Goal: Task Accomplishment & Management: Manage account settings

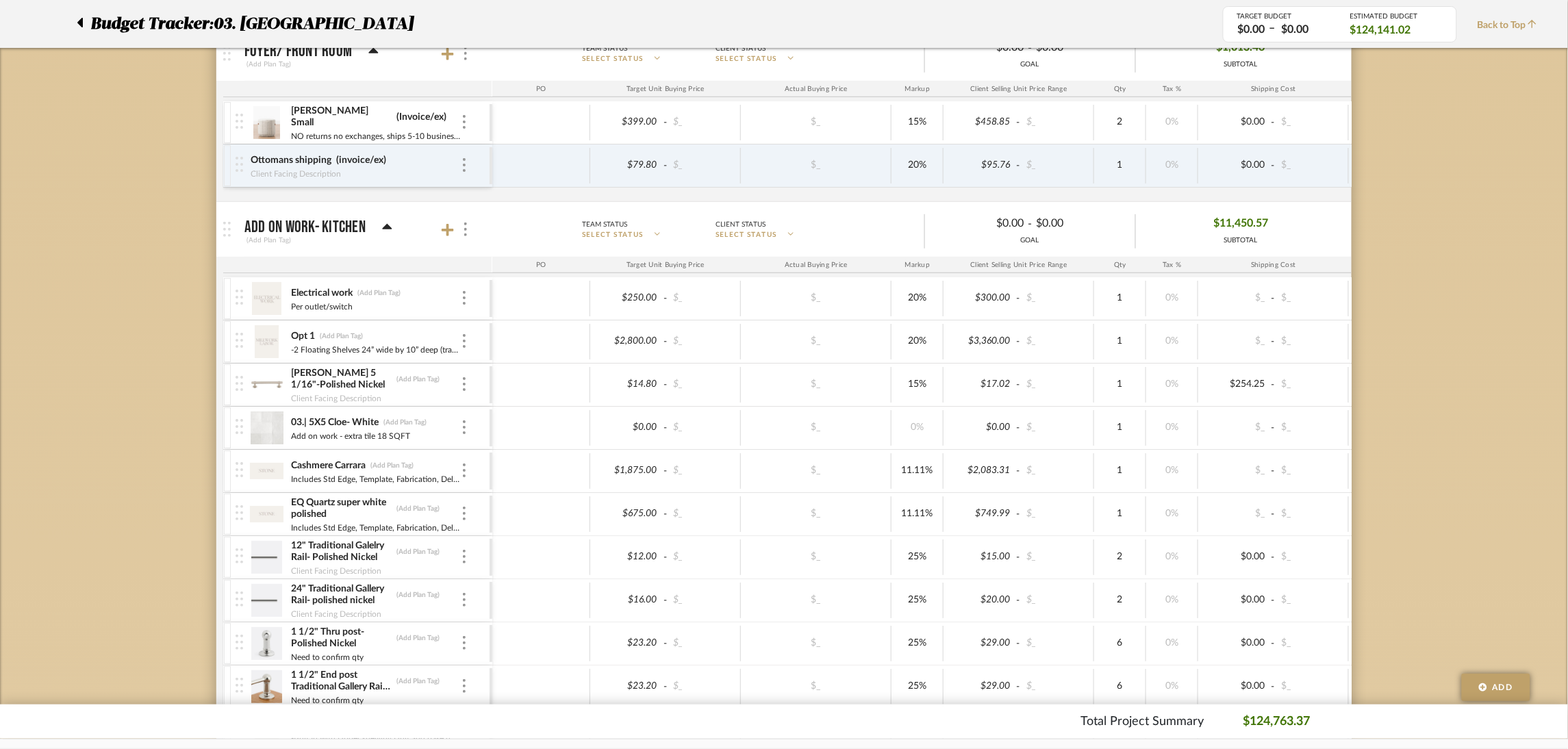
scroll to position [308, 0]
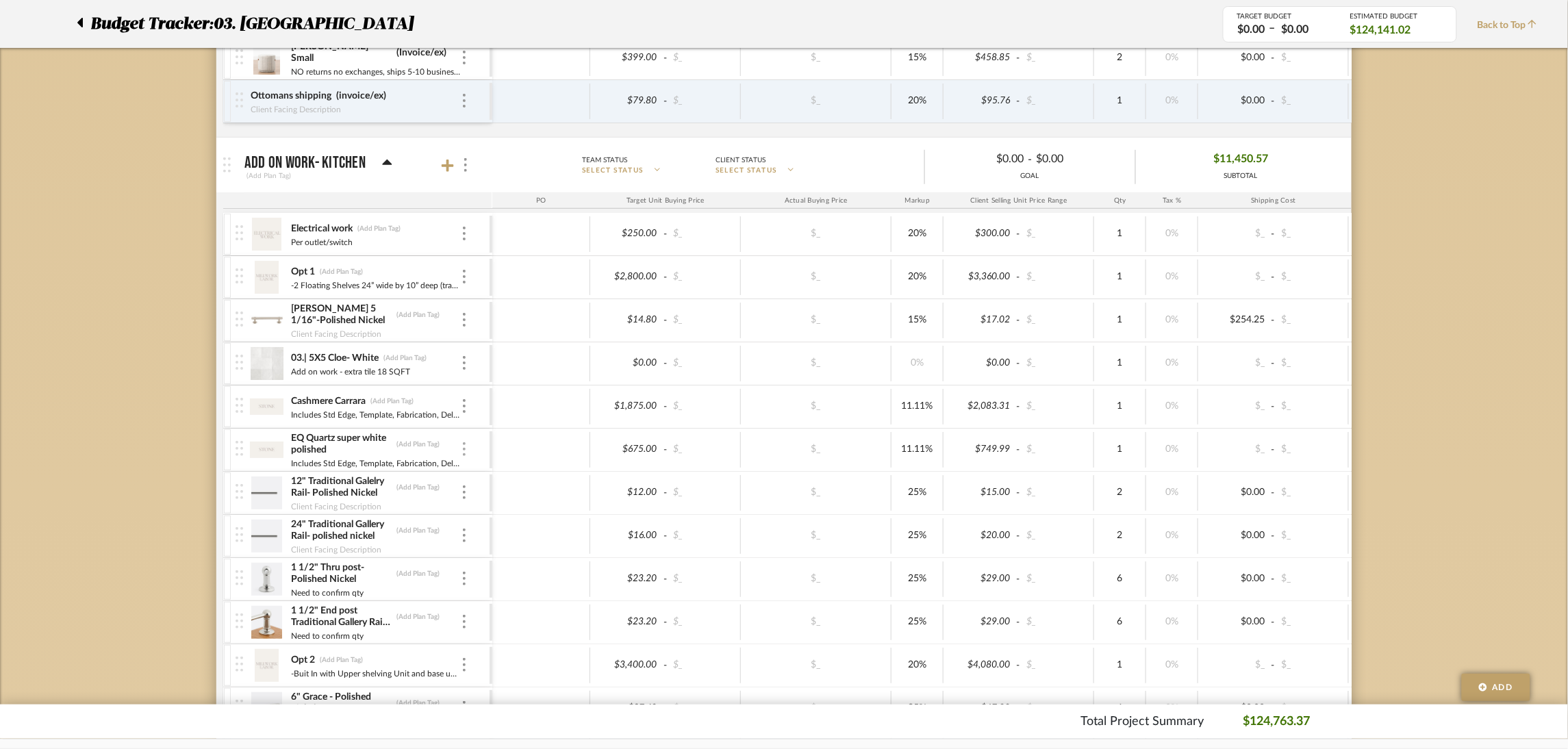
click at [464, 446] on img at bounding box center [465, 449] width 3 height 14
click at [494, 552] on span "Remove Item" at bounding box center [530, 552] width 85 height 12
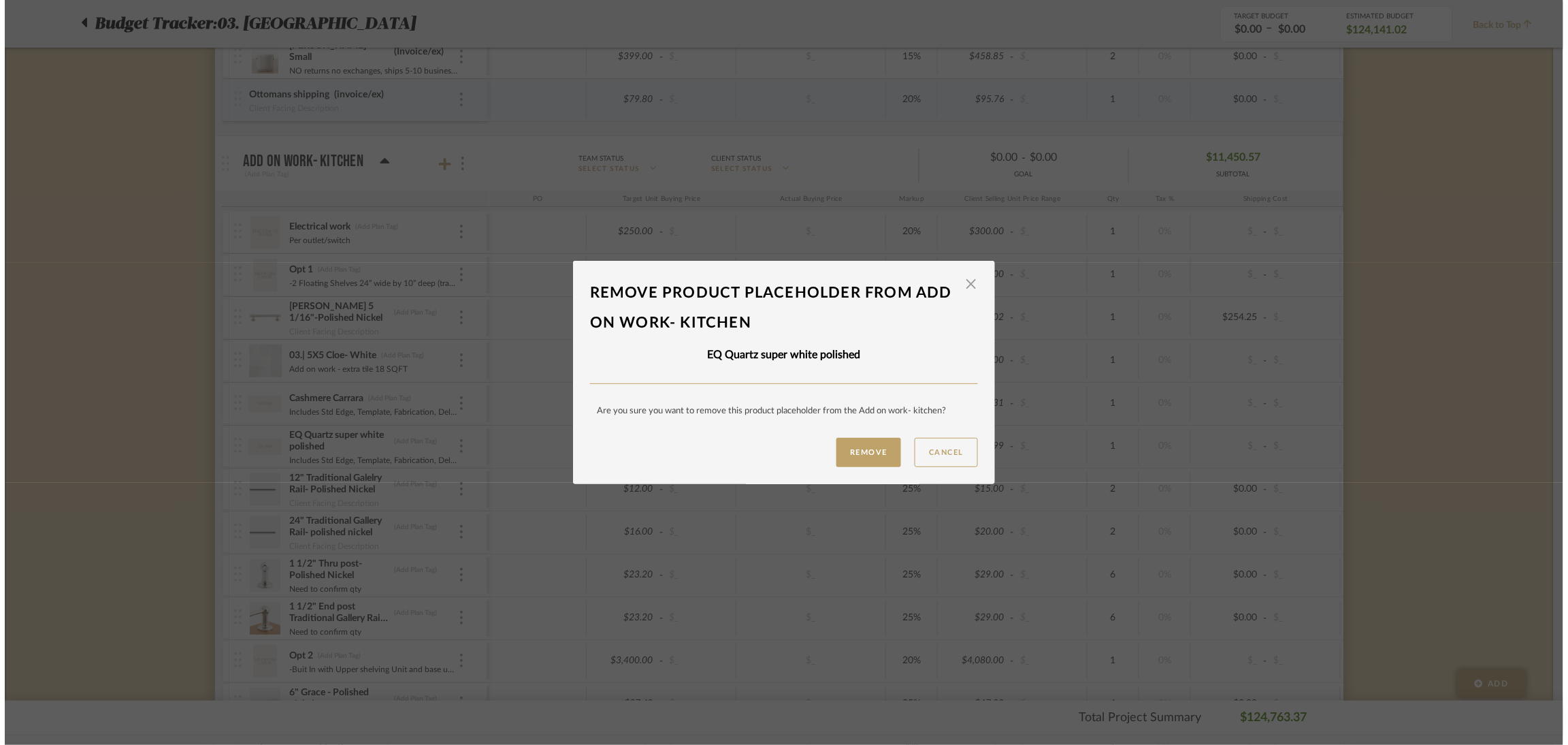
scroll to position [0, 0]
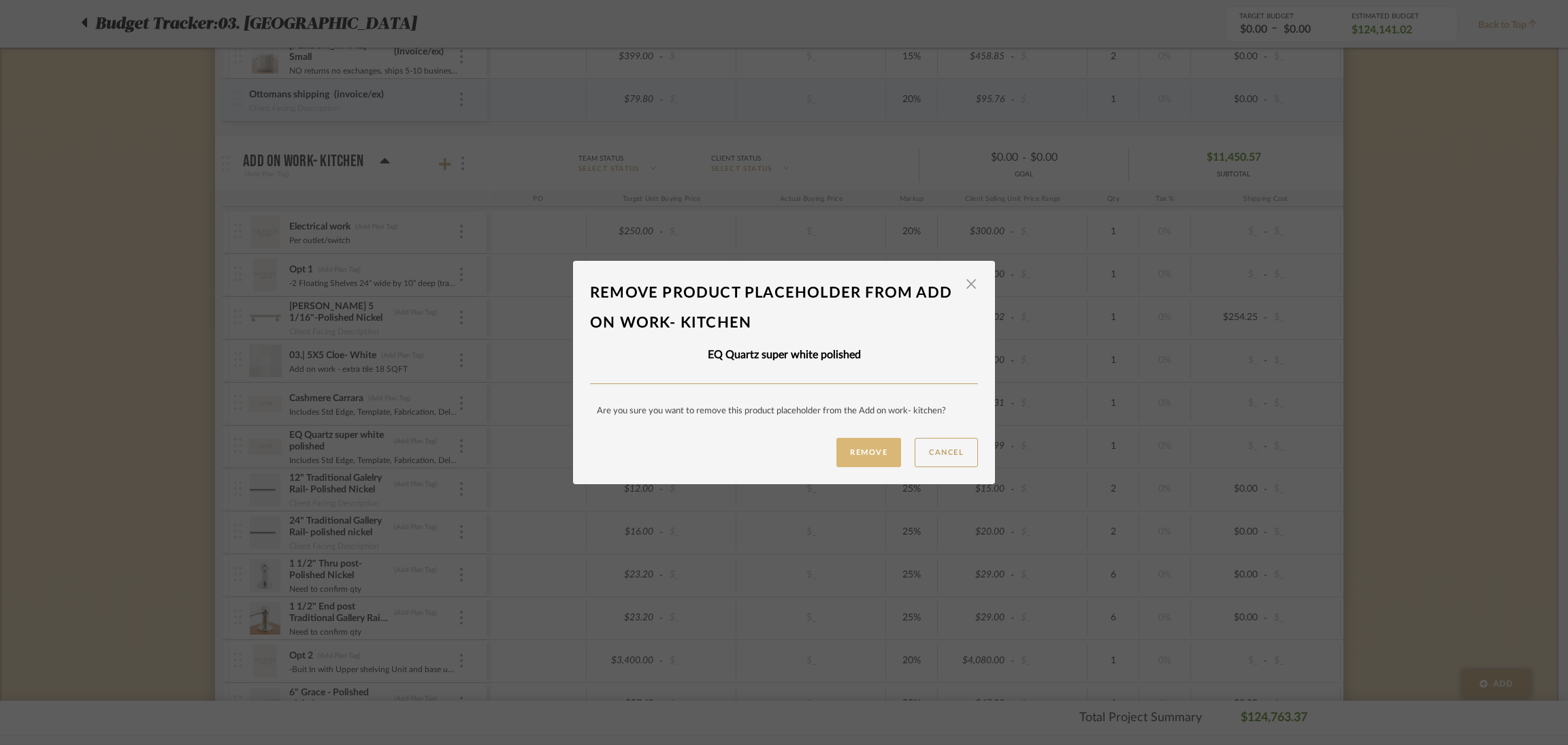
click at [869, 450] on button "Remove" at bounding box center [869, 452] width 65 height 29
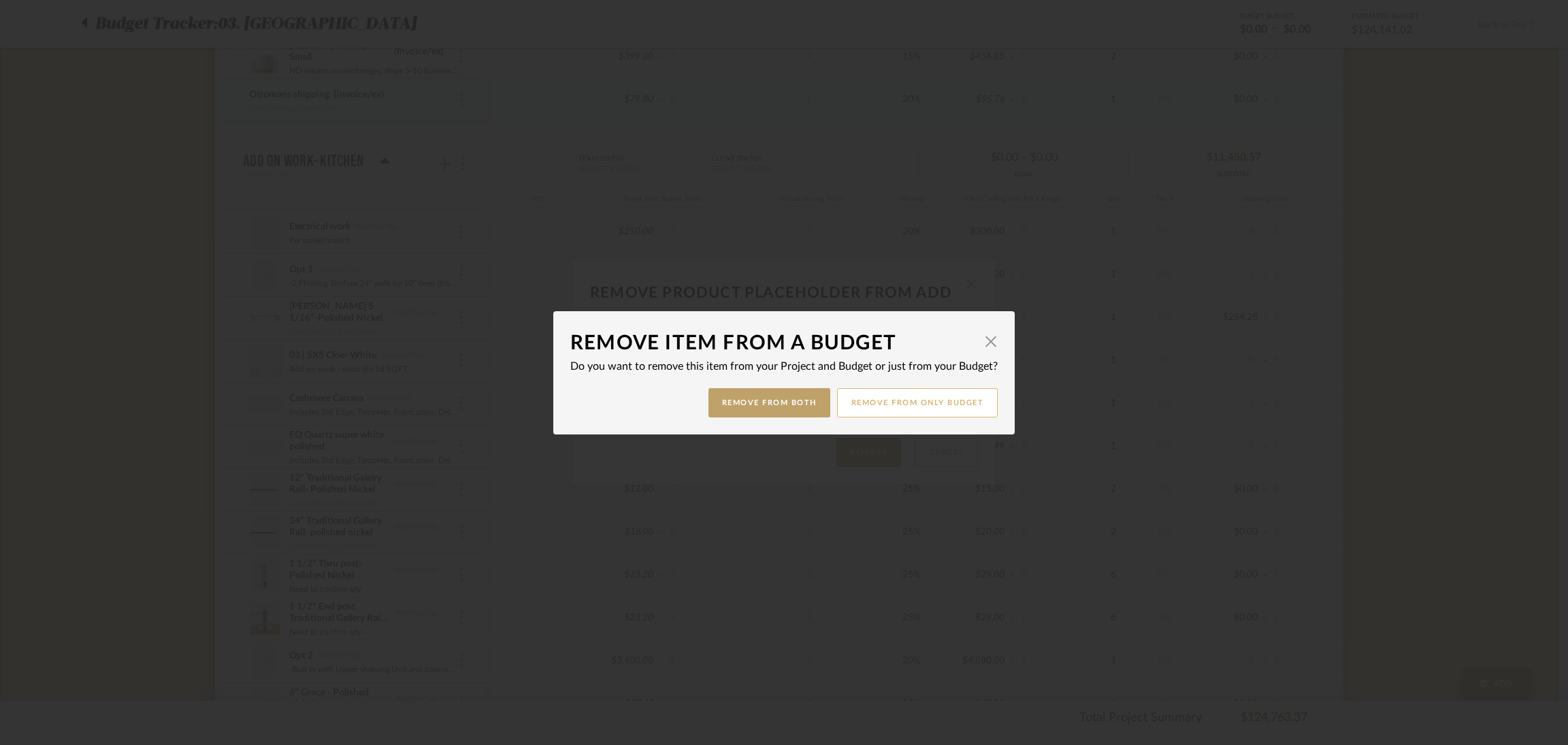
click at [929, 404] on button "Remove from only Budget" at bounding box center [918, 403] width 161 height 29
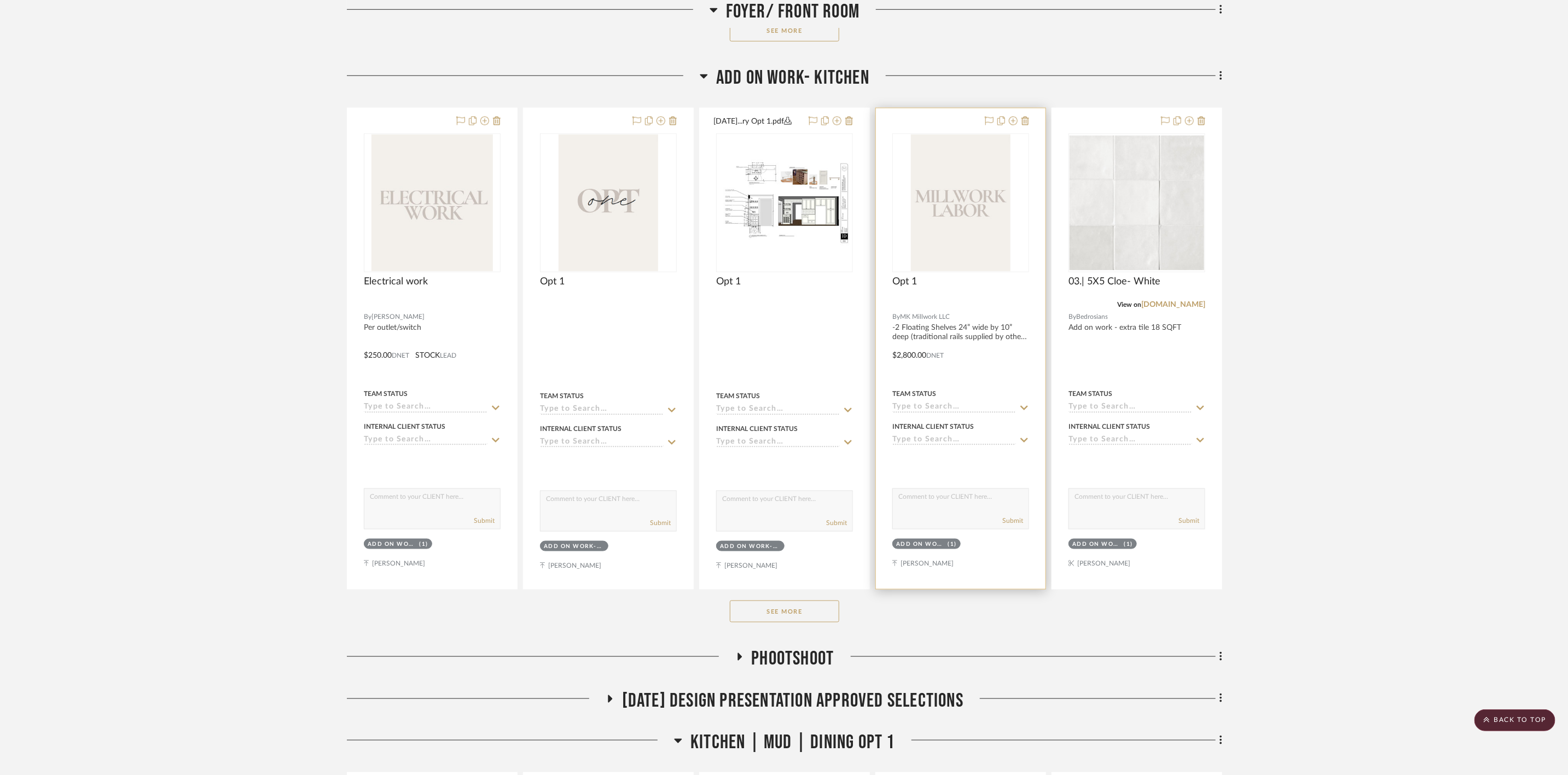
scroll to position [820, 0]
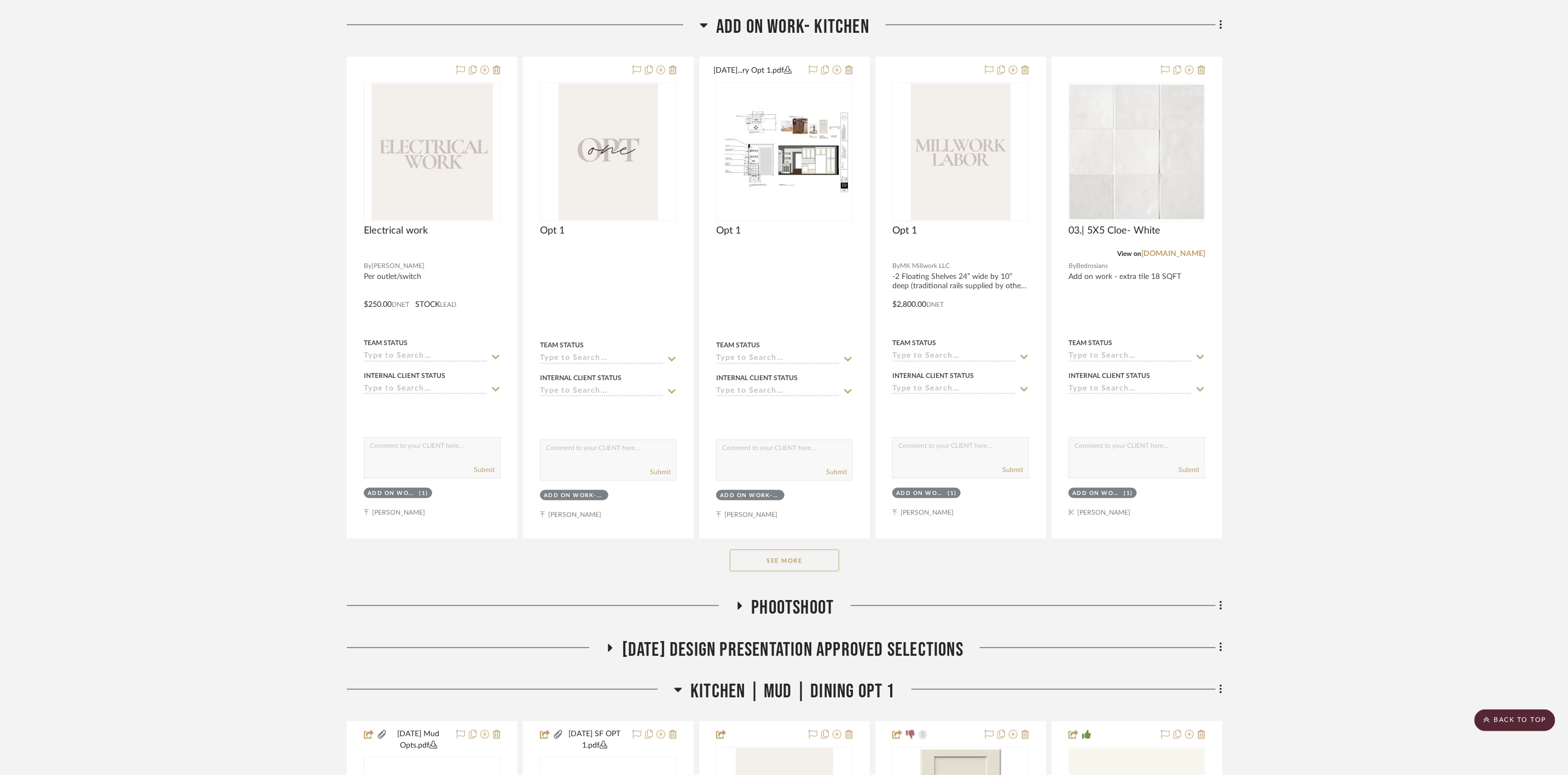
click at [623, 269] on button "See More" at bounding box center [784, 560] width 109 height 22
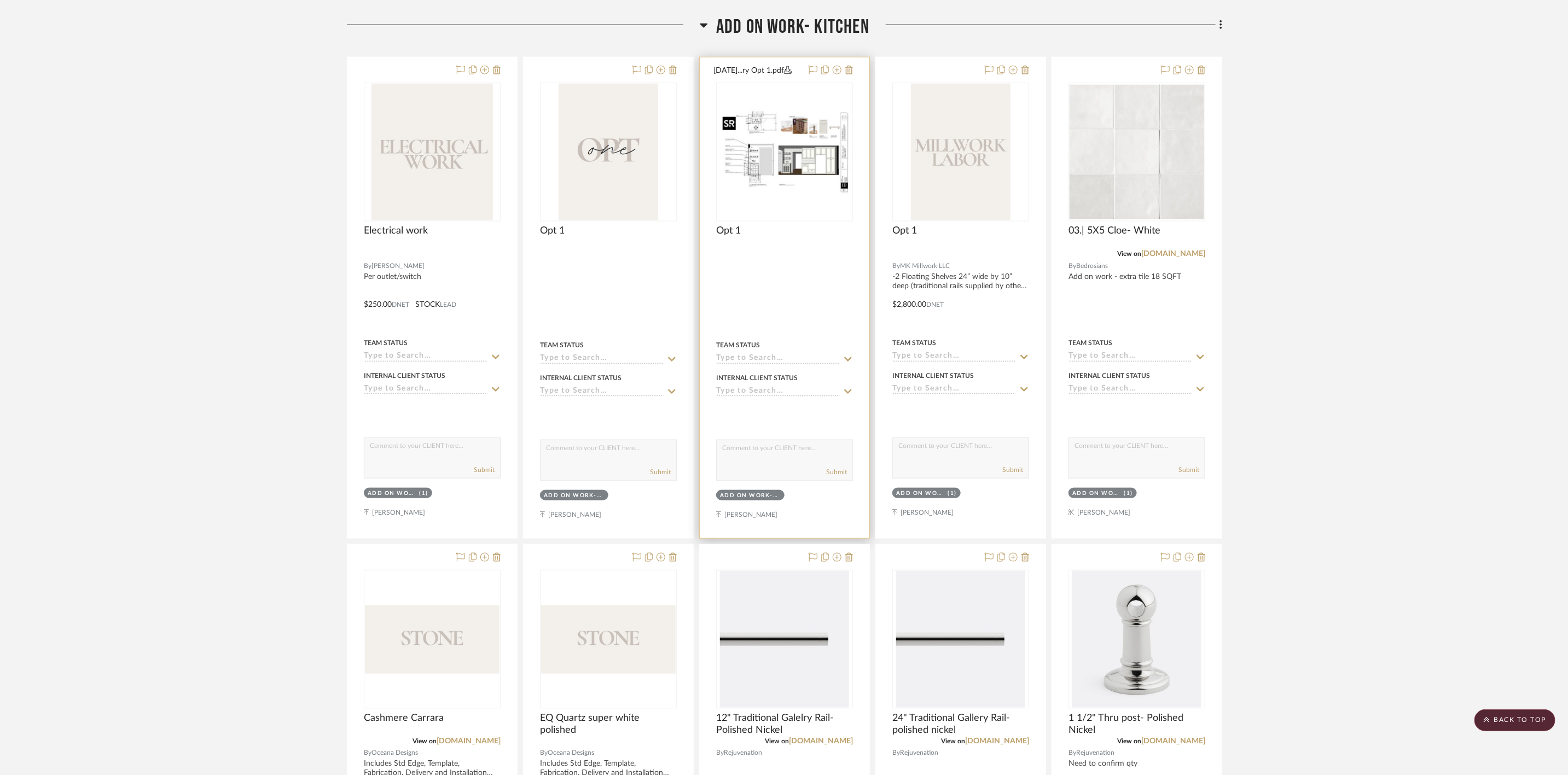
click at [623, 165] on img "0" at bounding box center [785, 152] width 135 height 87
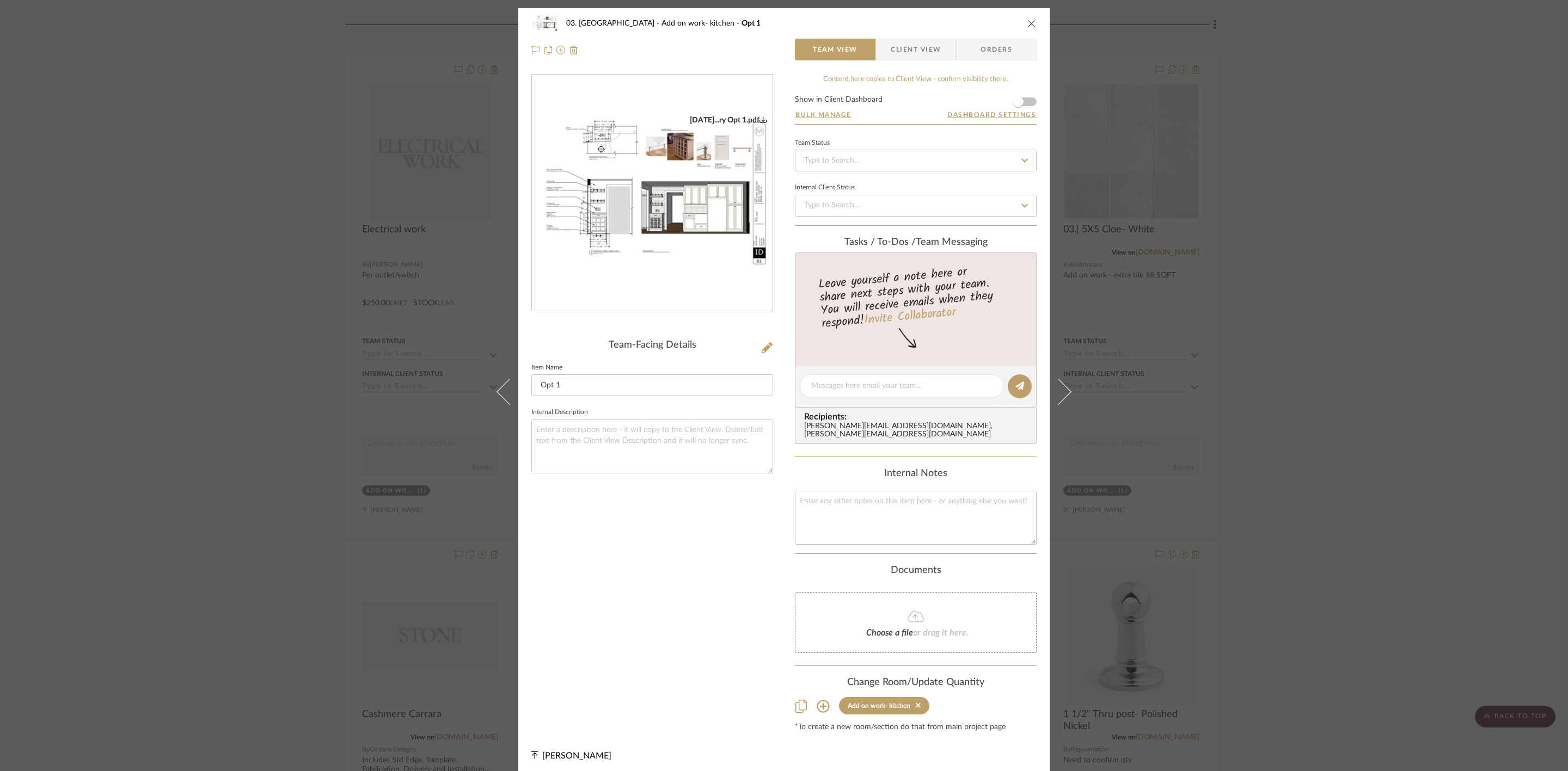
click at [620, 183] on img "0" at bounding box center [652, 193] width 240 height 155
click at [620, 267] on div "03. Schilling Add on work- kitchen Opt 1 Team View Client View Orders 09.12.25.…" at bounding box center [784, 385] width 1568 height 771
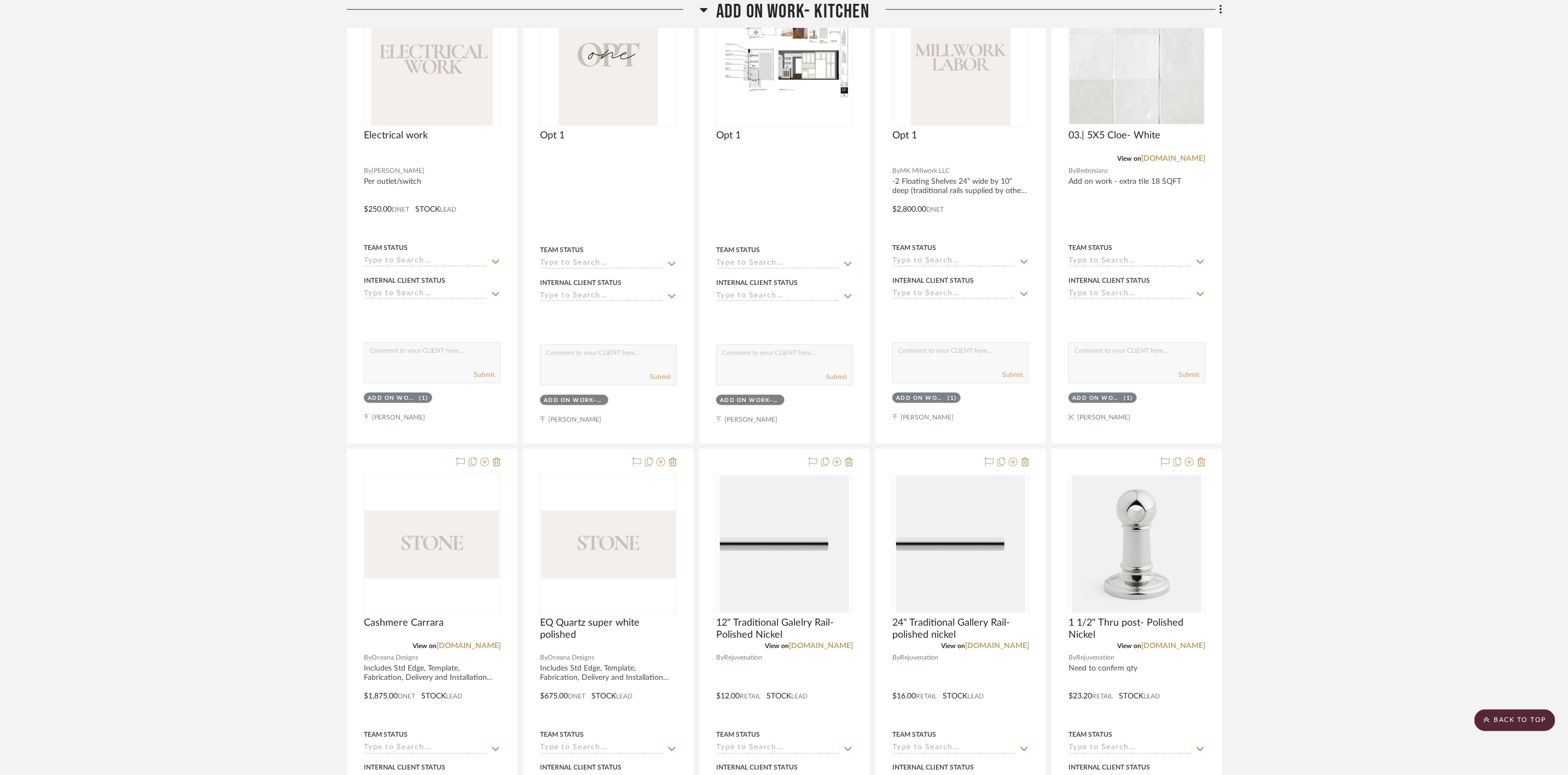
scroll to position [984, 0]
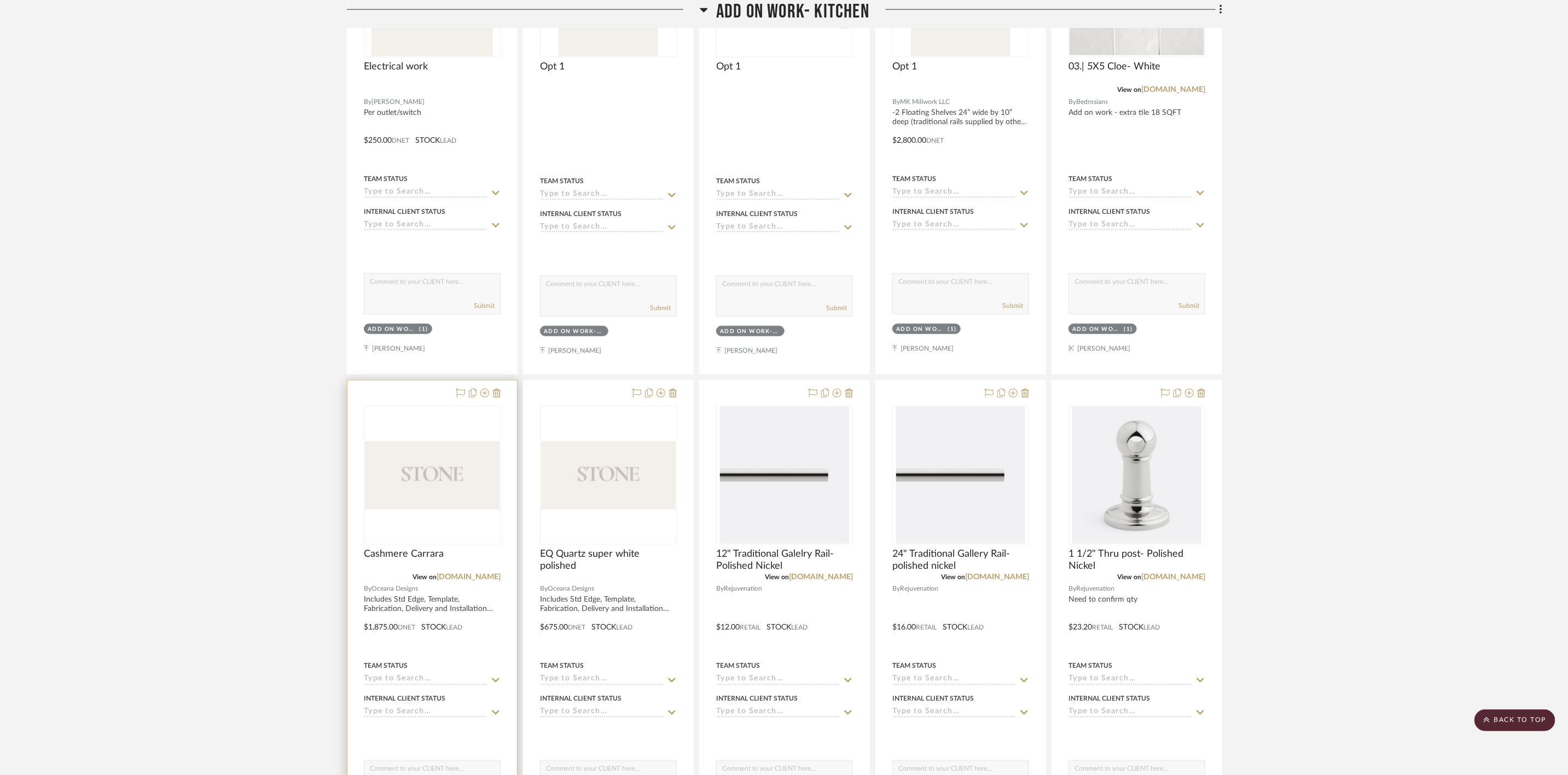
click at [474, 269] on img "0" at bounding box center [432, 475] width 135 height 69
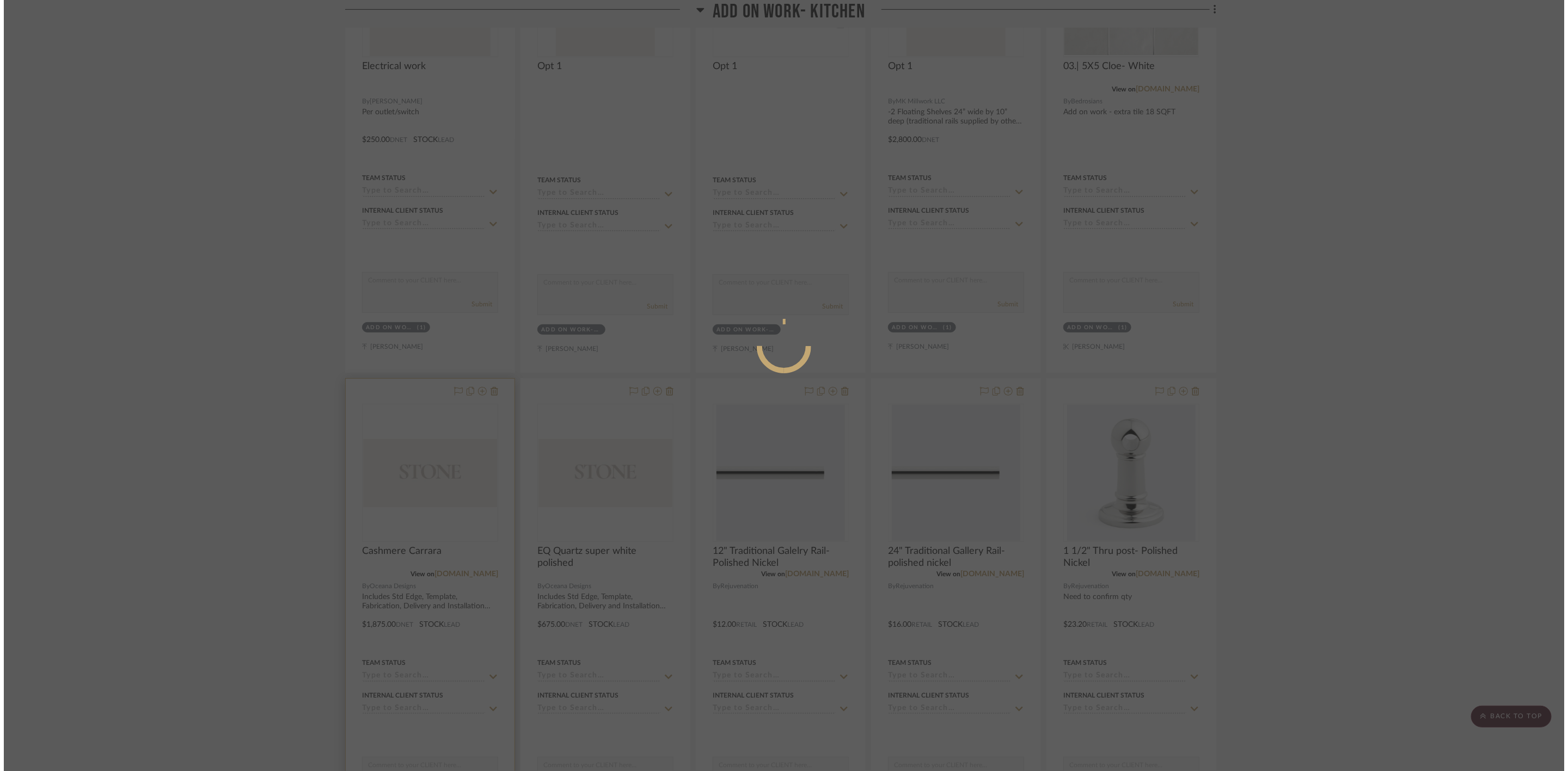
scroll to position [0, 0]
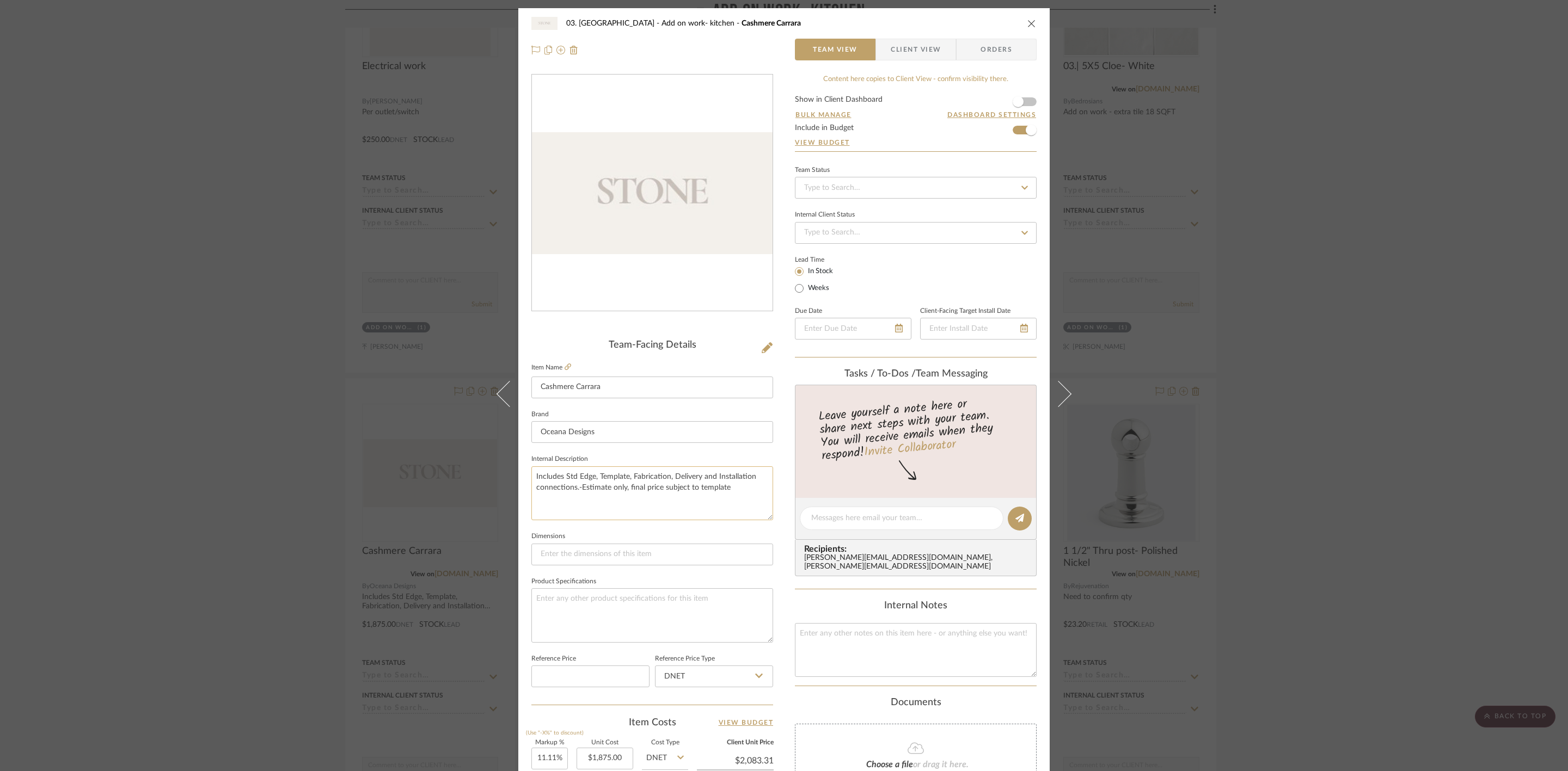
click at [532, 267] on textarea "Includes Std Edge, Template, Fabrication, Delivery and Installation connections…" at bounding box center [652, 493] width 242 height 54
click at [620, 267] on div "03. Schilling Add on work- kitchen Cashmere Carrara Team View Client View Order…" at bounding box center [784, 385] width 1568 height 771
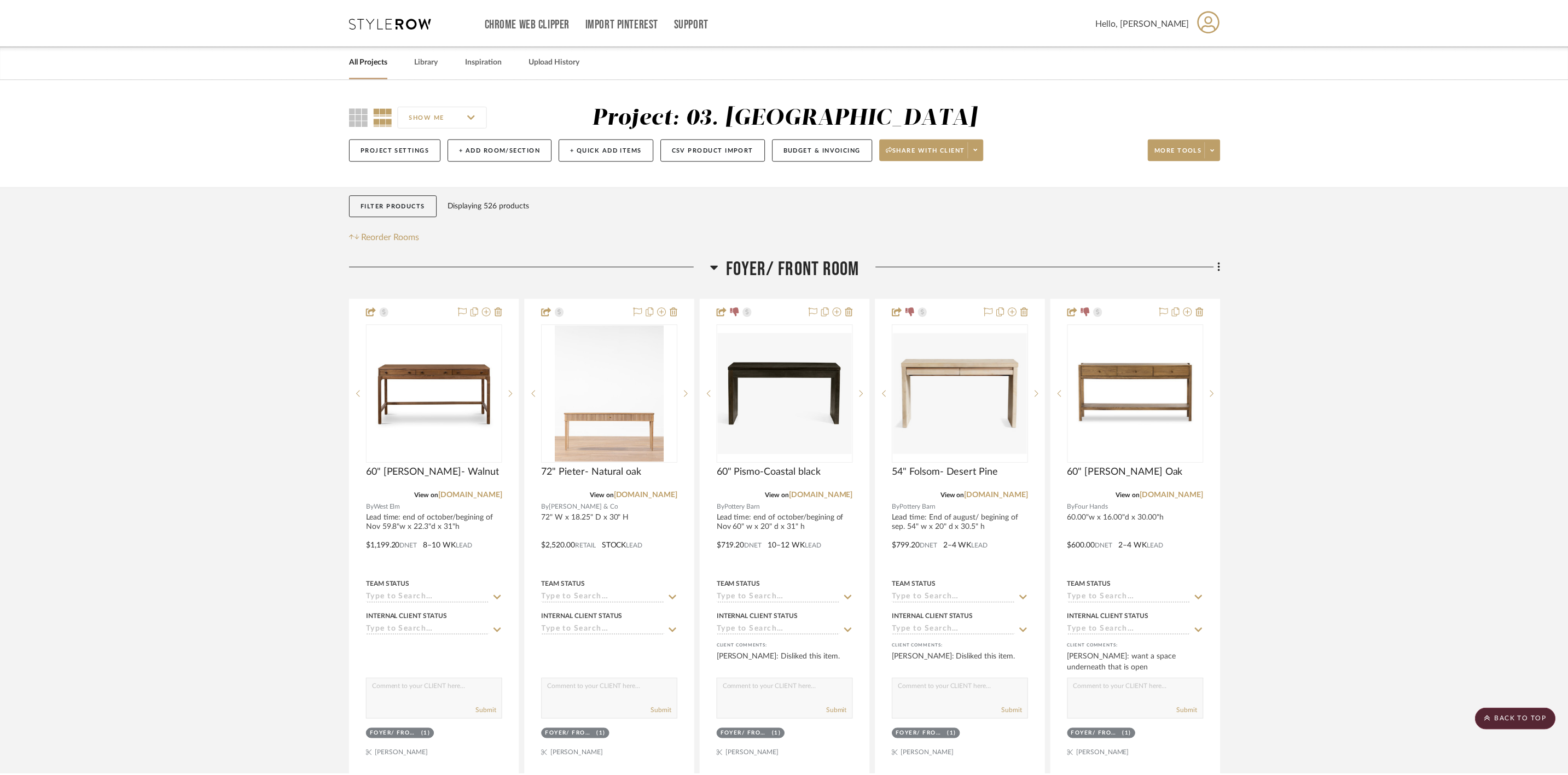
scroll to position [984, 0]
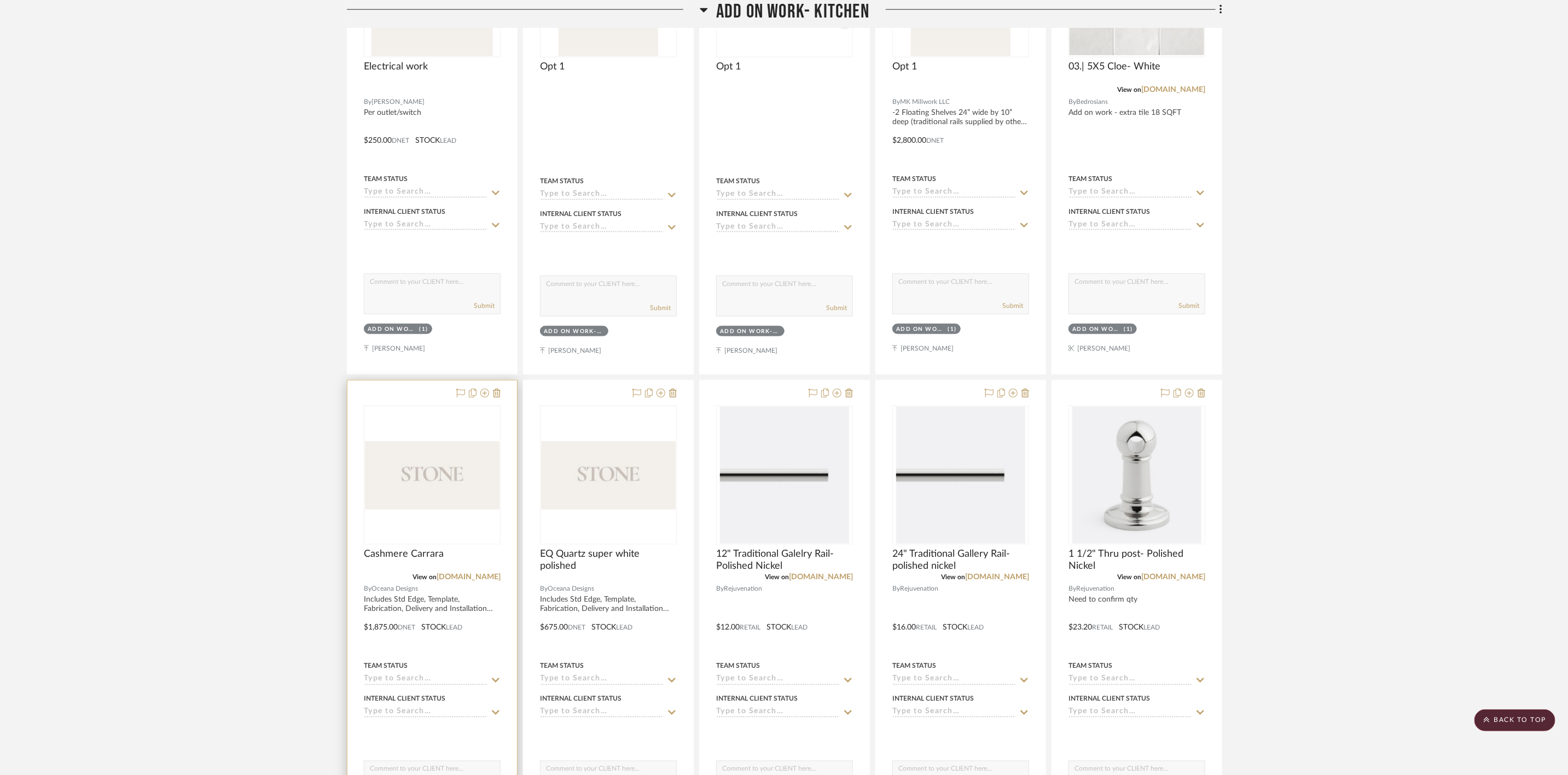
click at [409, 269] on img "0" at bounding box center [432, 475] width 135 height 69
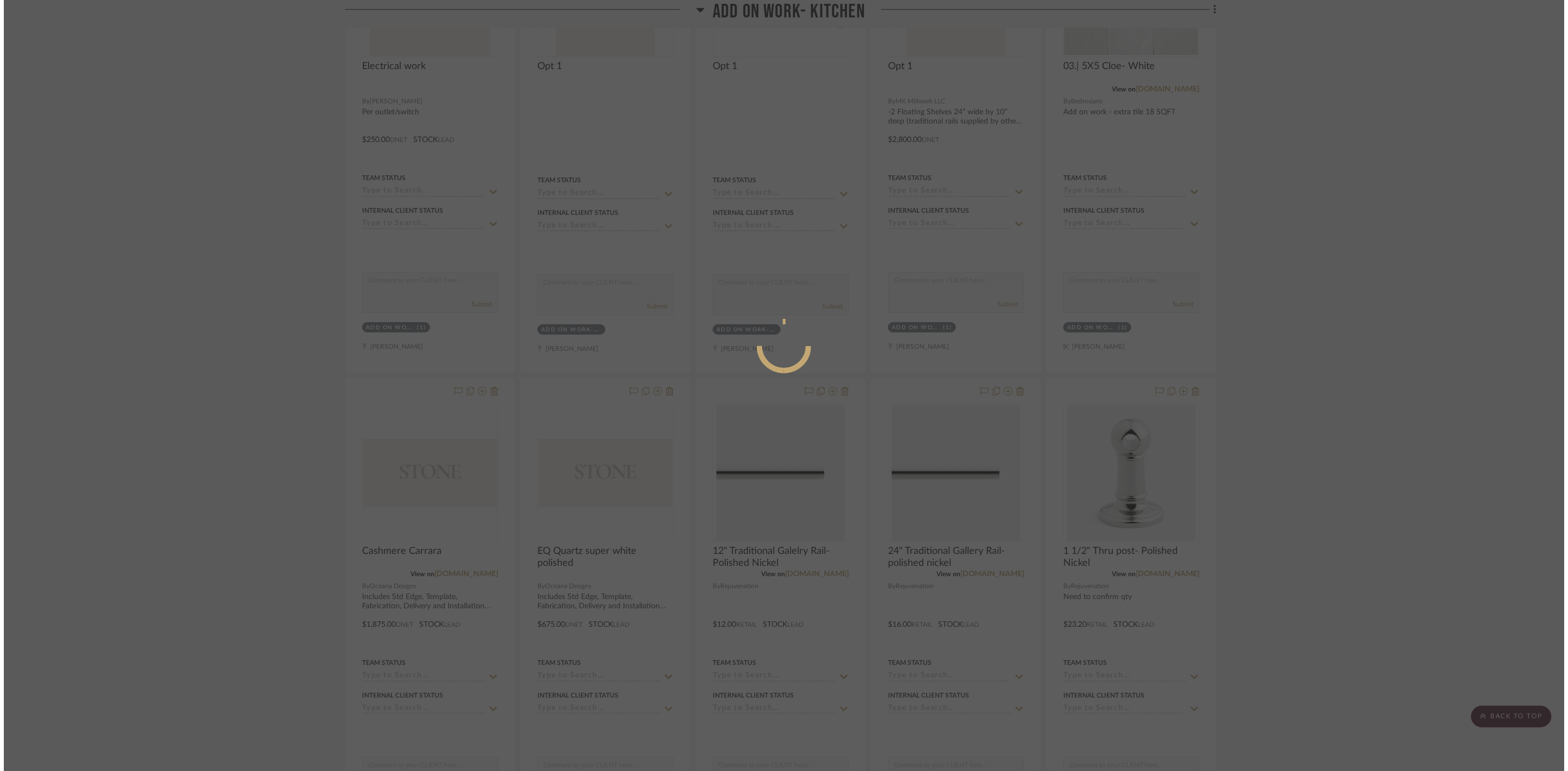
scroll to position [0, 0]
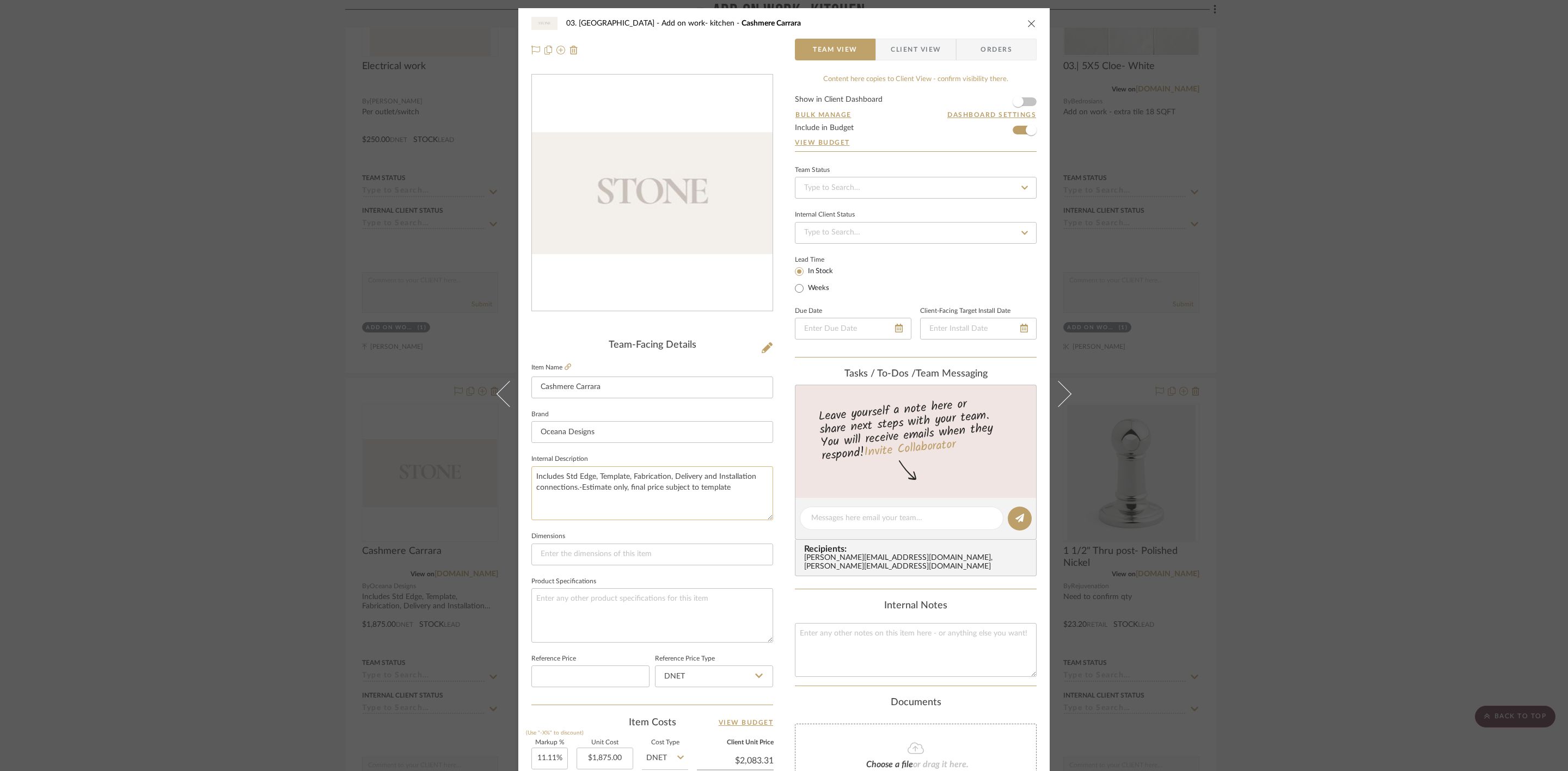
click at [534, 267] on textarea "Includes Std Edge, Template, Fabrication, Delivery and Installation connections…" at bounding box center [652, 493] width 242 height 54
type textarea "Option 1: to match existing countertops. Includes Std Edge, Template, Fabricati…"
click at [620, 267] on div "03. Schilling Add on work- kitchen Cashmere Carrara Team View Client View Order…" at bounding box center [784, 511] width 531 height 1005
click at [620, 267] on div "03. Schilling Add on work- kitchen Cashmere Carrara Team View Client View Order…" at bounding box center [784, 385] width 1568 height 771
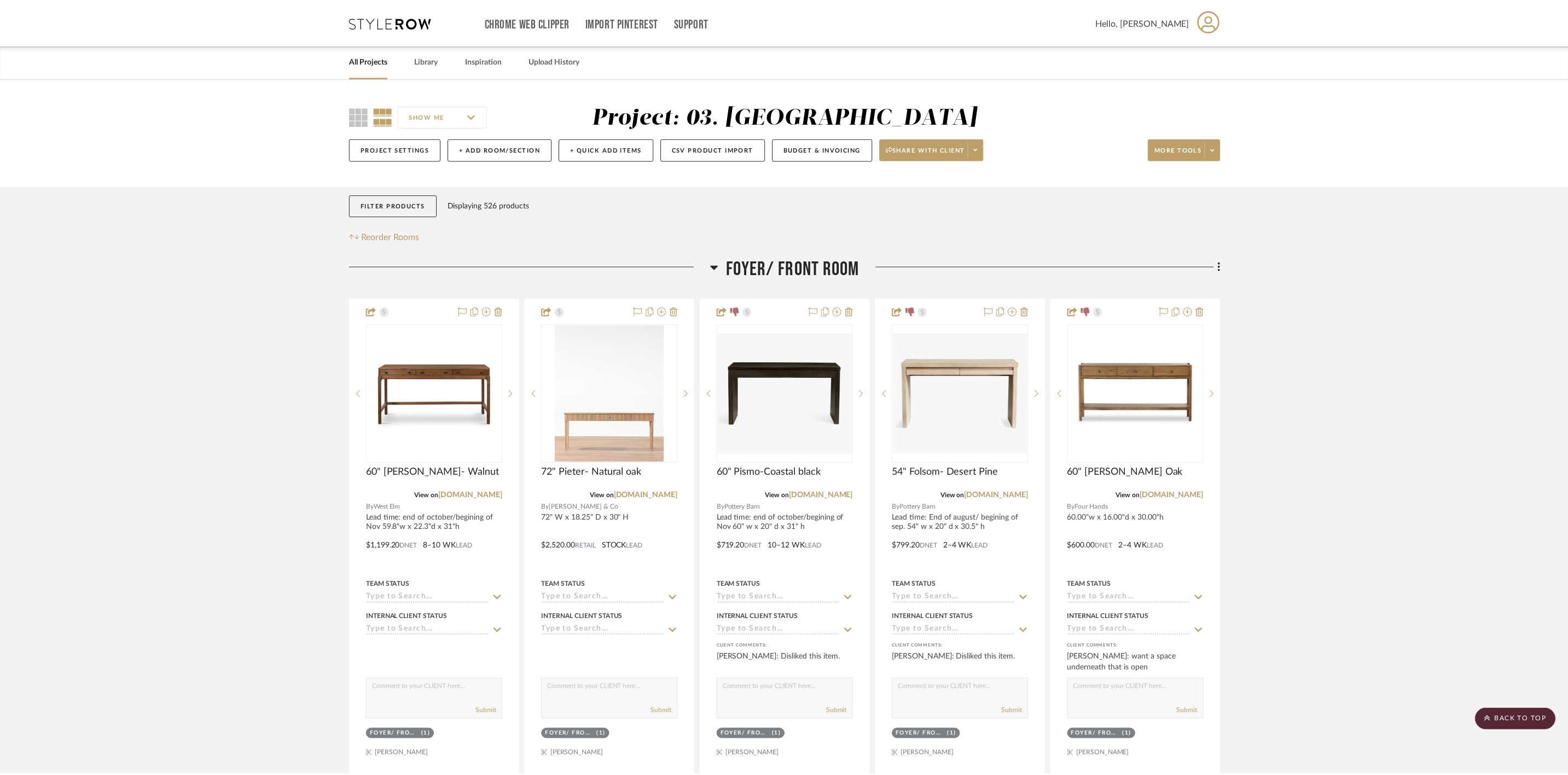
scroll to position [984, 0]
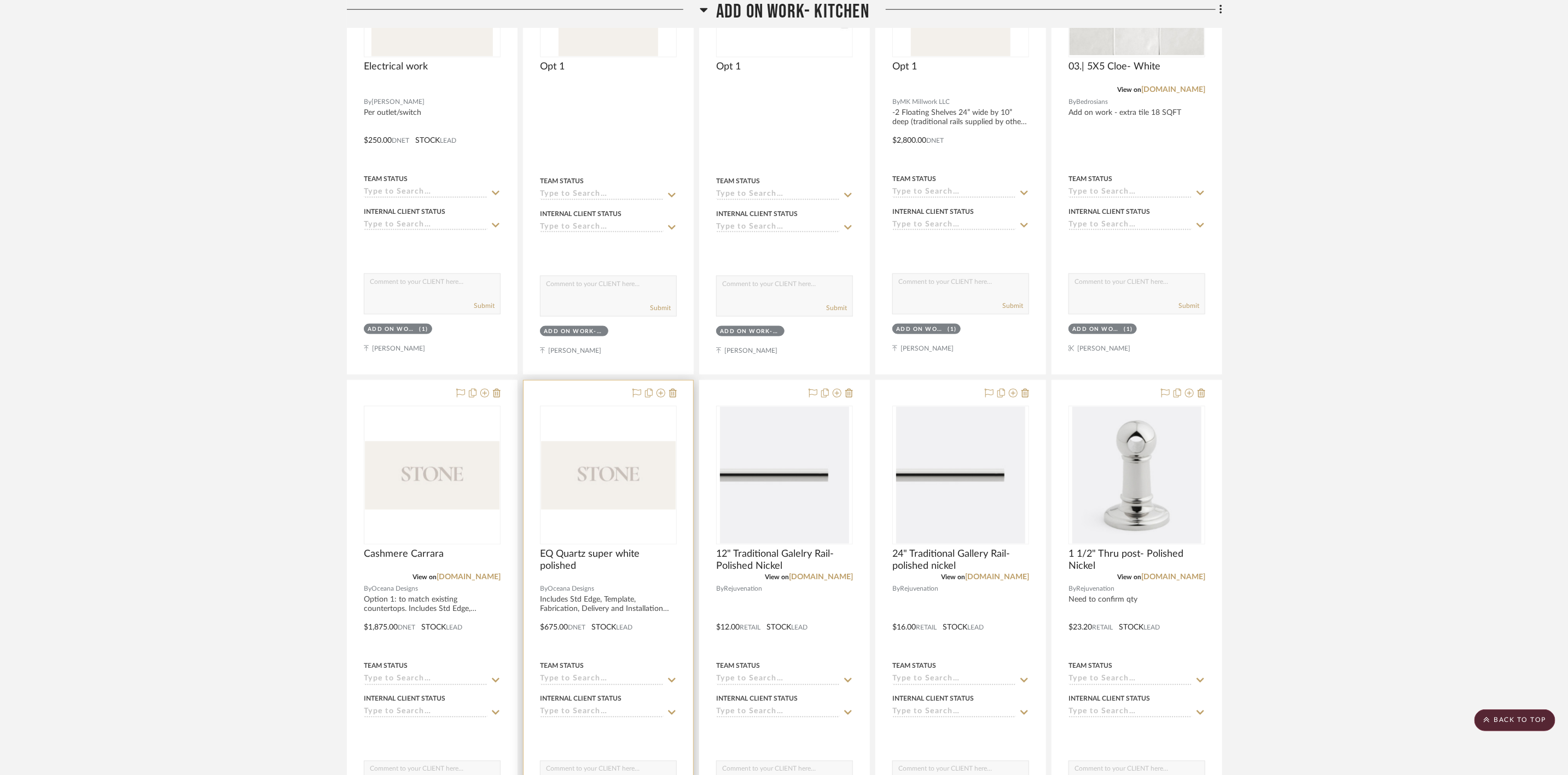
click at [620, 269] on img "0" at bounding box center [609, 475] width 135 height 69
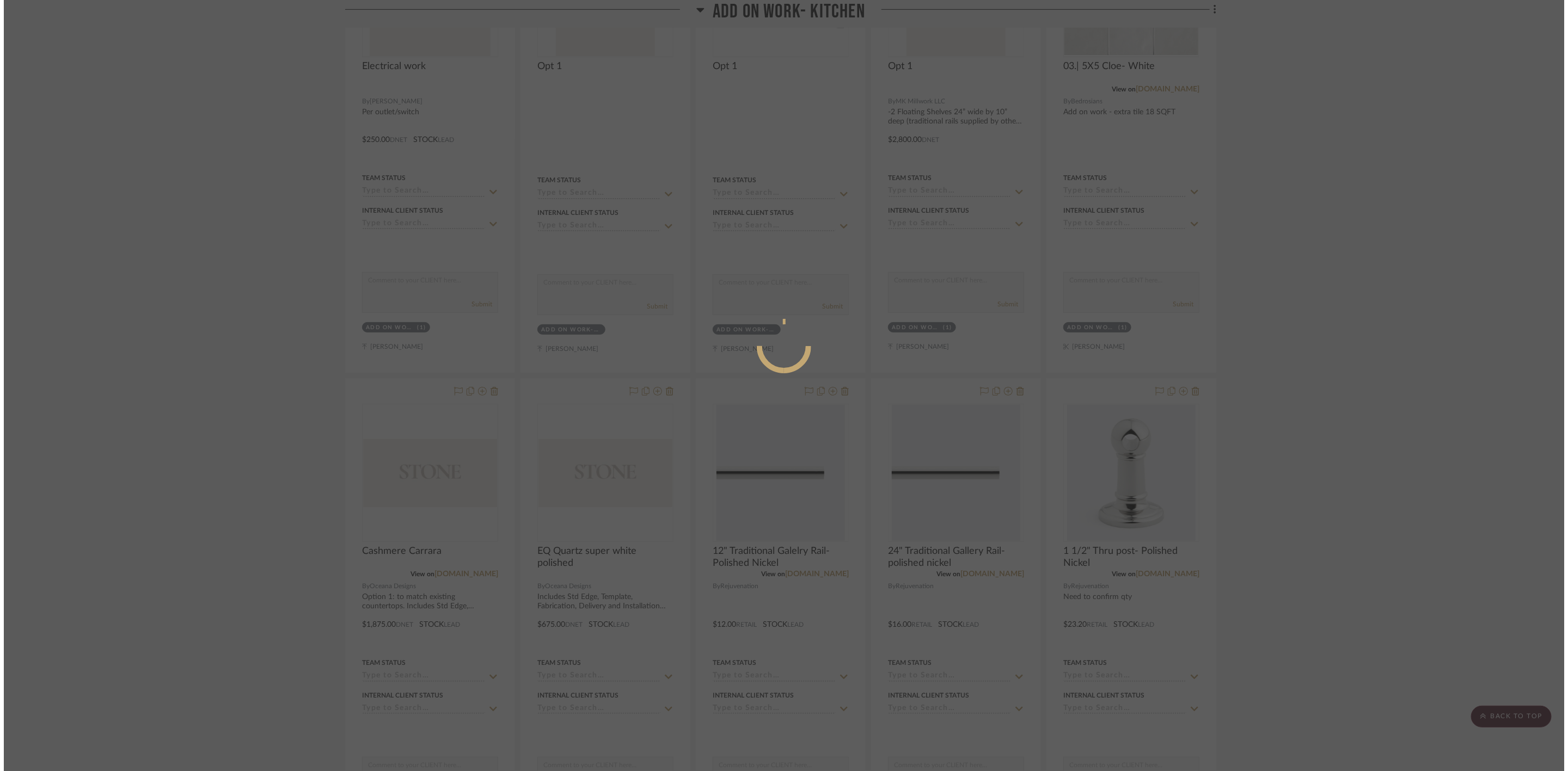
scroll to position [0, 0]
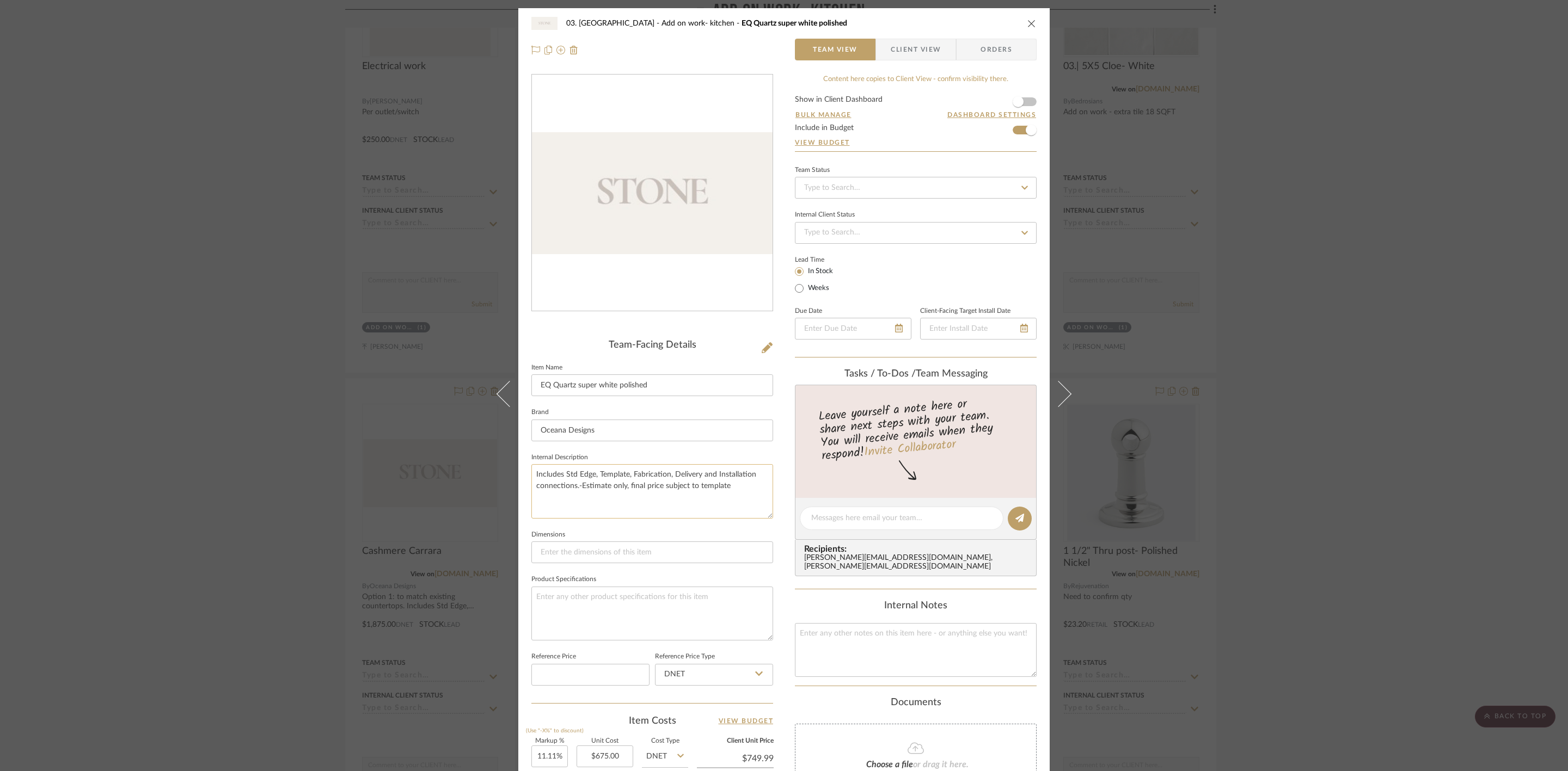
click at [531, 267] on textarea "Includes Std Edge, Template, Fabrication, Delivery and Installation connections…" at bounding box center [652, 491] width 242 height 54
type textarea "Option 2: to use renmant piece. Includes Std Edge, Template, Fabrication, Deliv…"
click at [620, 267] on div "03. Schilling Add on work- kitchen EQ Quartz super white polished Team View Cli…" at bounding box center [784, 509] width 531 height 1003
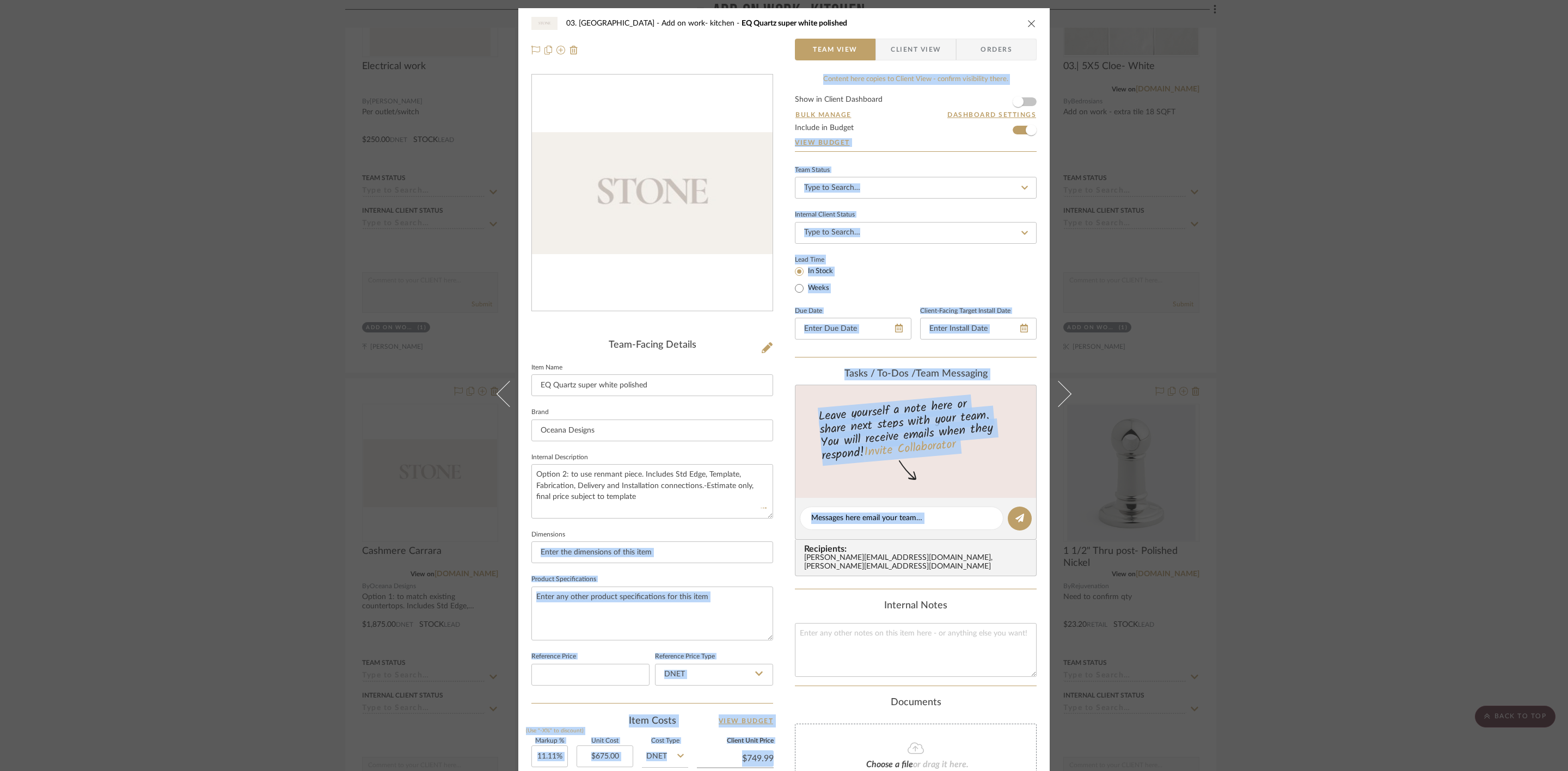
click at [620, 267] on div "03. Schilling Add on work- kitchen EQ Quartz super white polished Team View Cli…" at bounding box center [784, 509] width 531 height 1003
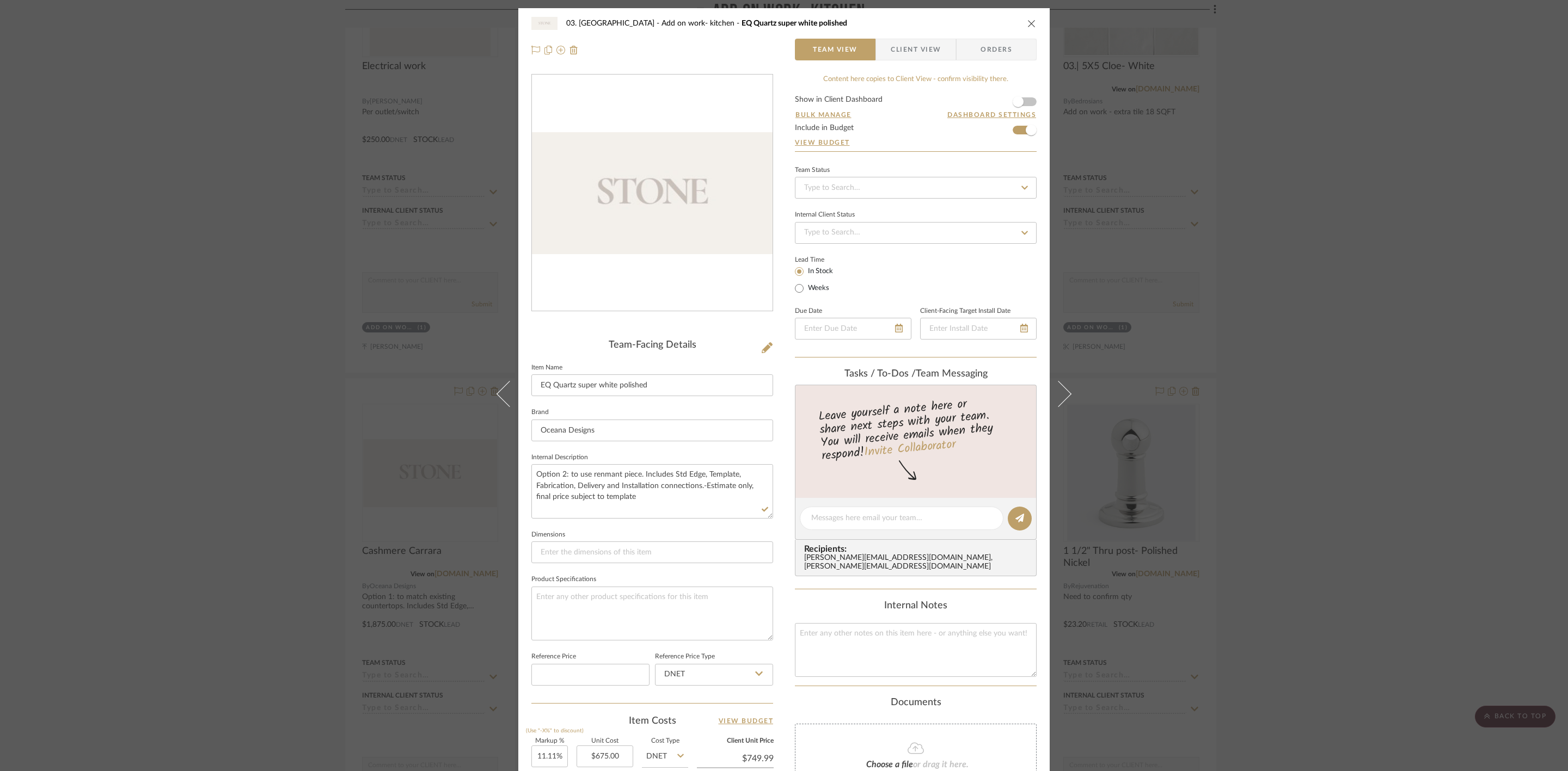
click at [620, 267] on div "03. Schilling Add on work- kitchen EQ Quartz super white polished Team View Cli…" at bounding box center [784, 385] width 1568 height 771
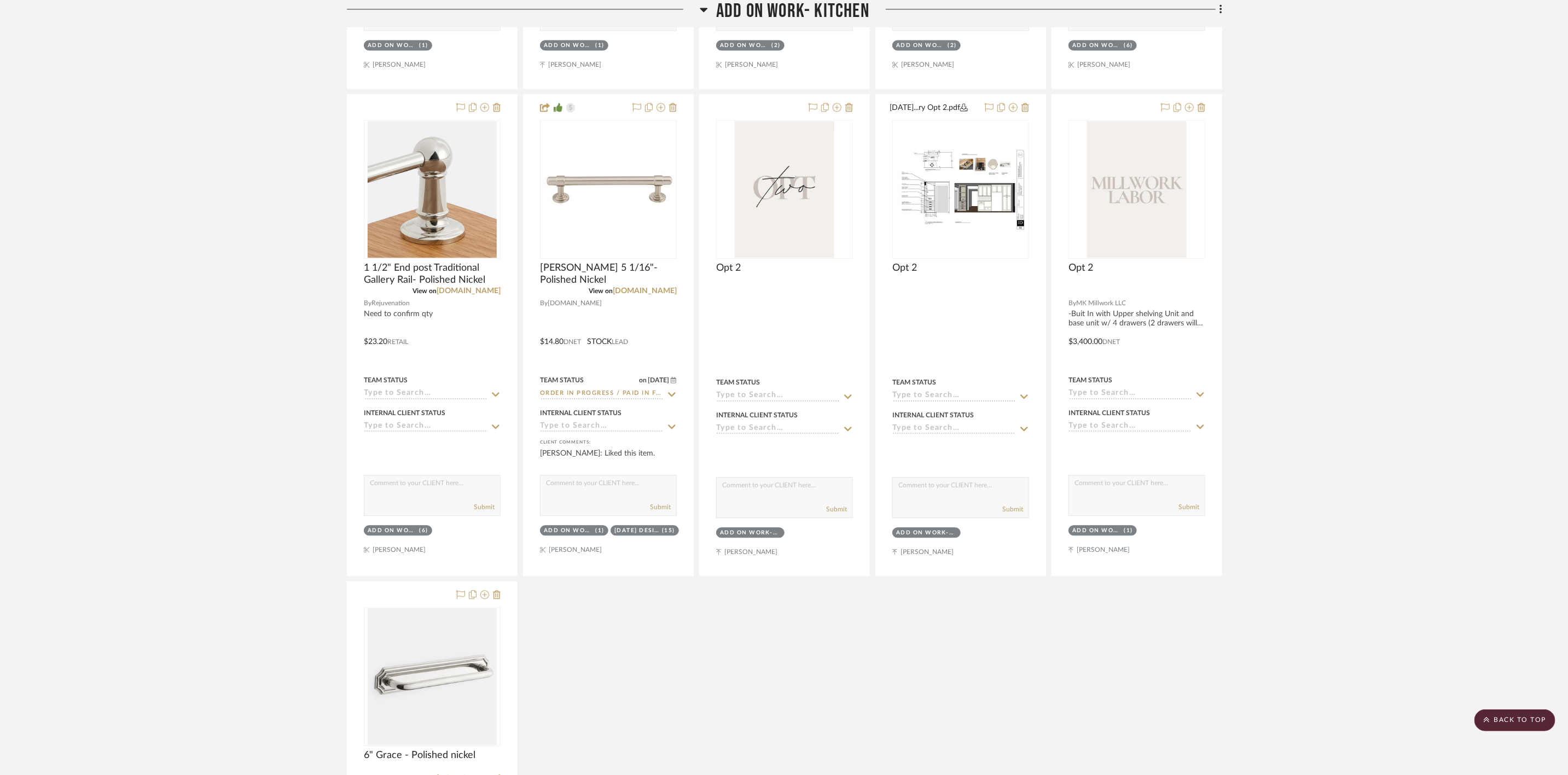
scroll to position [1805, 0]
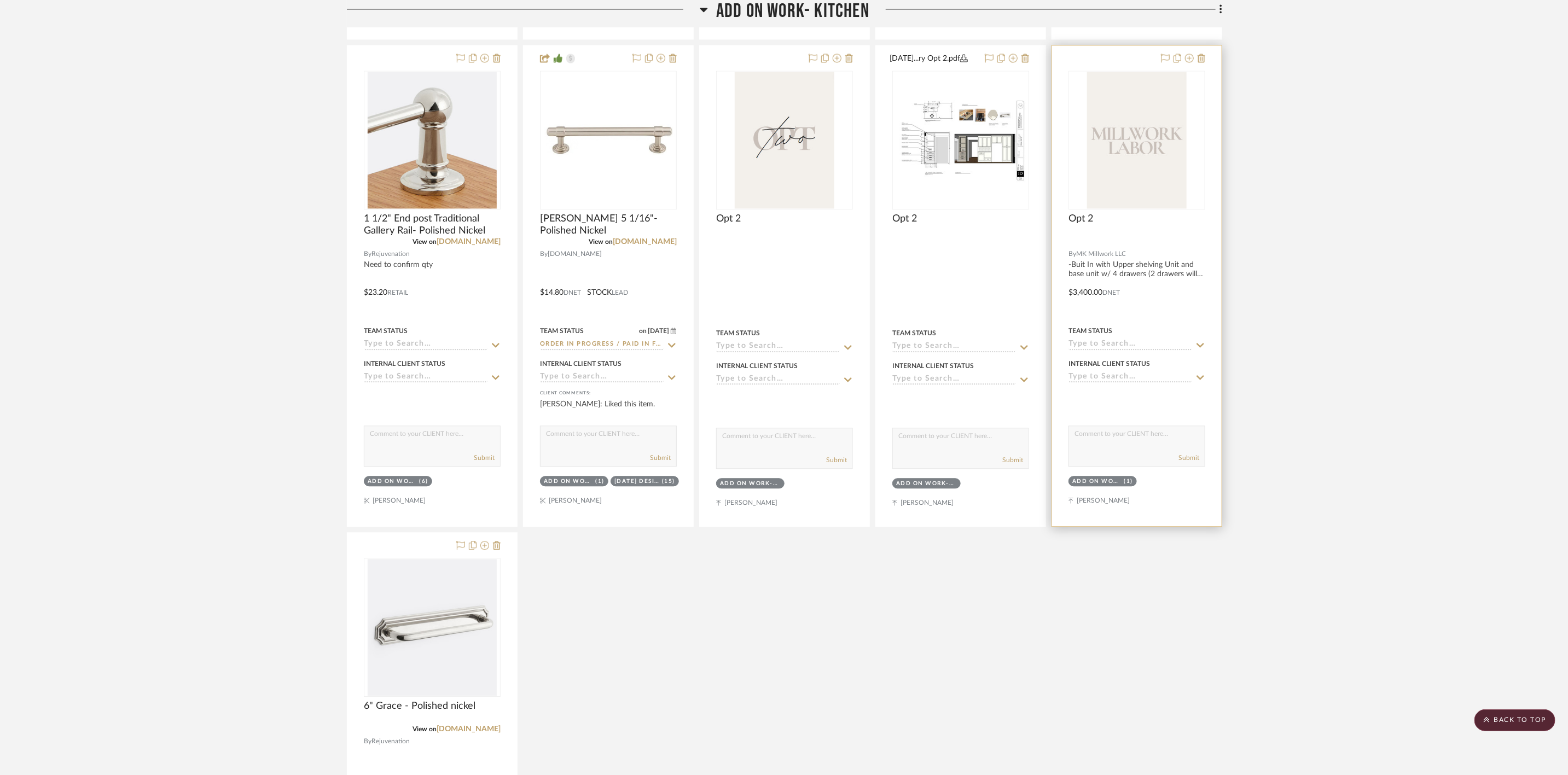
click at [623, 269] on div at bounding box center [1137, 286] width 170 height 480
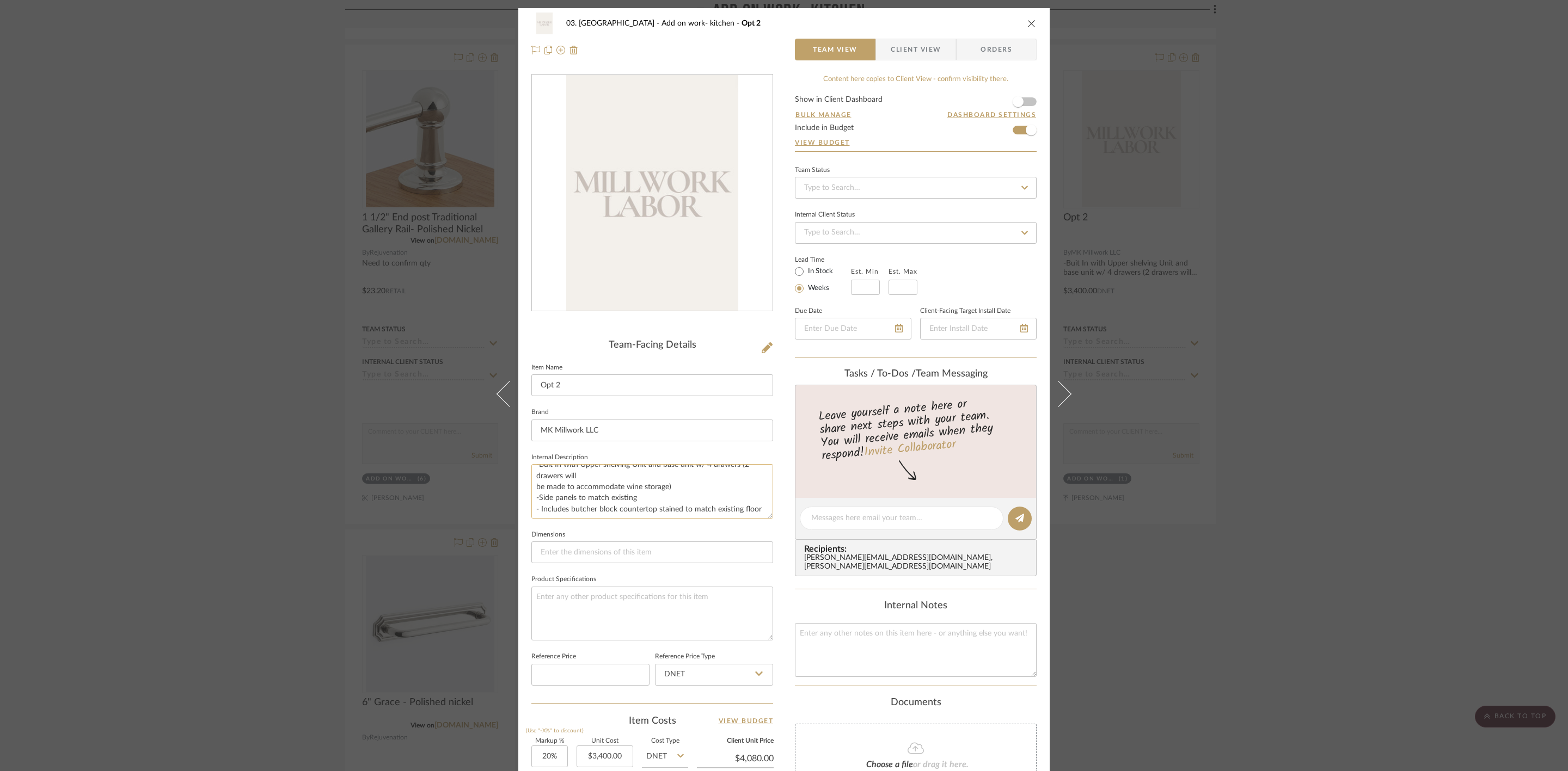
scroll to position [10, 0]
click at [620, 267] on div "03. Schilling Add on work- kitchen Opt 2 Team View Client View Orders Team-Faci…" at bounding box center [784, 385] width 1568 height 771
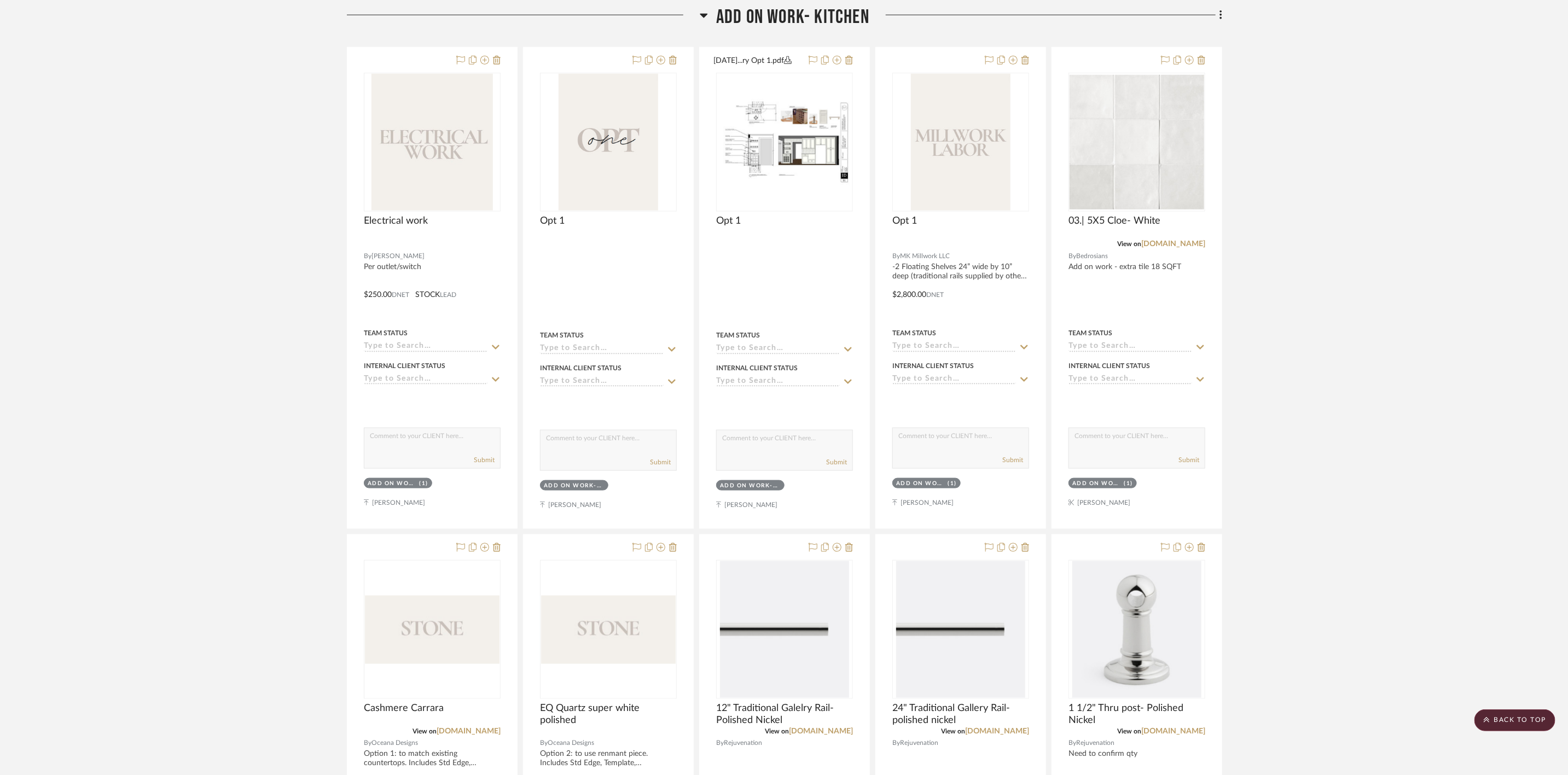
scroll to position [820, 0]
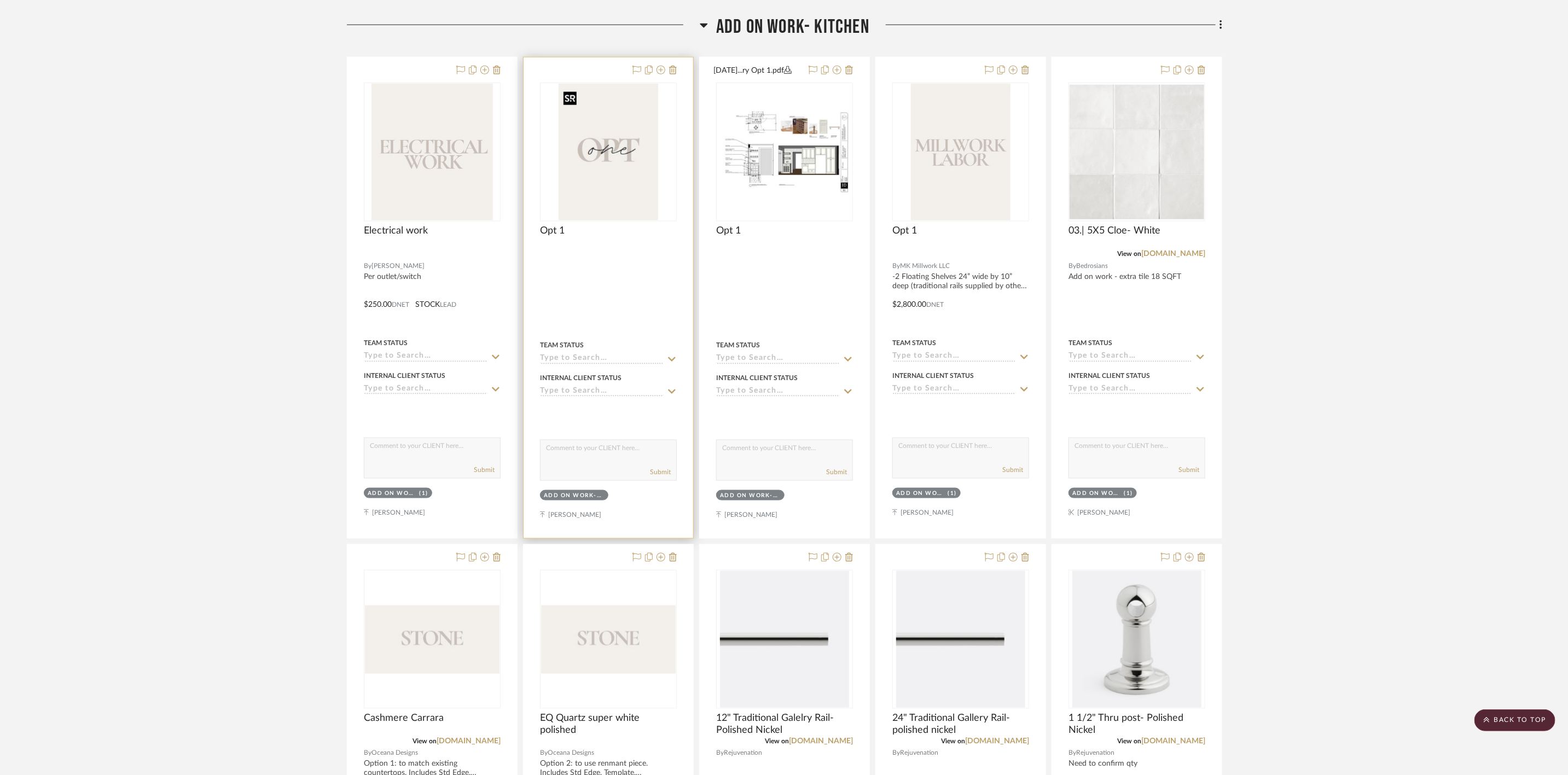
click at [613, 133] on img "0" at bounding box center [608, 151] width 99 height 136
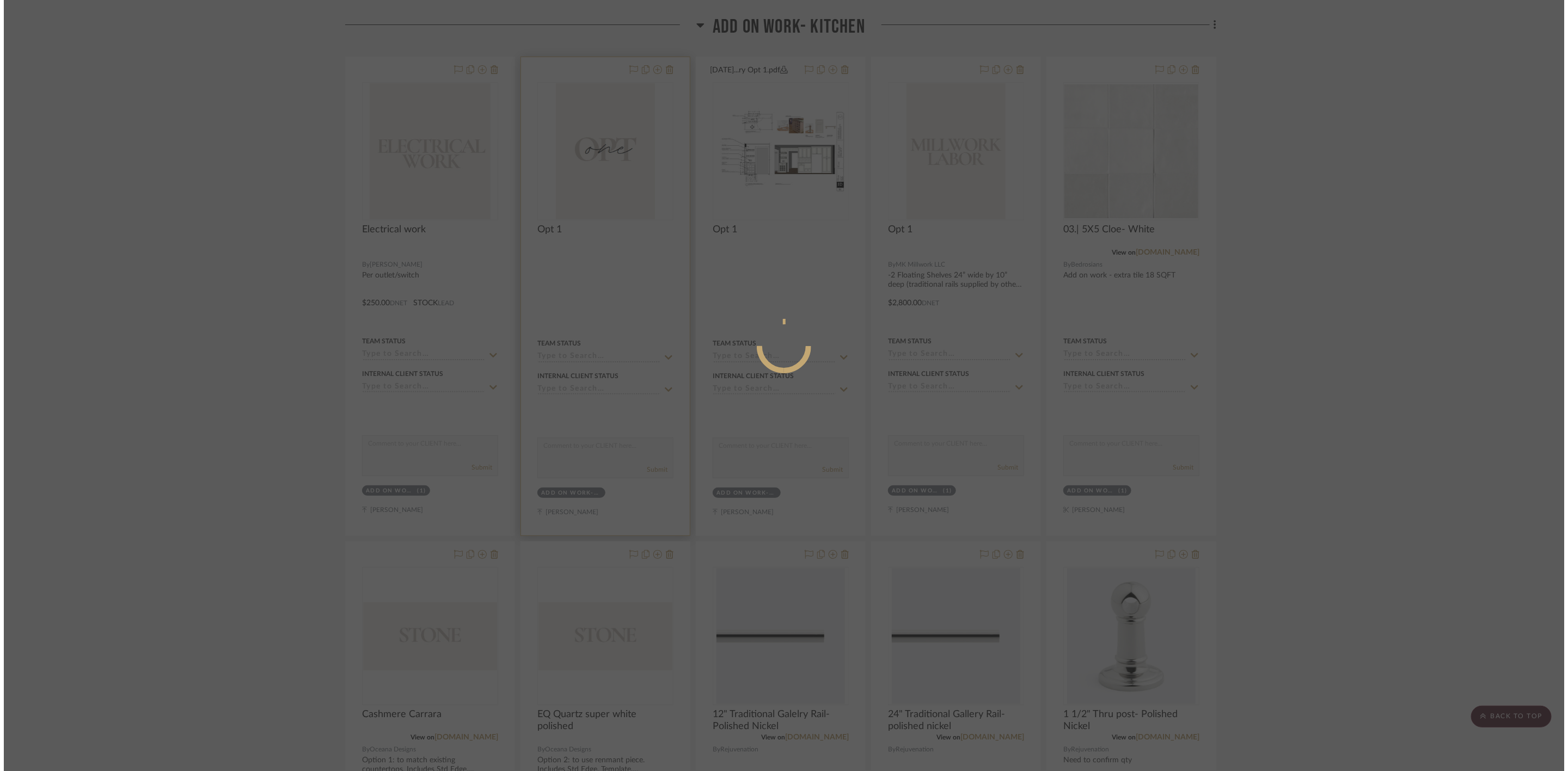
scroll to position [0, 0]
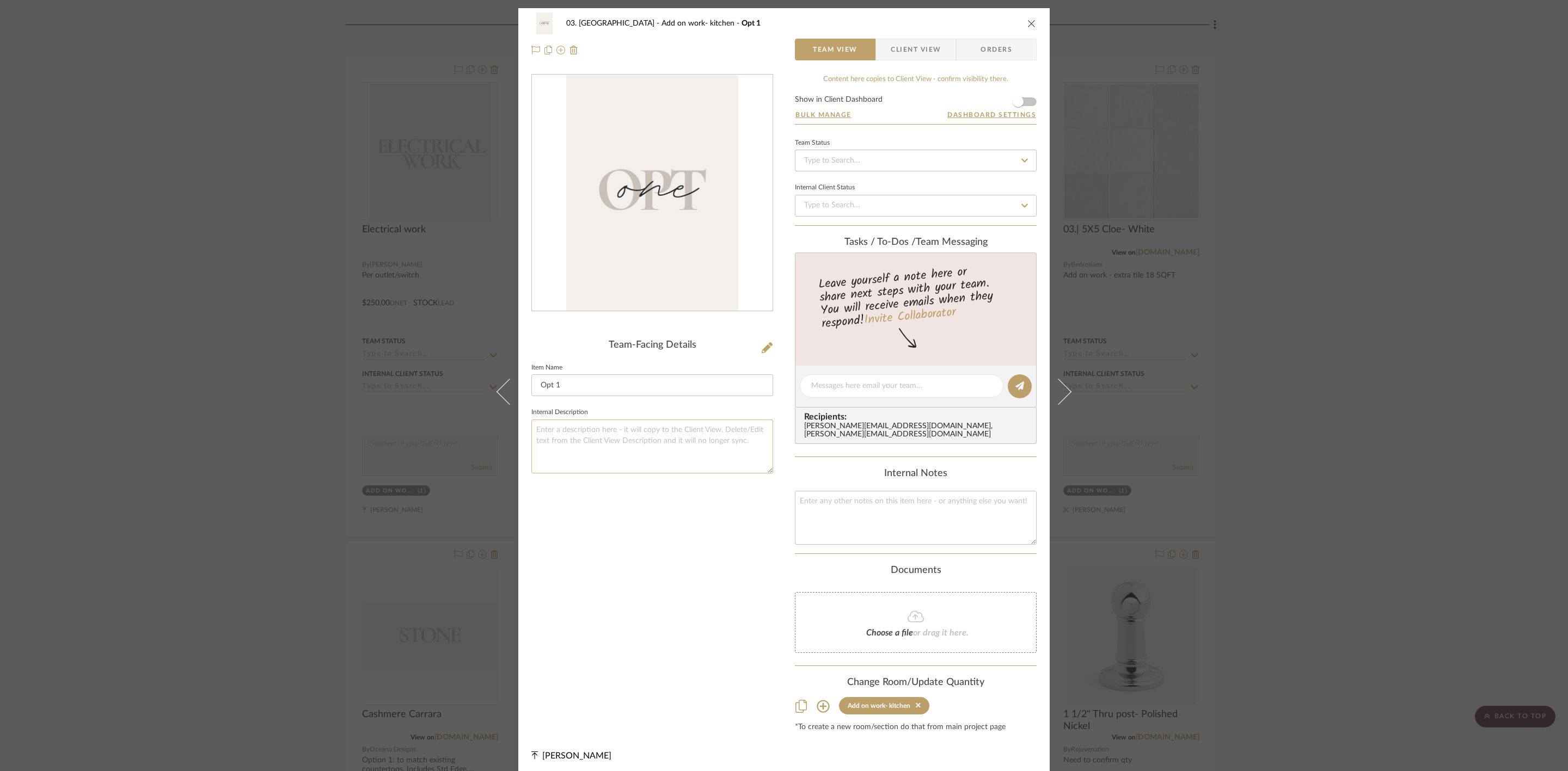
click at [555, 267] on textarea at bounding box center [652, 447] width 242 height 54
click at [532, 267] on textarea "6,43.58 (incudes cashmere carrara option)" at bounding box center [652, 447] width 242 height 54
click at [620, 267] on textarea "roughly $6,43.58 (incudes cashmere carrara option)" at bounding box center [652, 447] width 242 height 54
type textarea "roughly $6,43.58 (incudes cashmere carrara option) + shipping and tax"
click at [620, 267] on div "03. Schilling Add on work- kitchen Opt 1 Team View Client View Orders Team-Faci…" at bounding box center [784, 385] width 1568 height 771
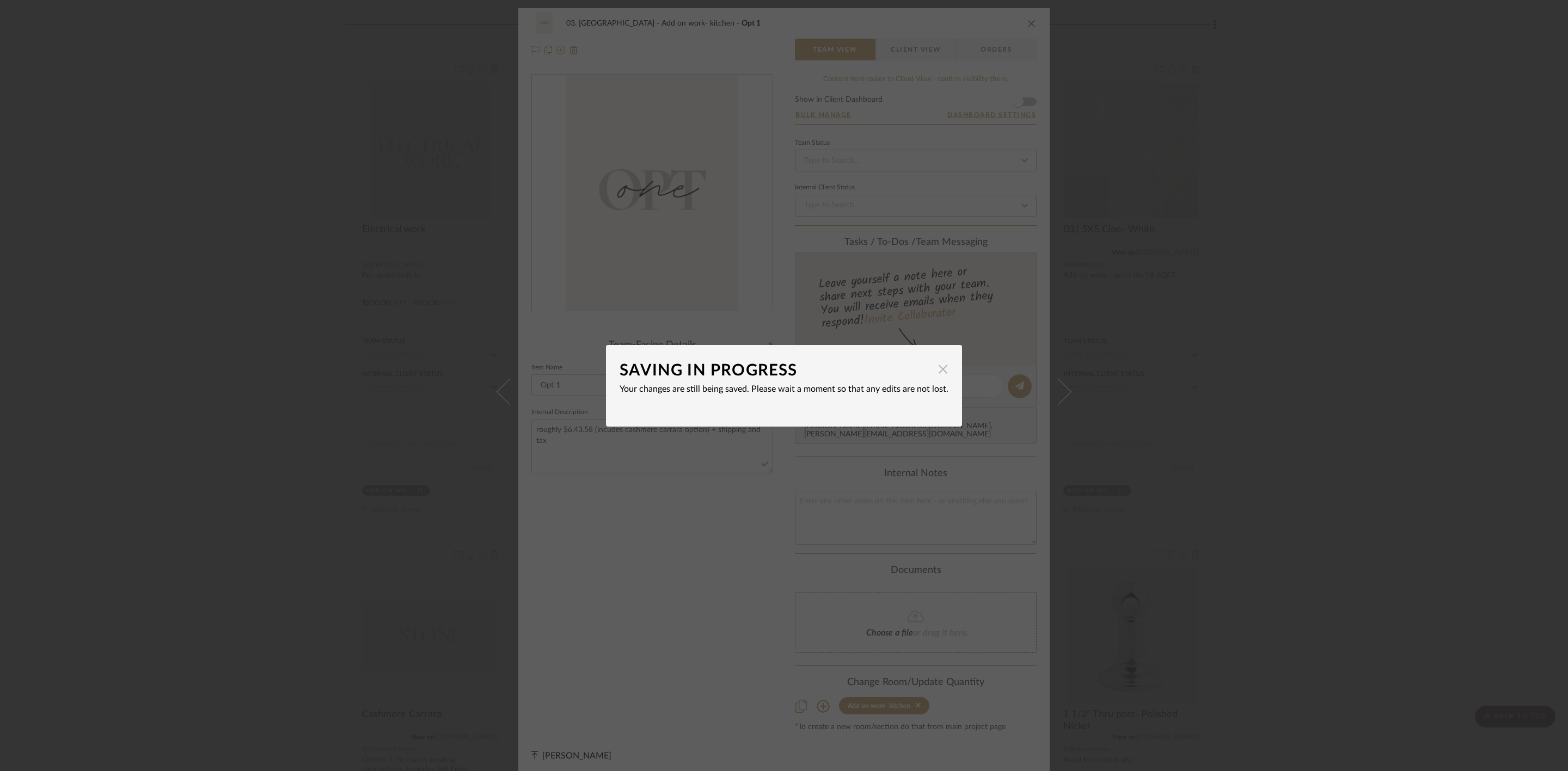
click at [620, 267] on span "button" at bounding box center [942, 369] width 22 height 22
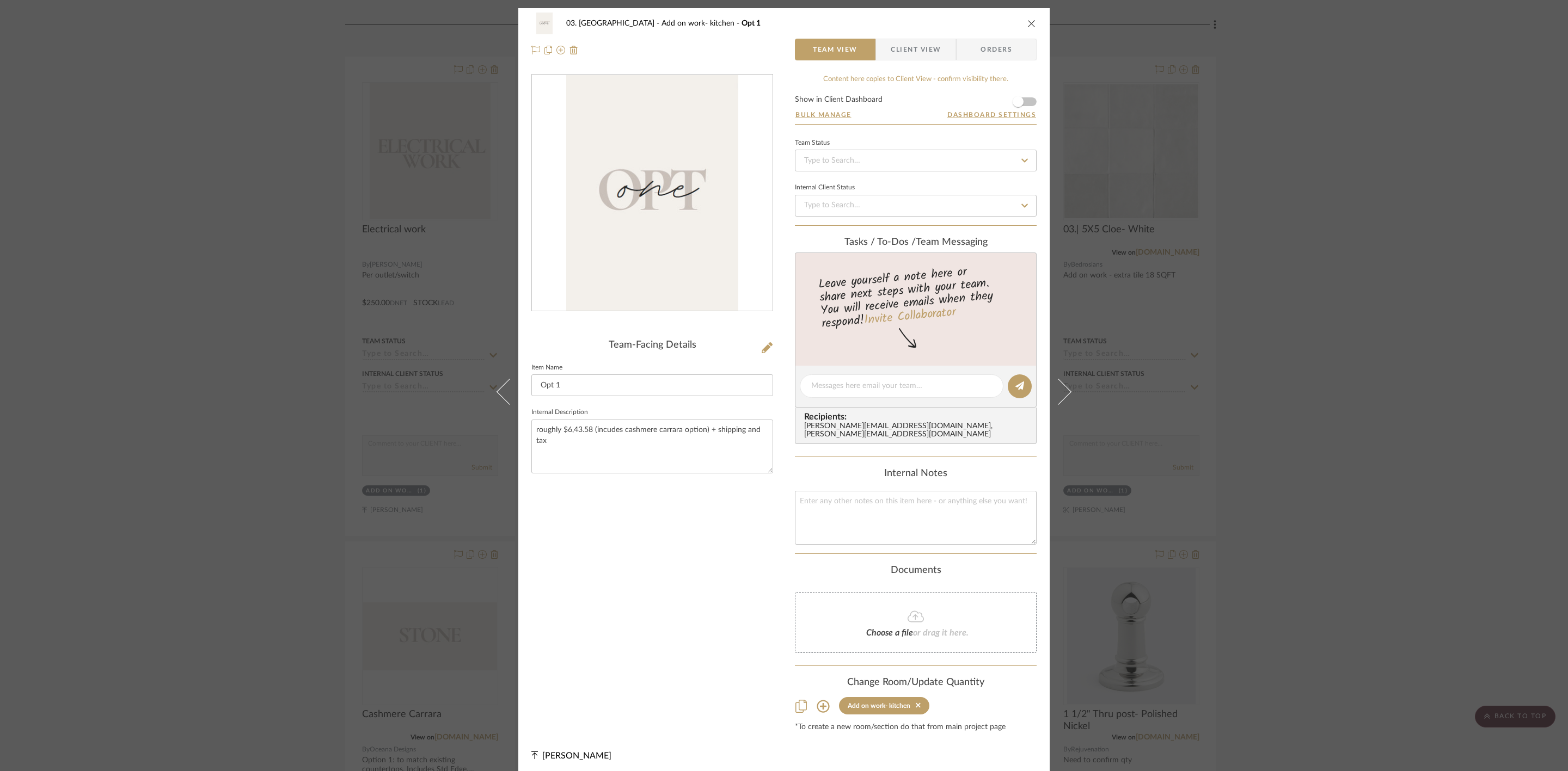
click at [620, 267] on div "03. Schilling Add on work- kitchen Opt 1 Team View Client View Orders Team-Faci…" at bounding box center [784, 385] width 1568 height 771
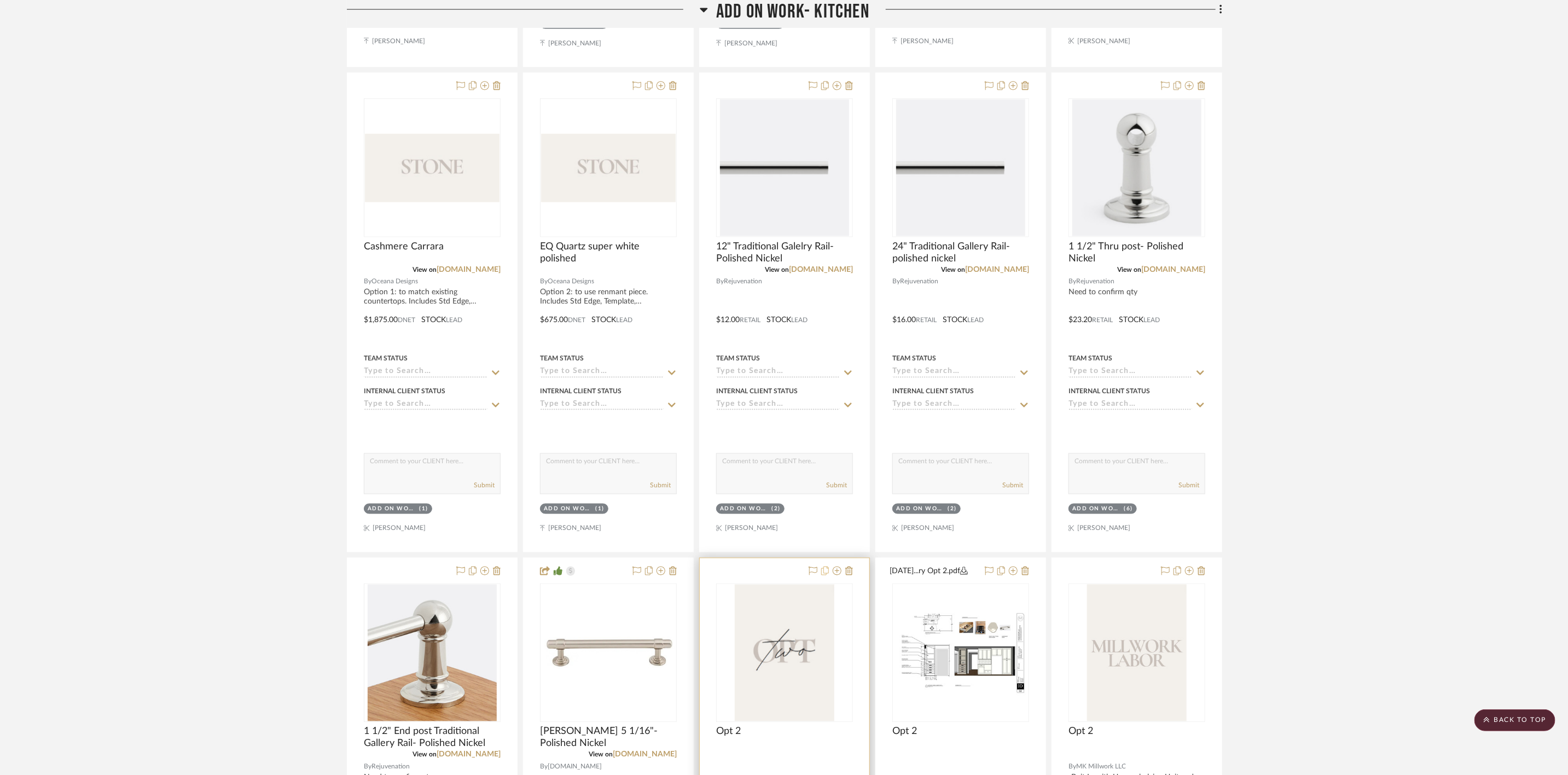
scroll to position [1394, 0]
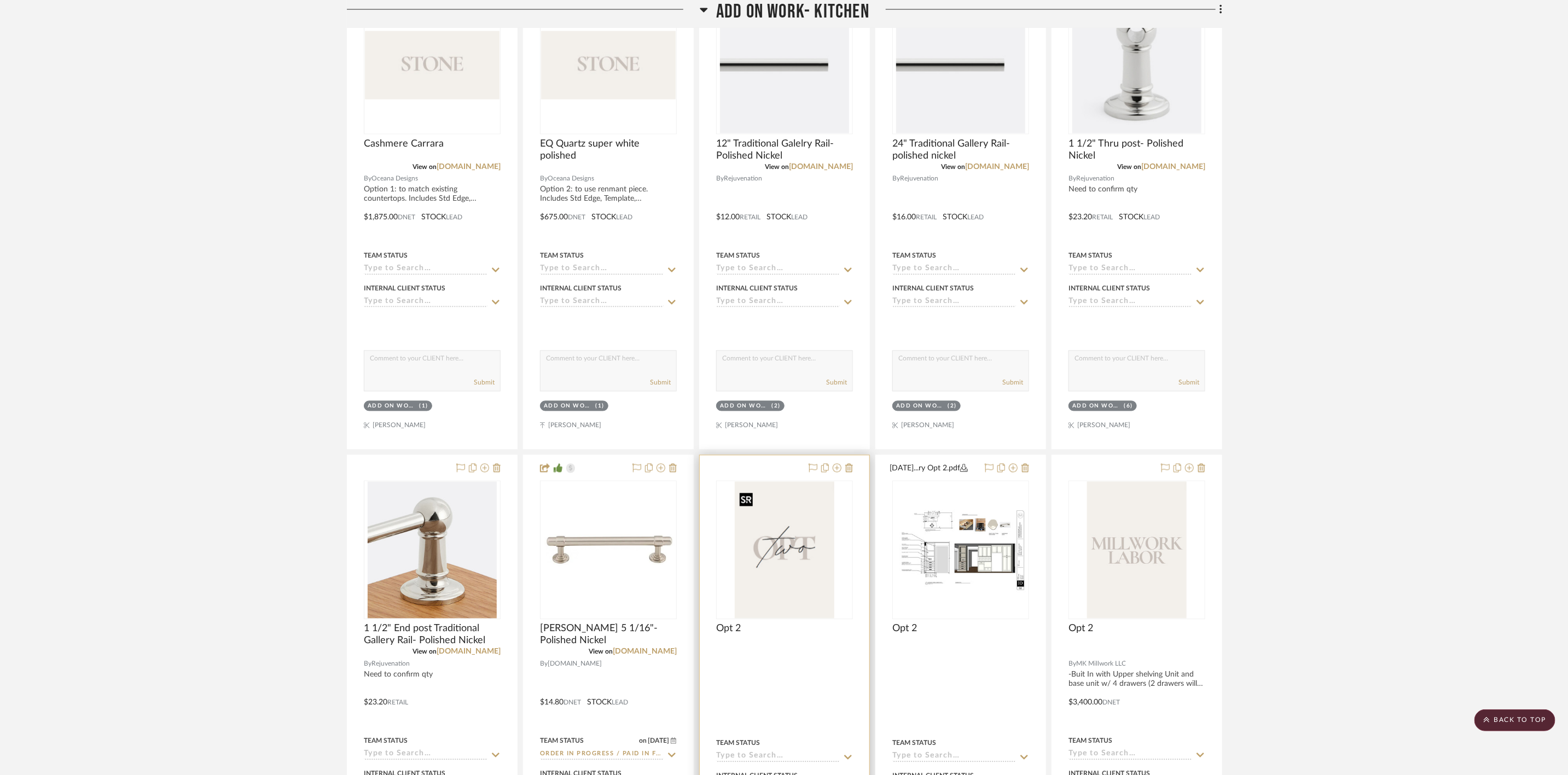
click at [623, 269] on img "0" at bounding box center [784, 550] width 99 height 136
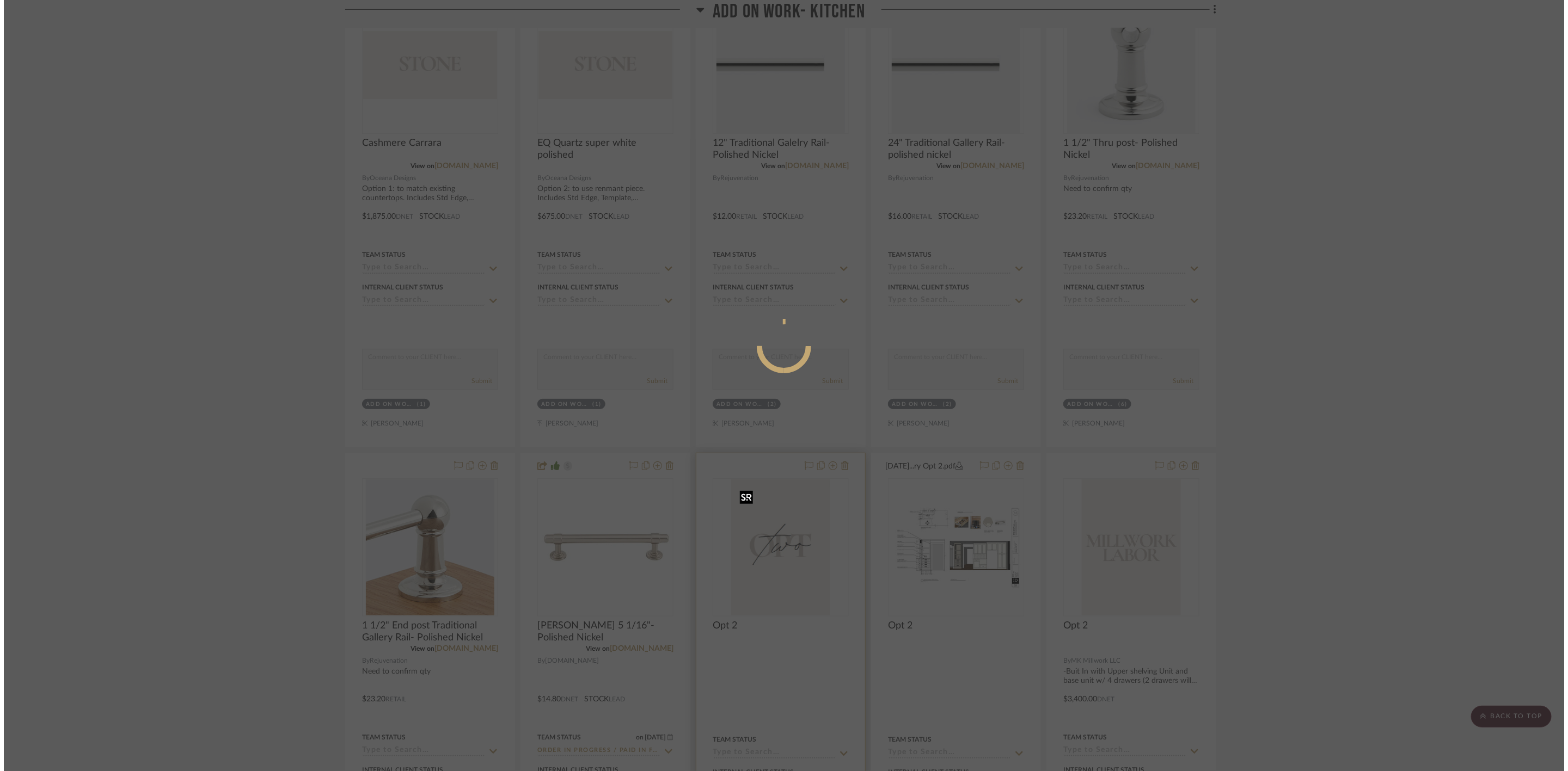
scroll to position [0, 0]
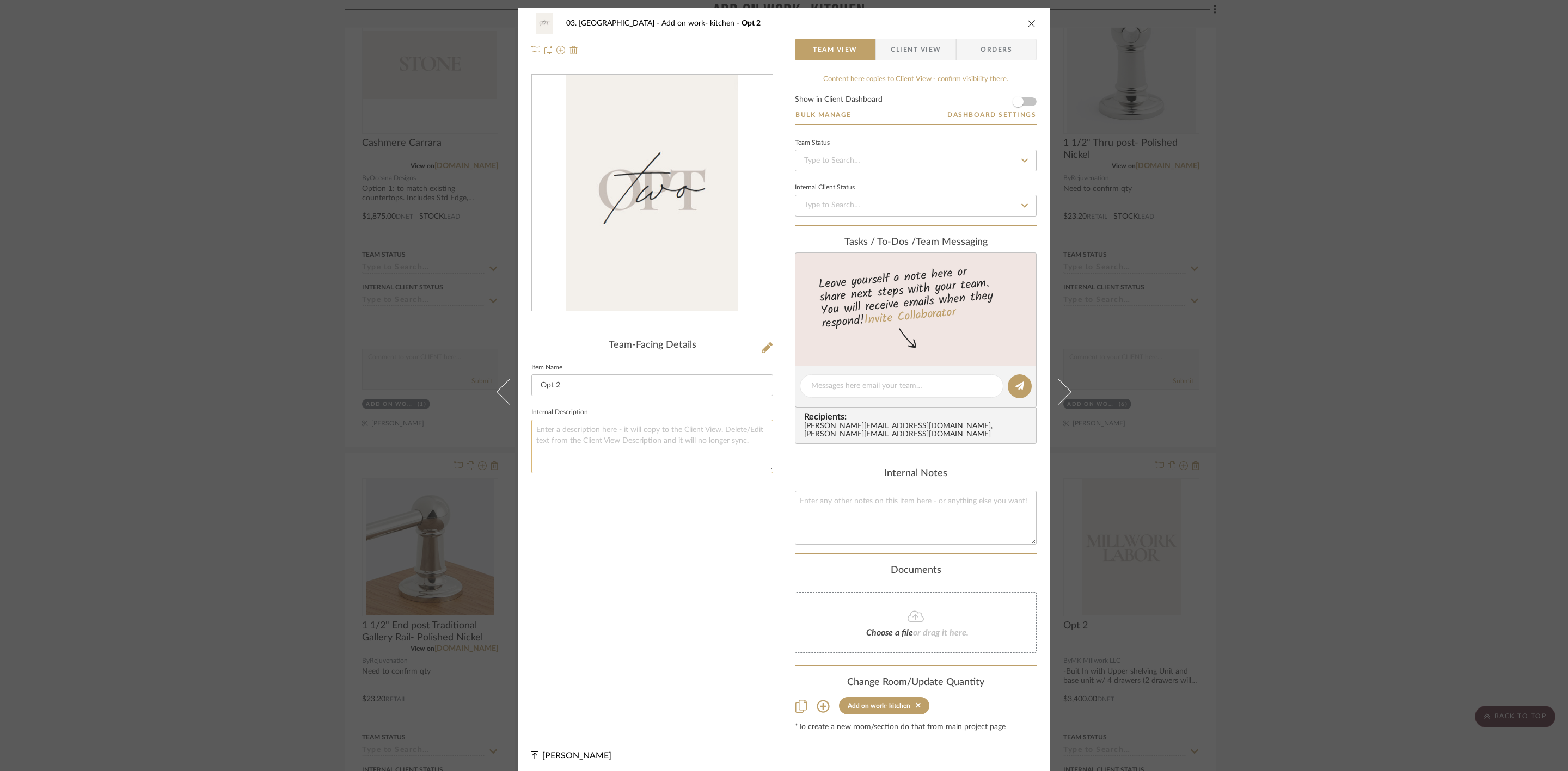
click at [620, 267] on textarea at bounding box center [652, 447] width 242 height 54
type textarea "rougly $4,268 + shipping and tax"
click at [620, 267] on div "Team-Facing Details Item Name Opt 2 Internal Description rougly $4,268 + shippi…" at bounding box center [652, 402] width 242 height 658
click at [620, 267] on div "03. Schilling Add on work- kitchen Opt 2 Team View Client View Orders Team-Faci…" at bounding box center [784, 385] width 1568 height 771
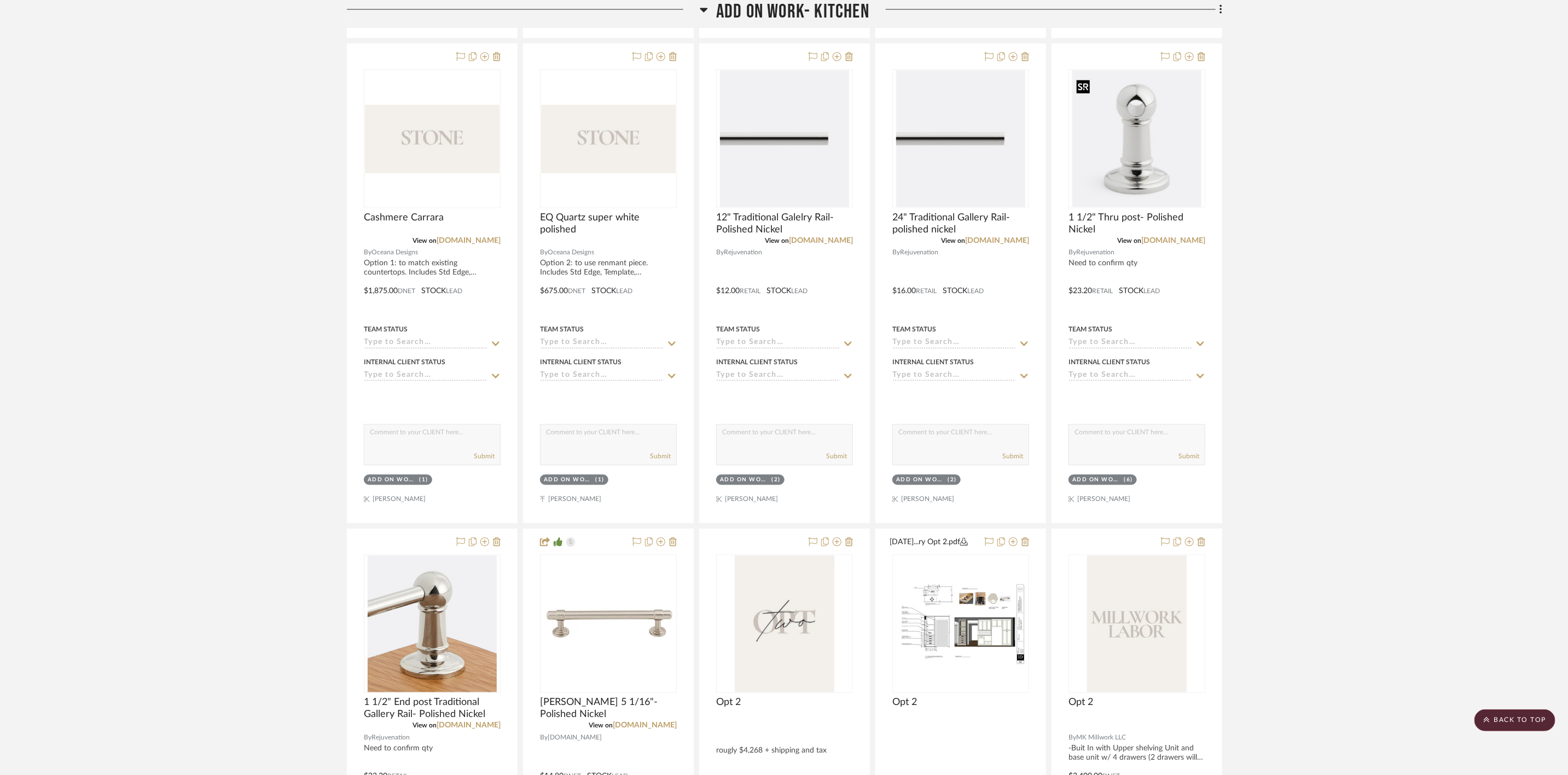
scroll to position [1394, 0]
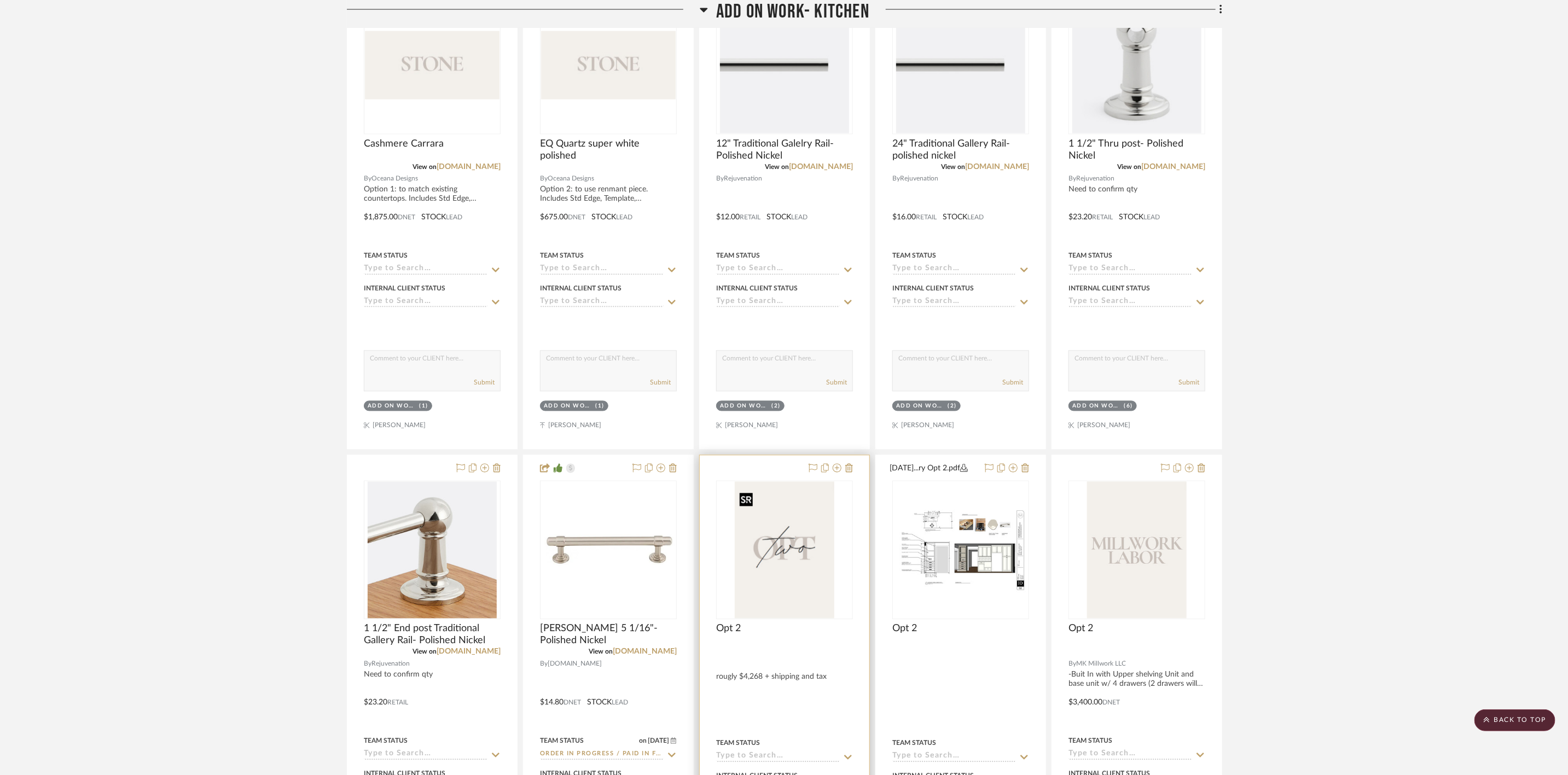
click at [623, 269] on img "0" at bounding box center [784, 550] width 99 height 136
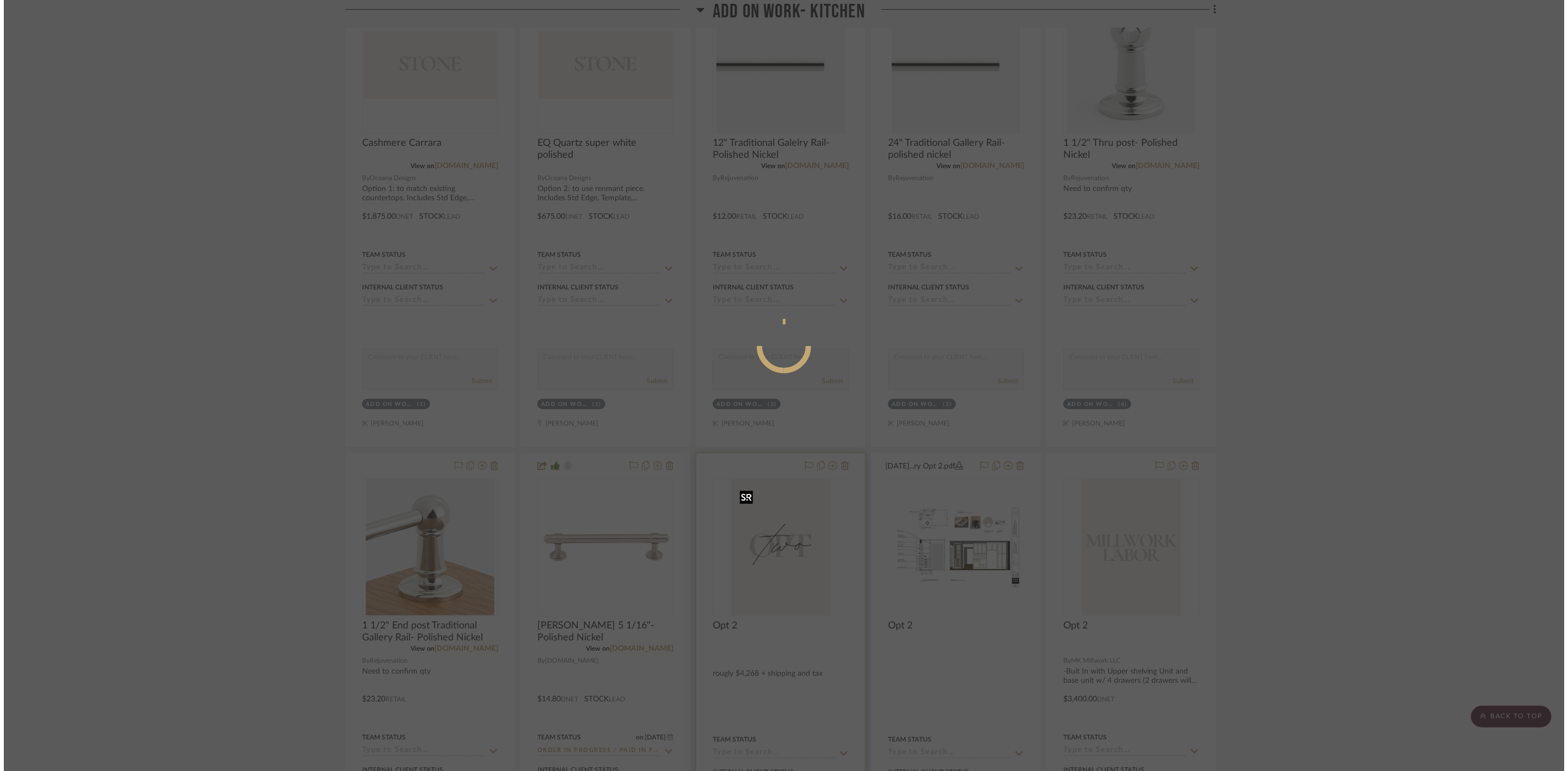
scroll to position [0, 0]
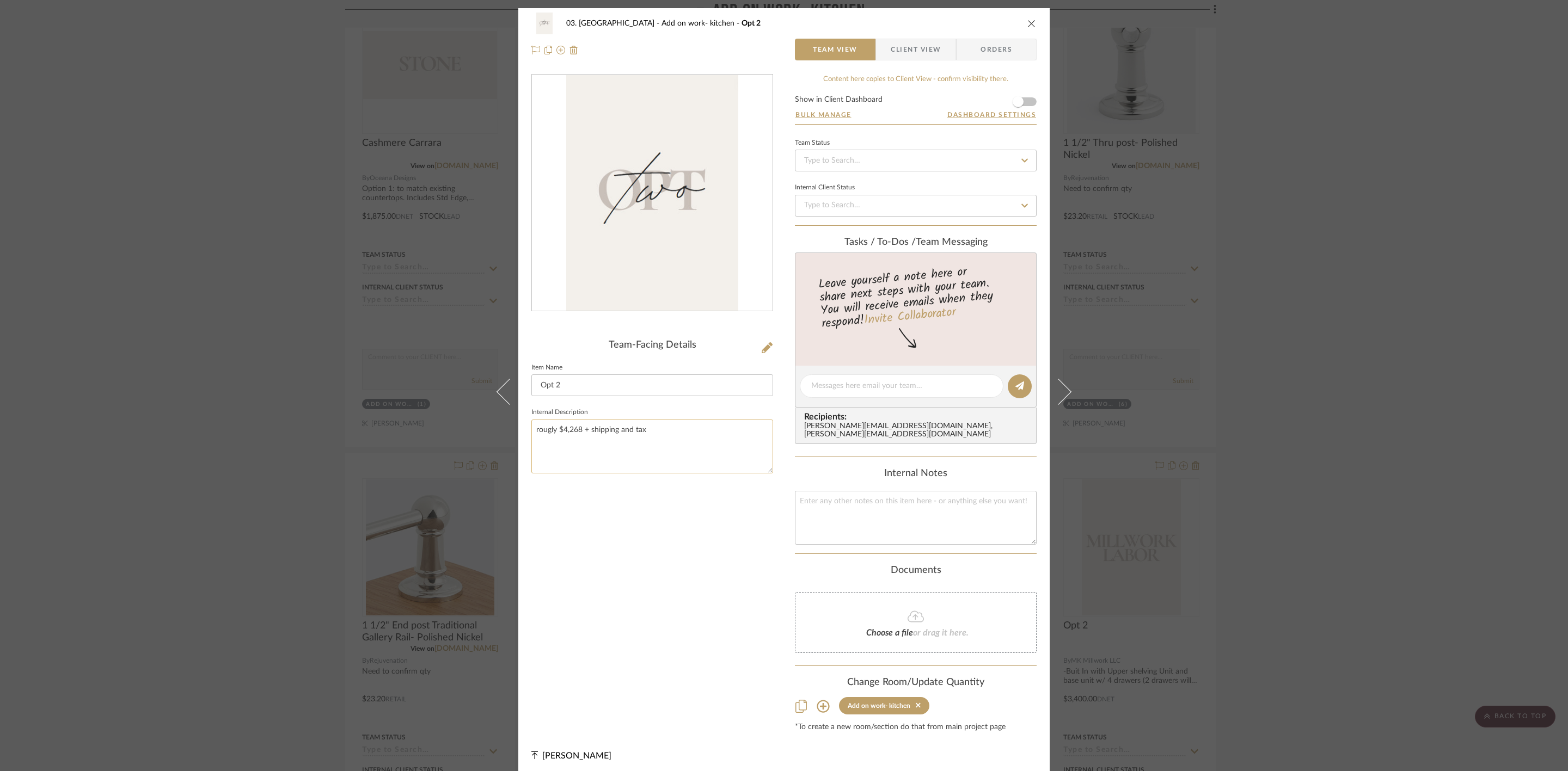
click at [577, 267] on textarea "rougly $4,268 + shipping and tax" at bounding box center [652, 447] width 242 height 54
type textarea "rougly $4,568 + shipping and tax"
click at [620, 267] on div "Team-Facing Details Item Name Opt 2 Internal Description rougly $4,568 + shippi…" at bounding box center [652, 402] width 242 height 658
click at [620, 267] on div "03. Schilling Add on work- kitchen Opt 2 Team View Client View Orders Team-Faci…" at bounding box center [784, 385] width 1568 height 771
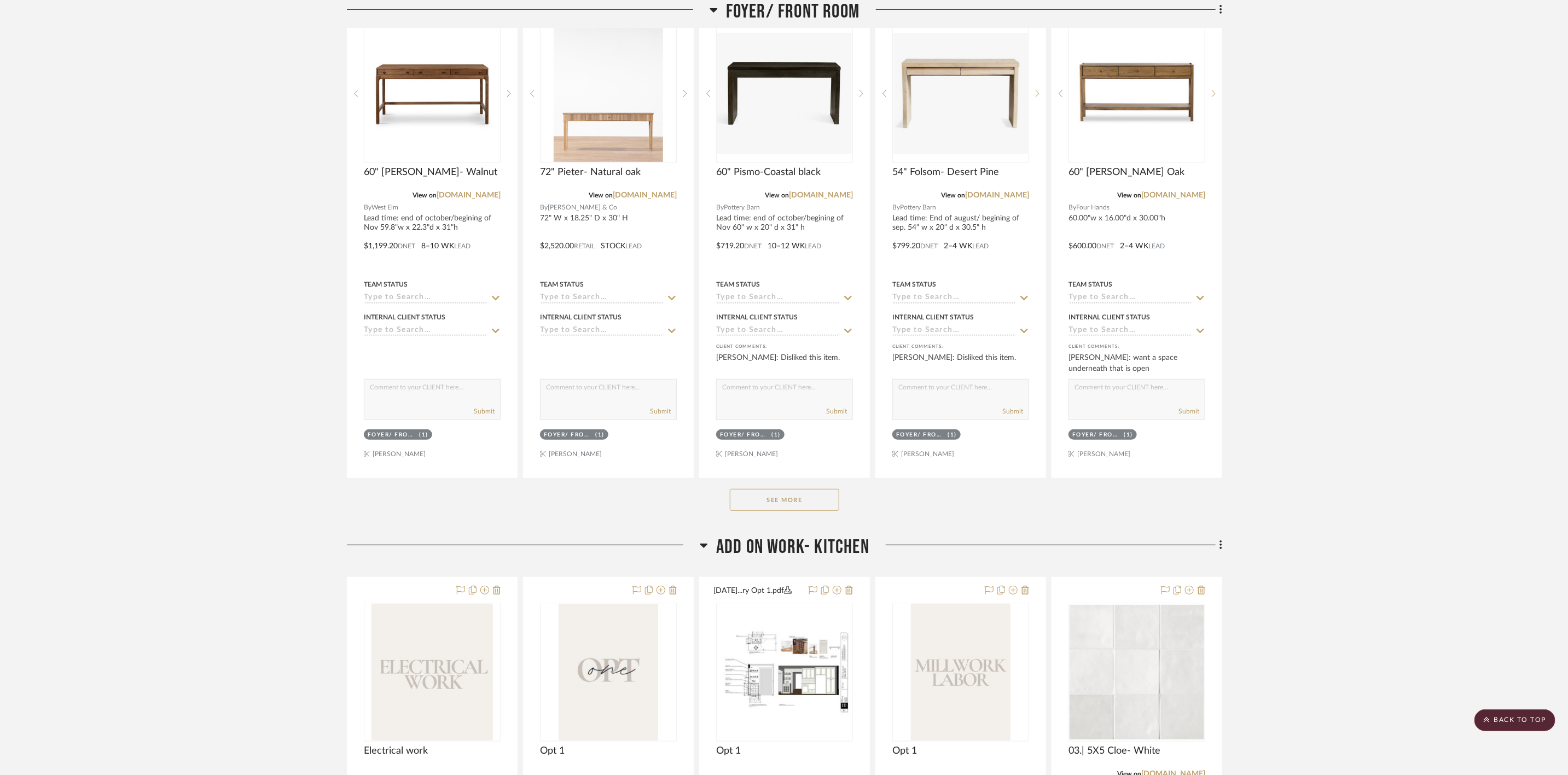
scroll to position [82, 0]
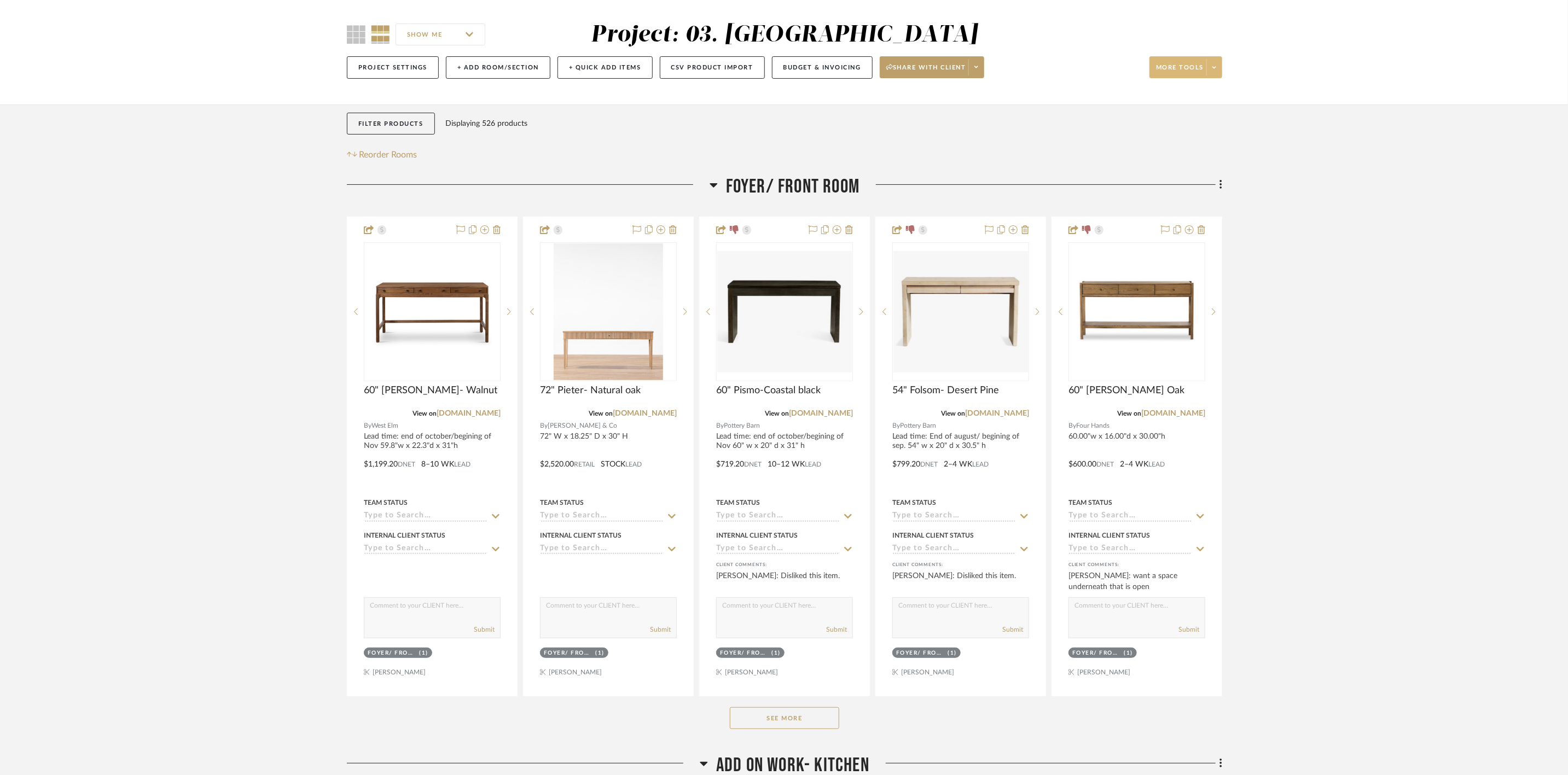
click at [623, 69] on span "More tools" at bounding box center [1179, 72] width 48 height 17
click at [623, 179] on span "Bulk Actions" at bounding box center [1195, 177] width 70 height 9
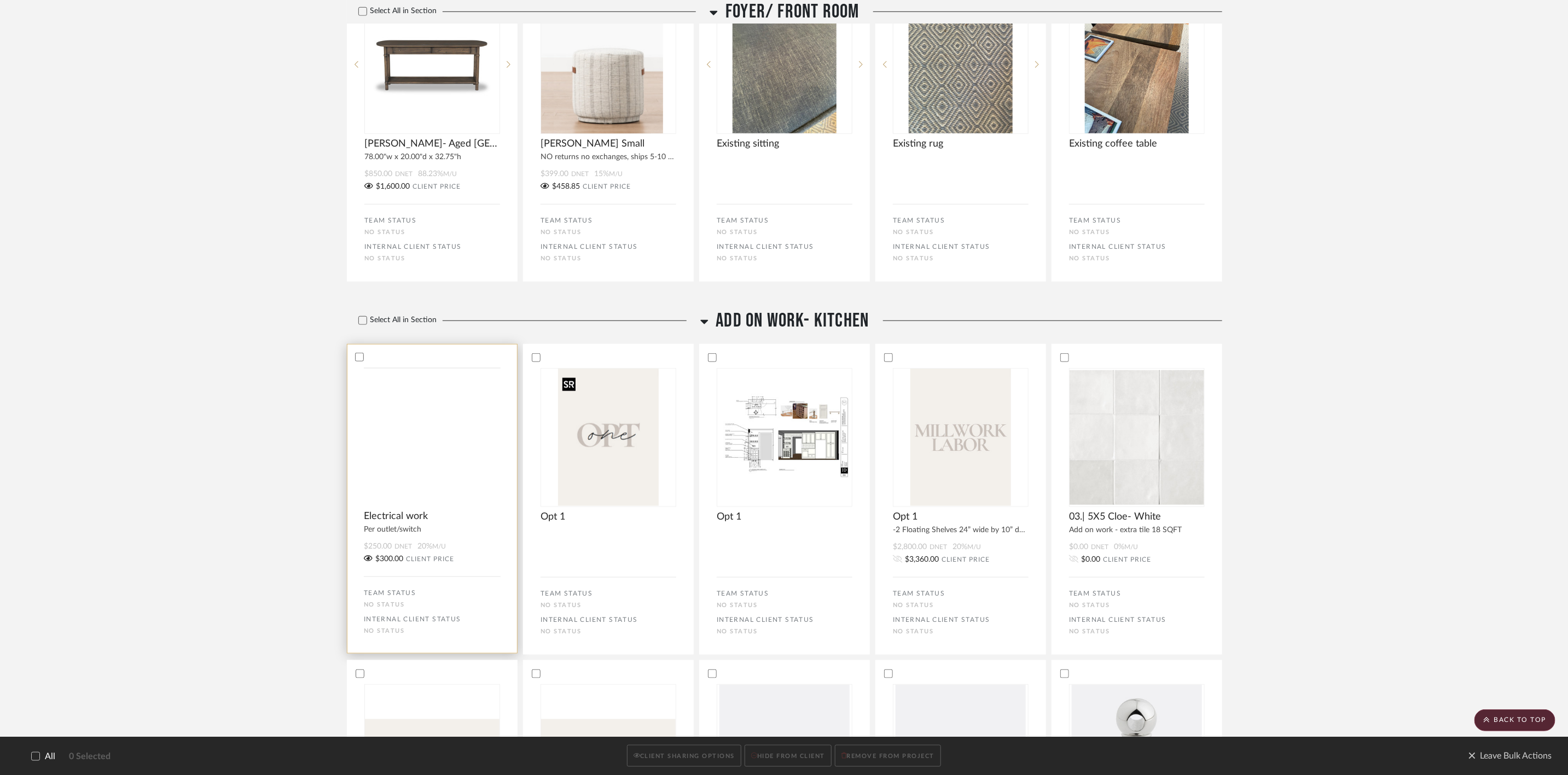
scroll to position [656, 0]
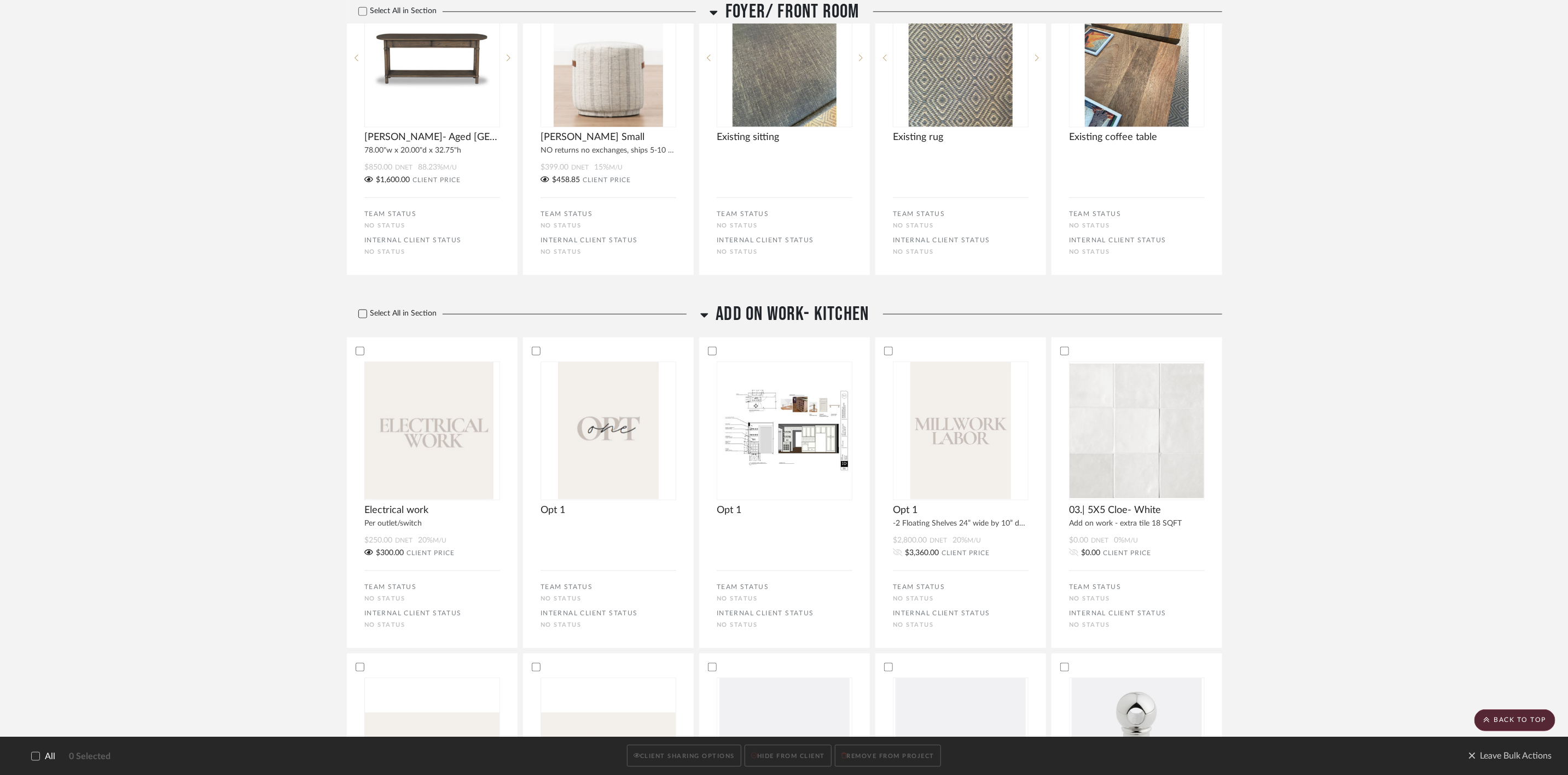
click at [393, 269] on label "Select All in Section" at bounding box center [393, 313] width 93 height 9
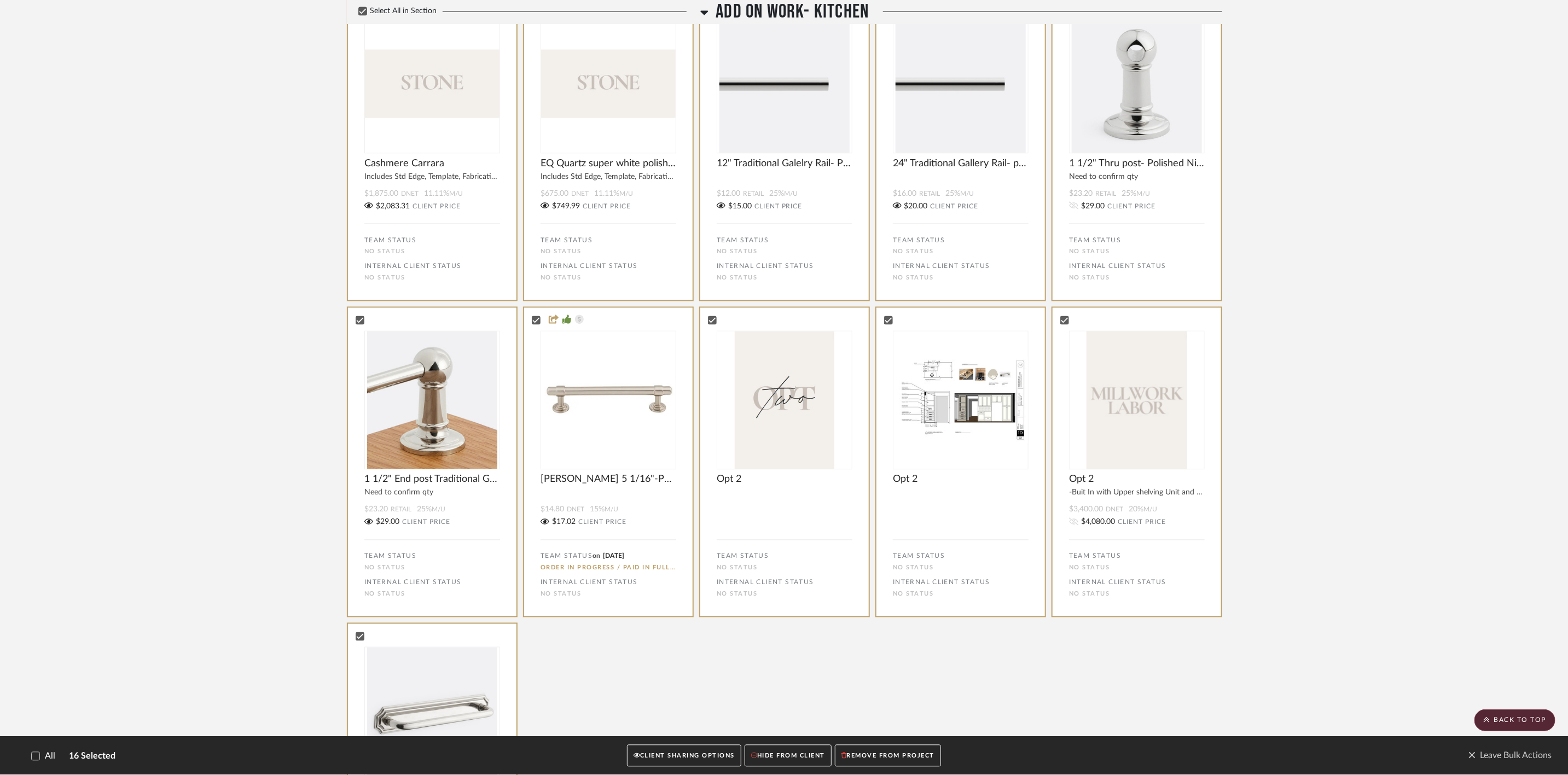
scroll to position [1641, 0]
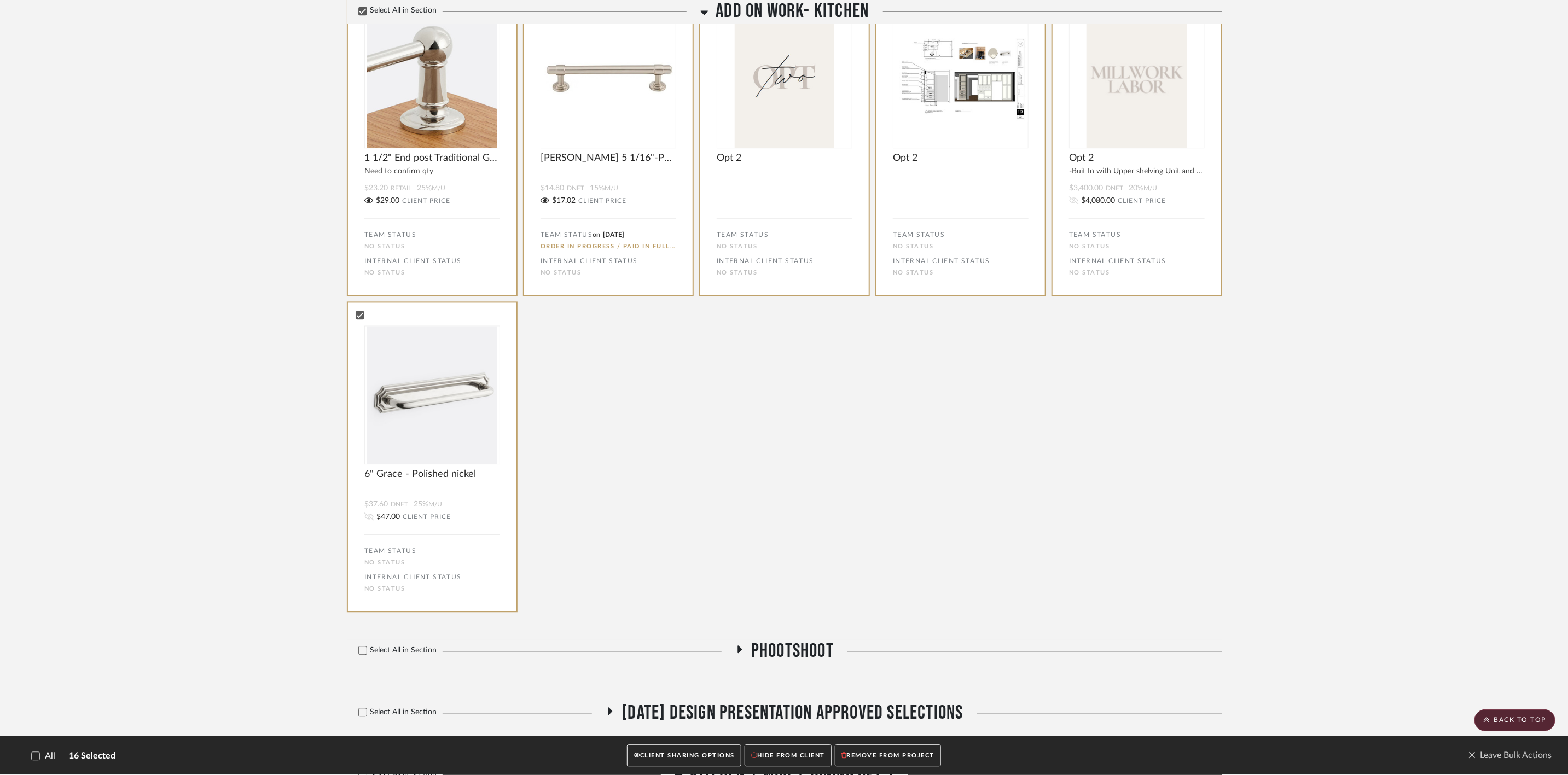
click at [623, 269] on button "CLIENT SHARING OPTIONS" at bounding box center [684, 756] width 114 height 22
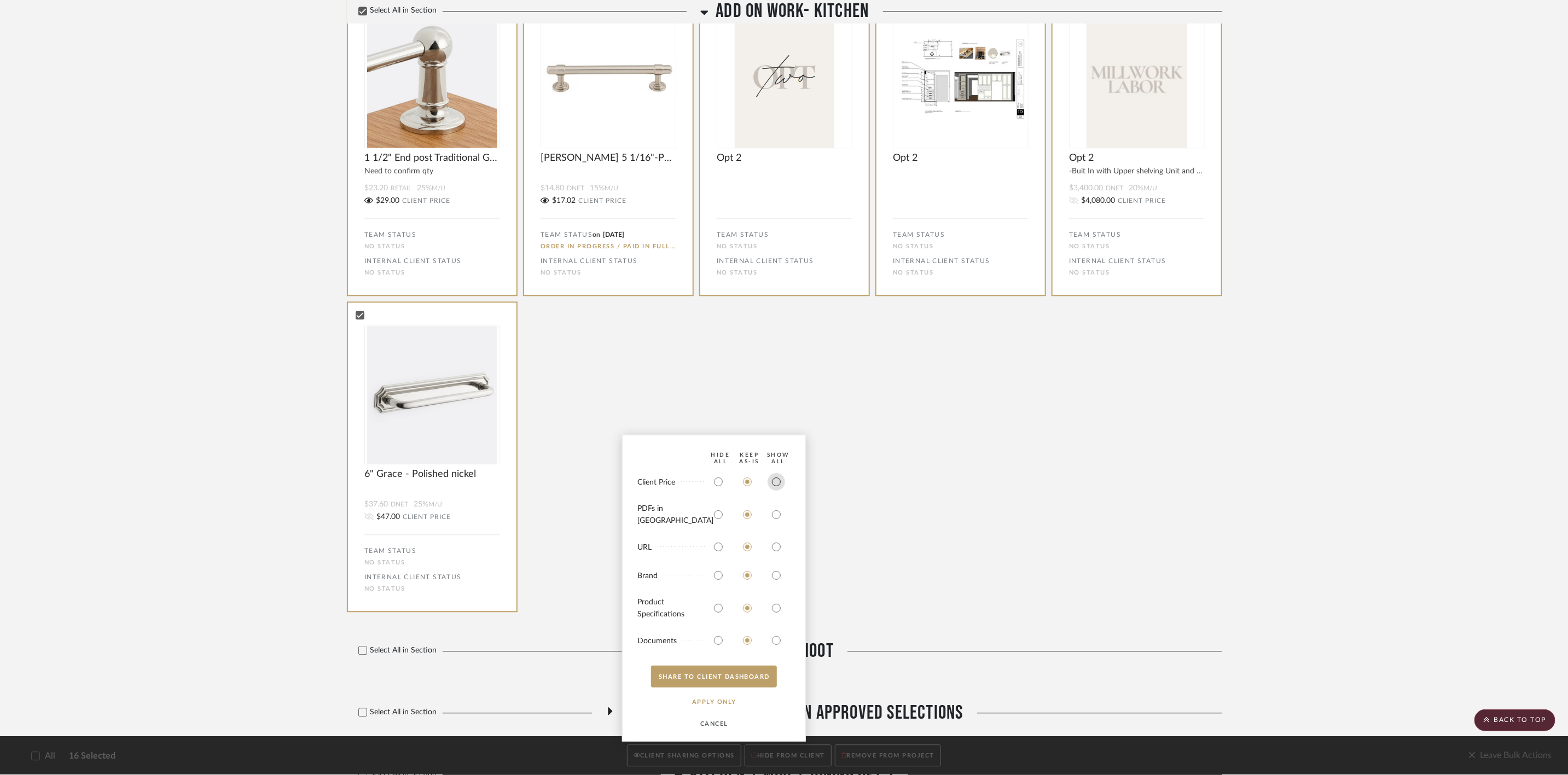
click at [623, 269] on input "radio" at bounding box center [777, 482] width 17 height 17
radio input "true"
click at [623, 269] on button "SHARE TO CLIENT Dashboard" at bounding box center [714, 676] width 126 height 22
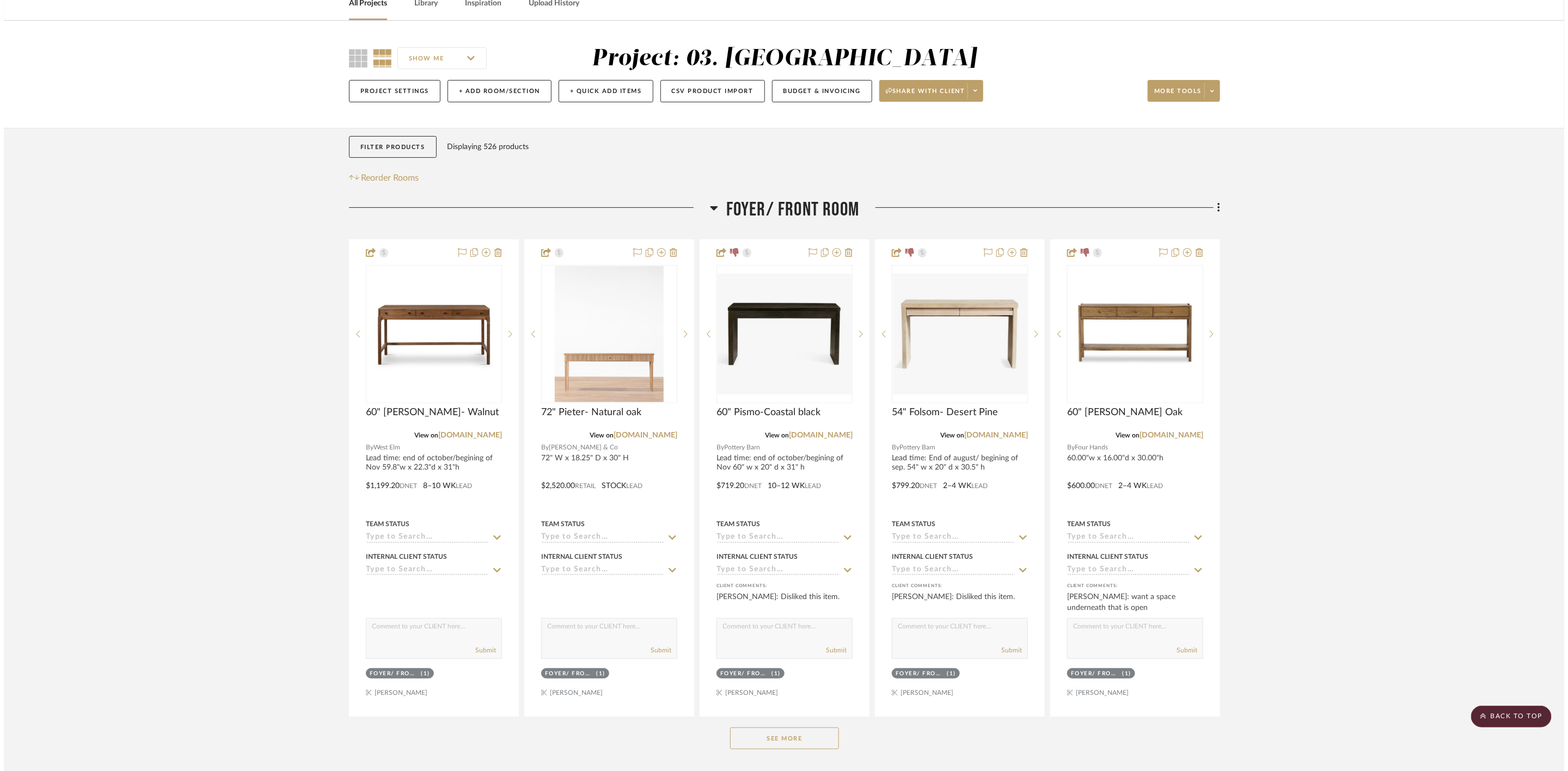
scroll to position [0, 0]
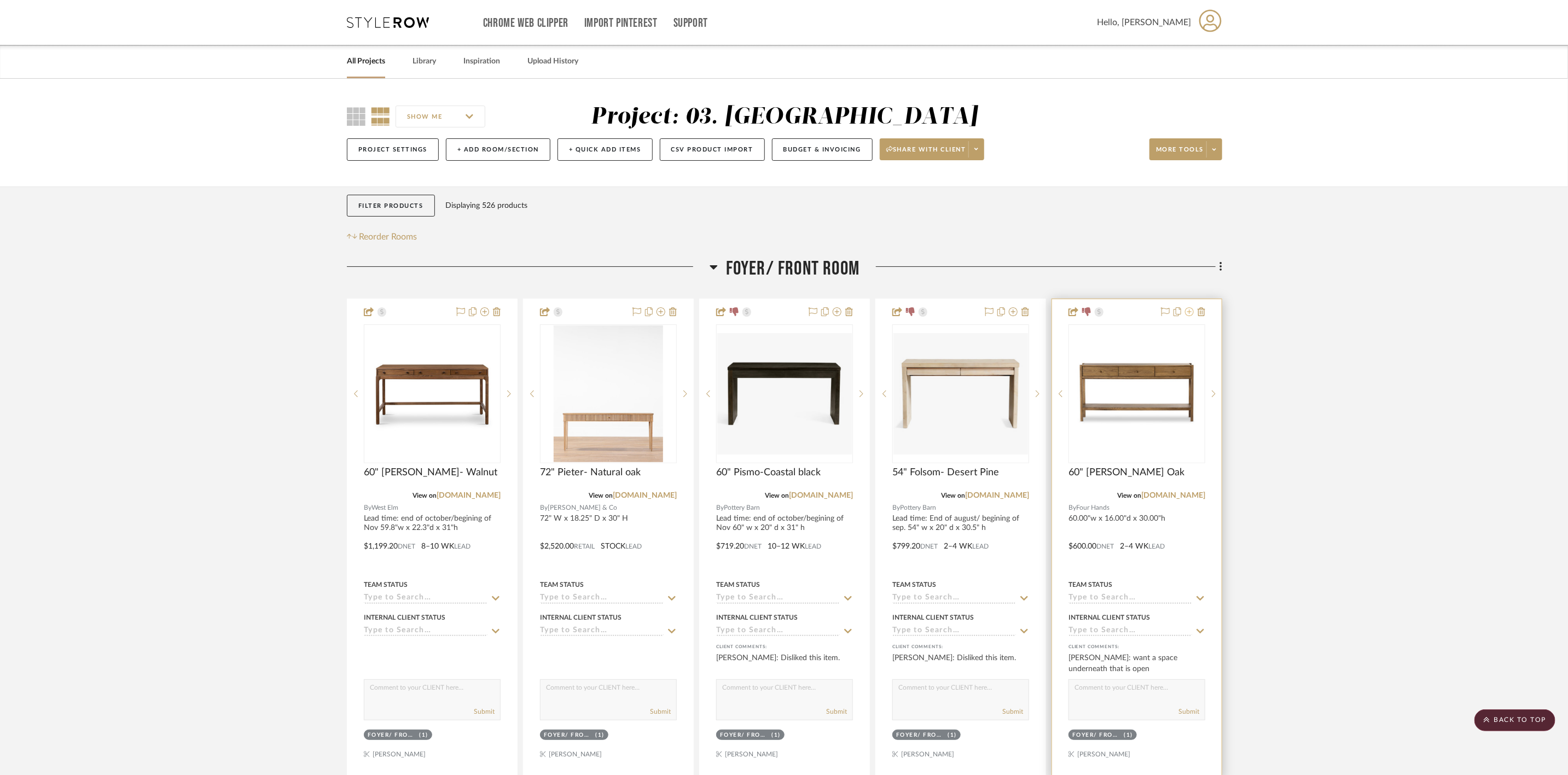
click at [623, 269] on icon at bounding box center [1189, 312] width 9 height 9
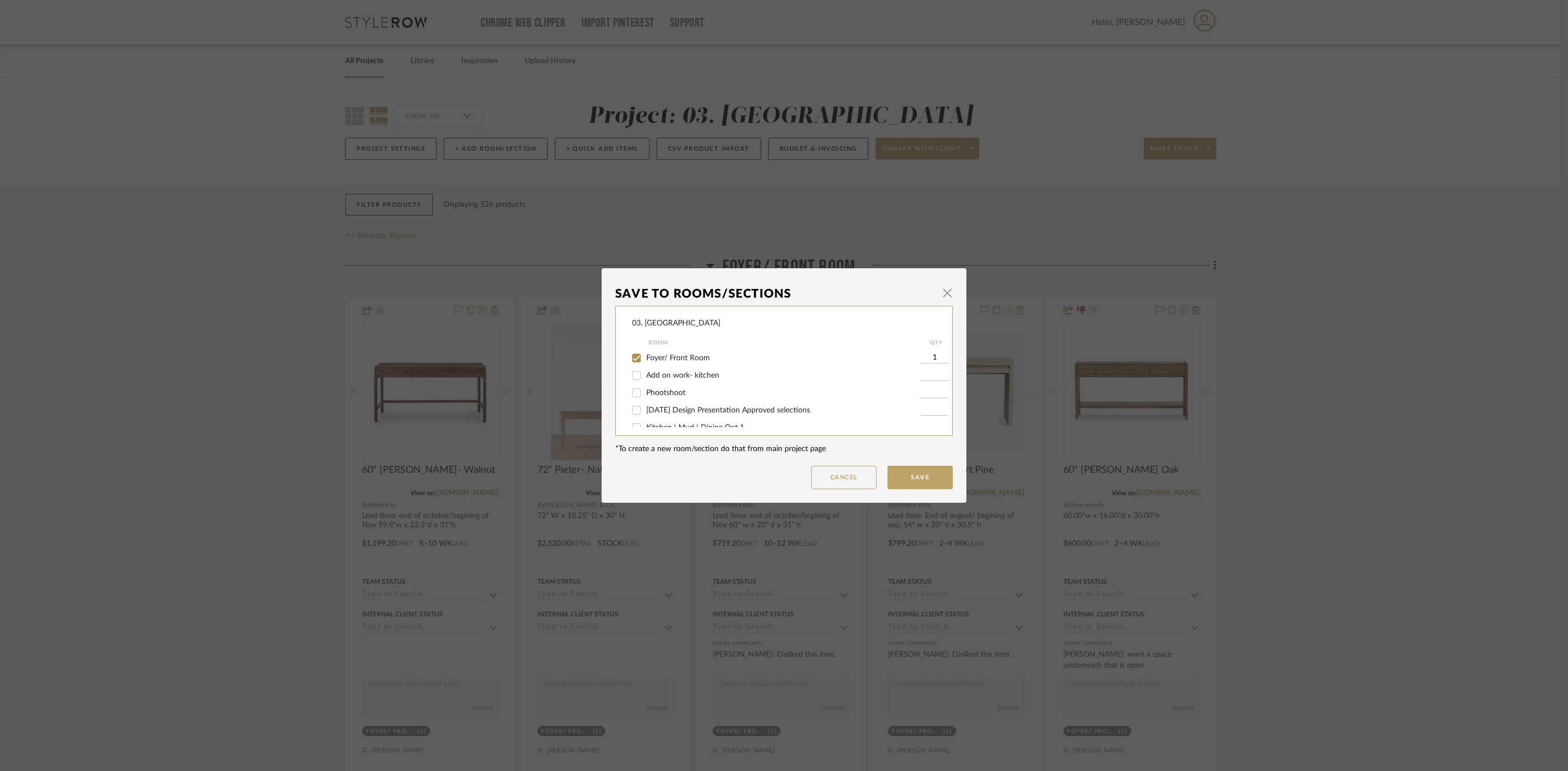
click at [620, 267] on span "Foyer/ Front Room" at bounding box center [678, 358] width 64 height 7
click at [620, 267] on input "Foyer/ Front Room" at bounding box center [636, 358] width 17 height 17
checkbox input "false"
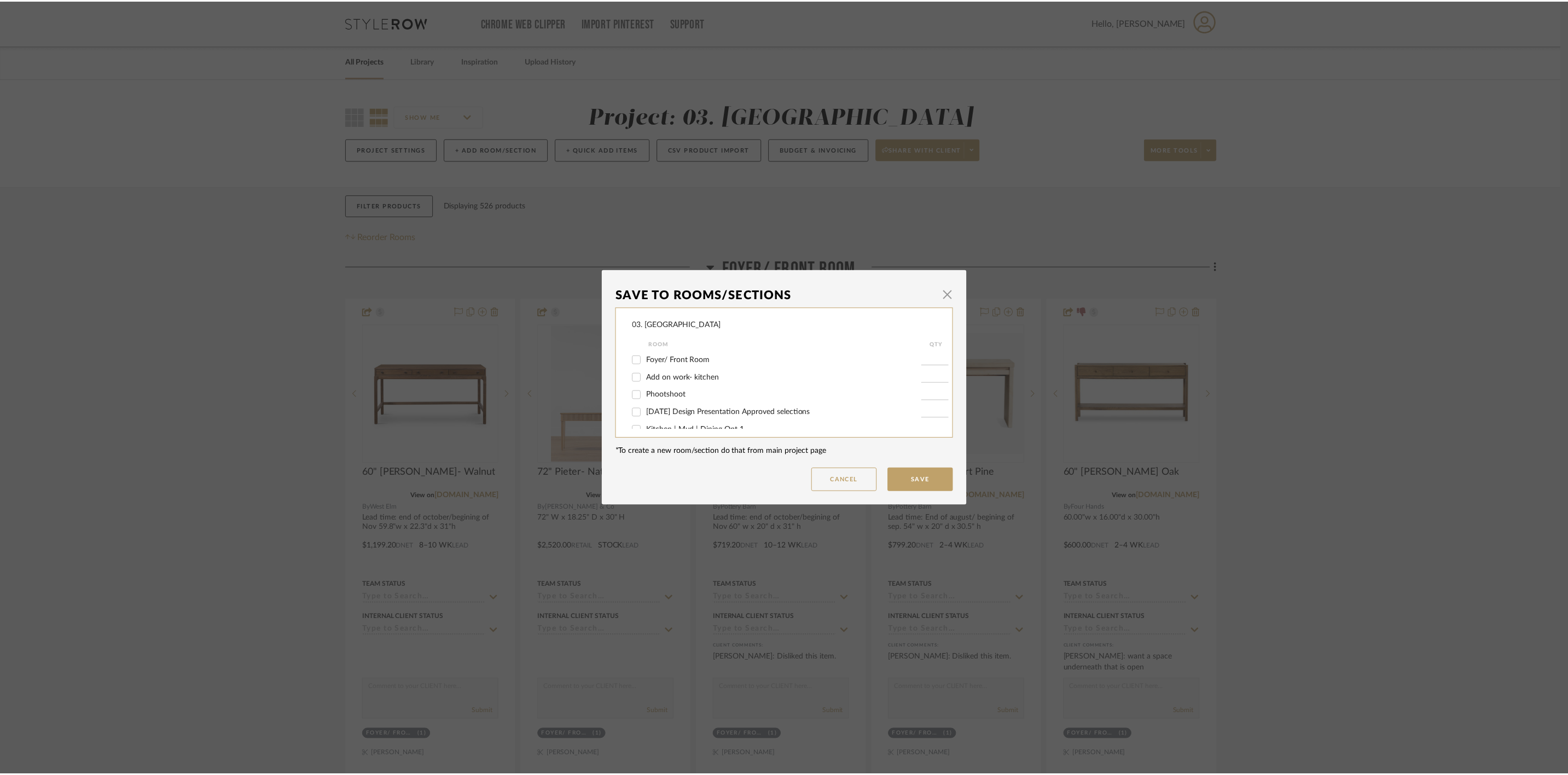
scroll to position [222, 0]
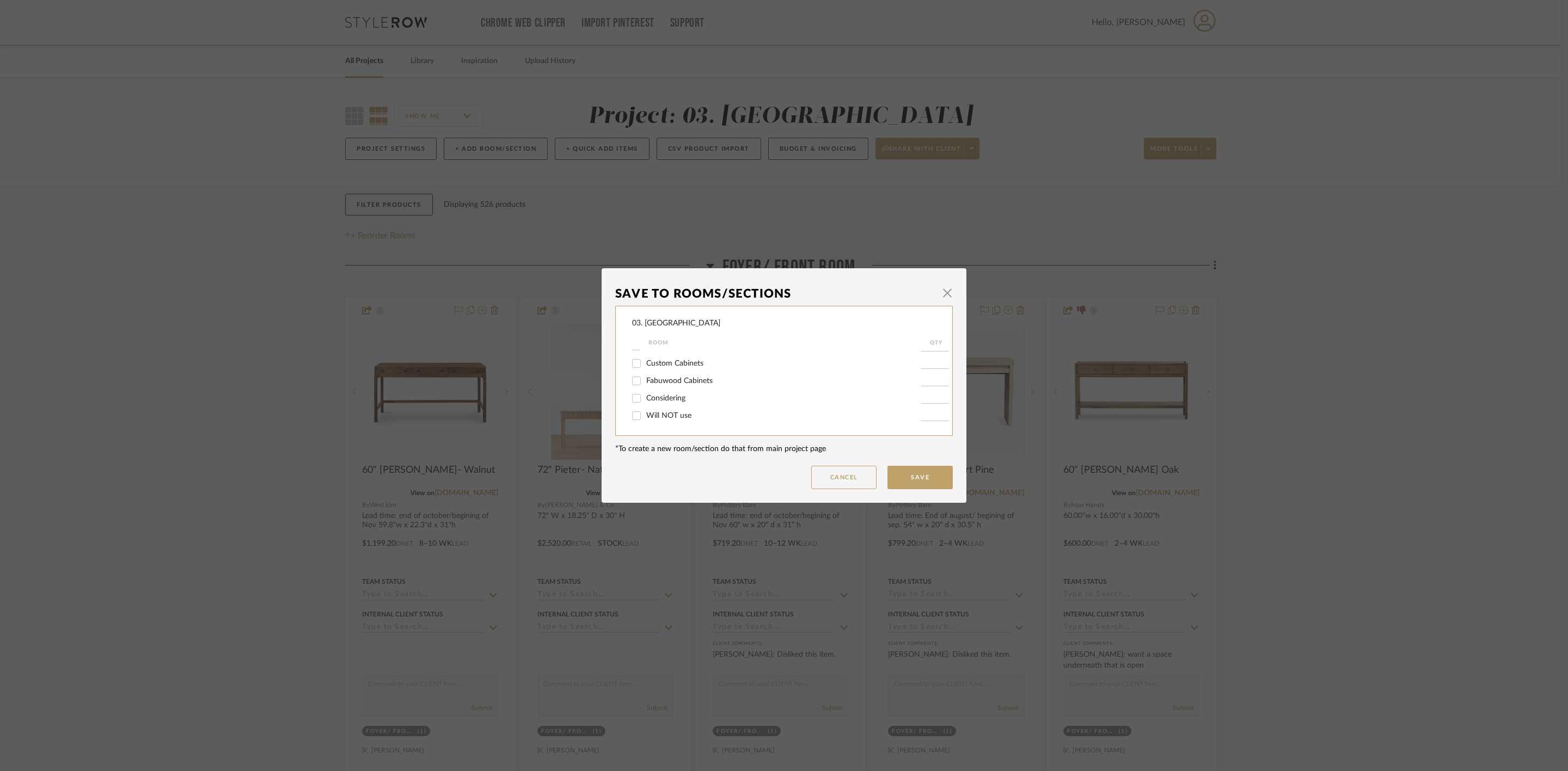
click at [620, 267] on span "Will NOT use" at bounding box center [669, 415] width 45 height 7
click at [620, 267] on input "Will NOT use" at bounding box center [636, 415] width 17 height 17
checkbox input "true"
type input "1"
click at [620, 267] on button "Save" at bounding box center [920, 477] width 65 height 23
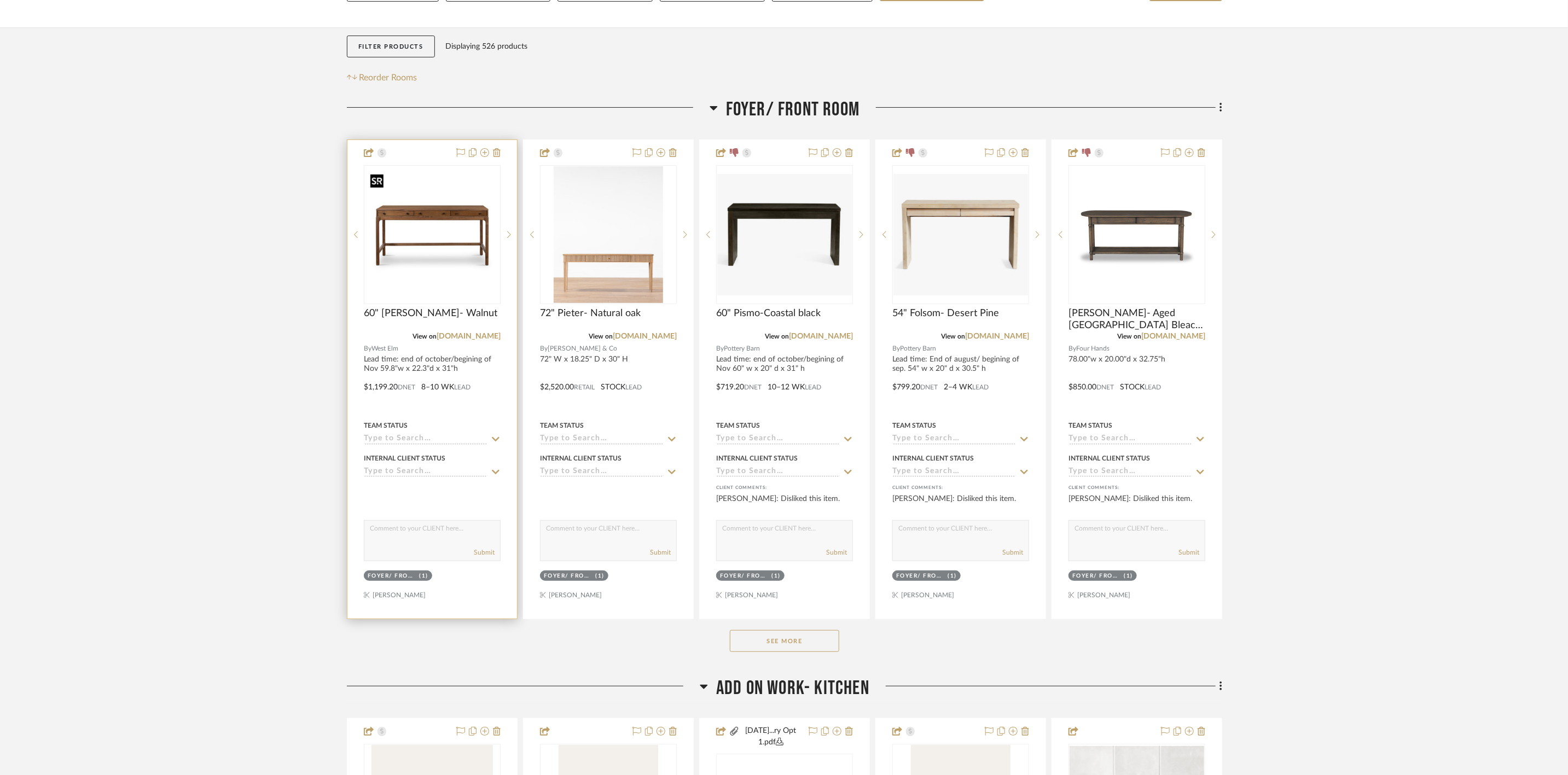
scroll to position [164, 0]
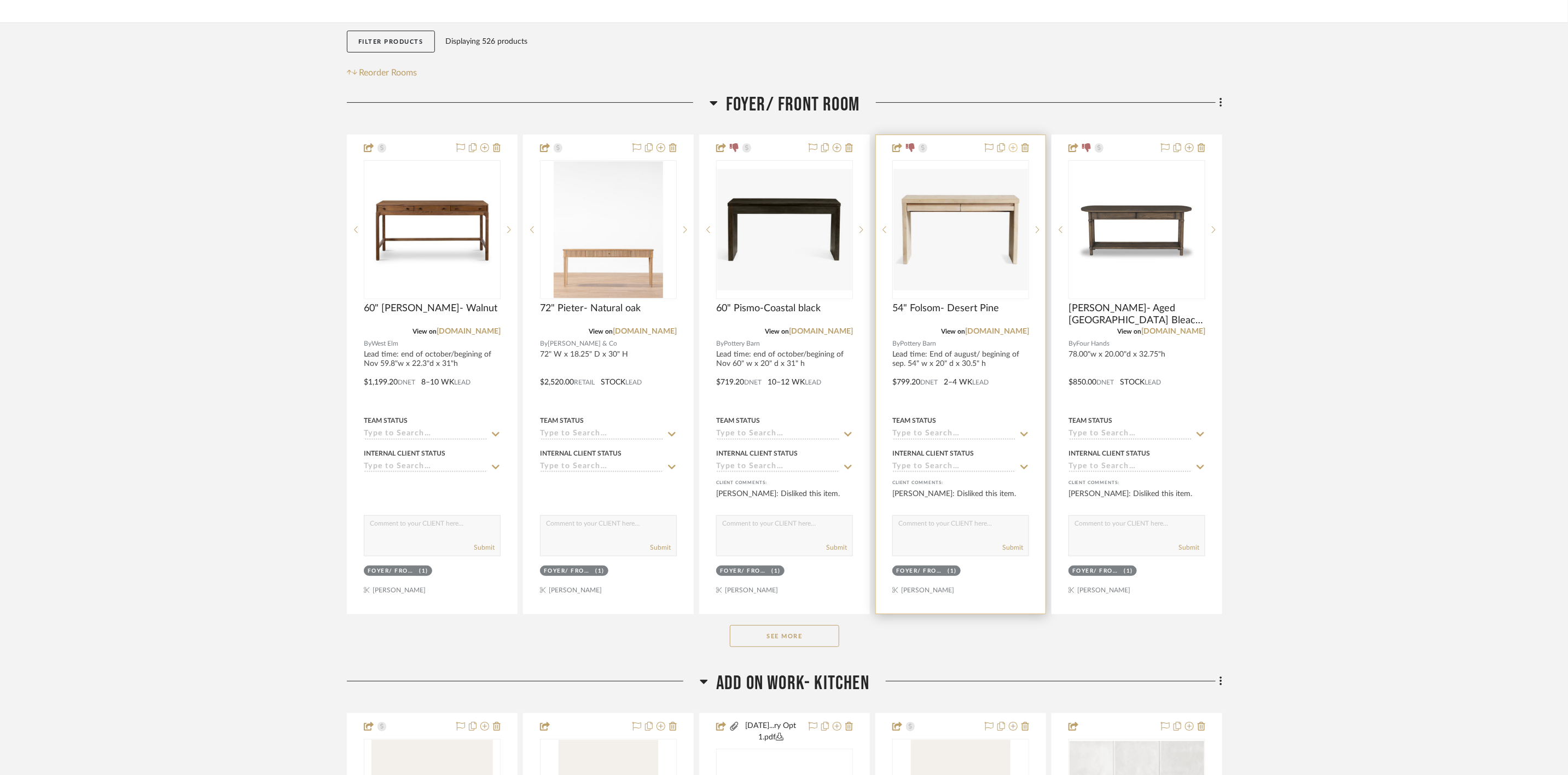
click at [623, 148] on icon at bounding box center [1013, 148] width 9 height 9
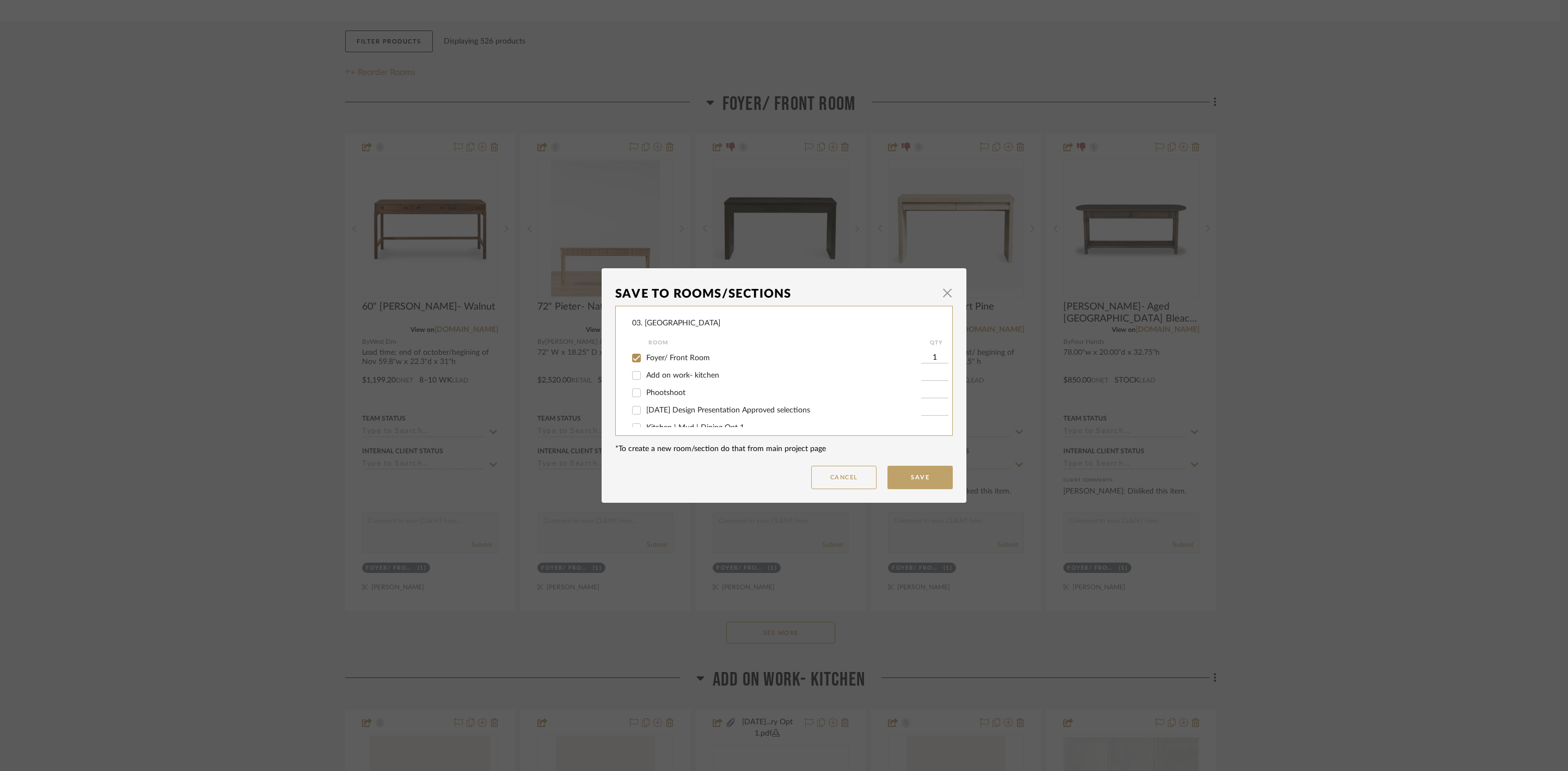
click at [620, 267] on span "Foyer/ Front Room" at bounding box center [678, 358] width 64 height 7
click at [620, 267] on input "Foyer/ Front Room" at bounding box center [636, 358] width 17 height 17
checkbox input "false"
click at [620, 267] on span "Will NOT use" at bounding box center [669, 415] width 45 height 7
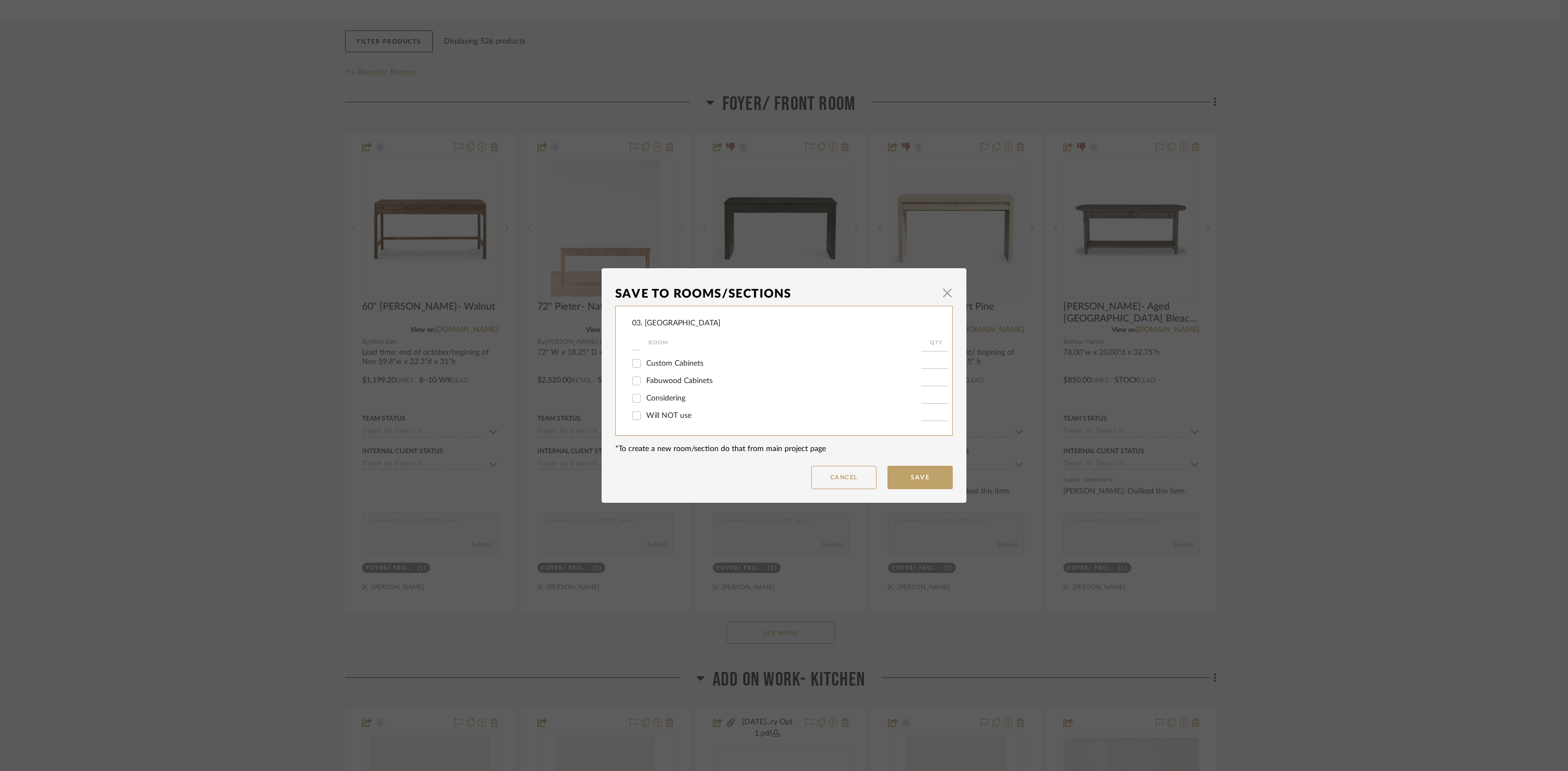
click at [620, 267] on input "Will NOT use" at bounding box center [636, 415] width 17 height 17
checkbox input "true"
type input "1"
click at [620, 267] on button "Save" at bounding box center [920, 477] width 65 height 23
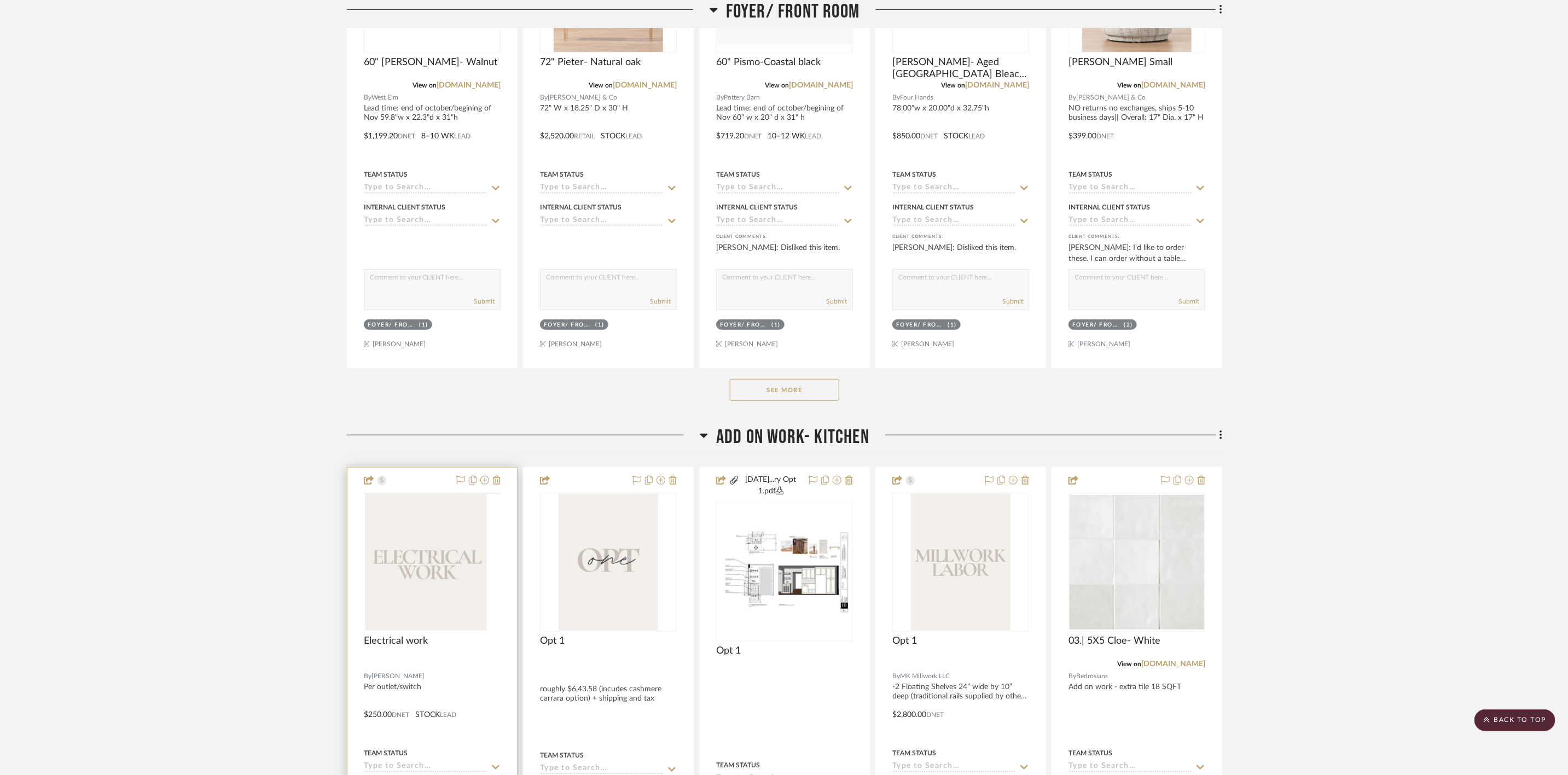
scroll to position [492, 0]
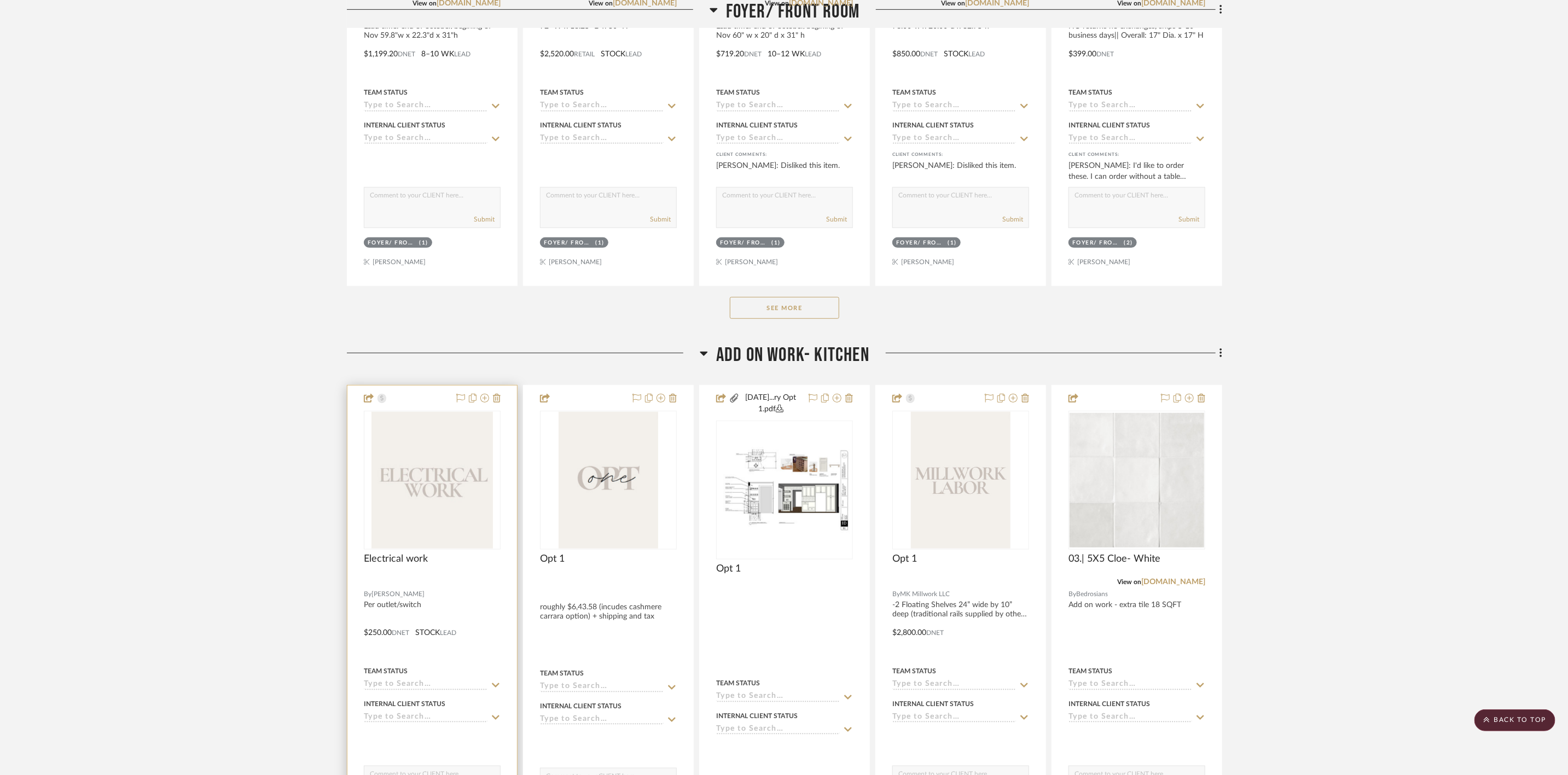
click at [412, 269] on img "0" at bounding box center [432, 480] width 122 height 136
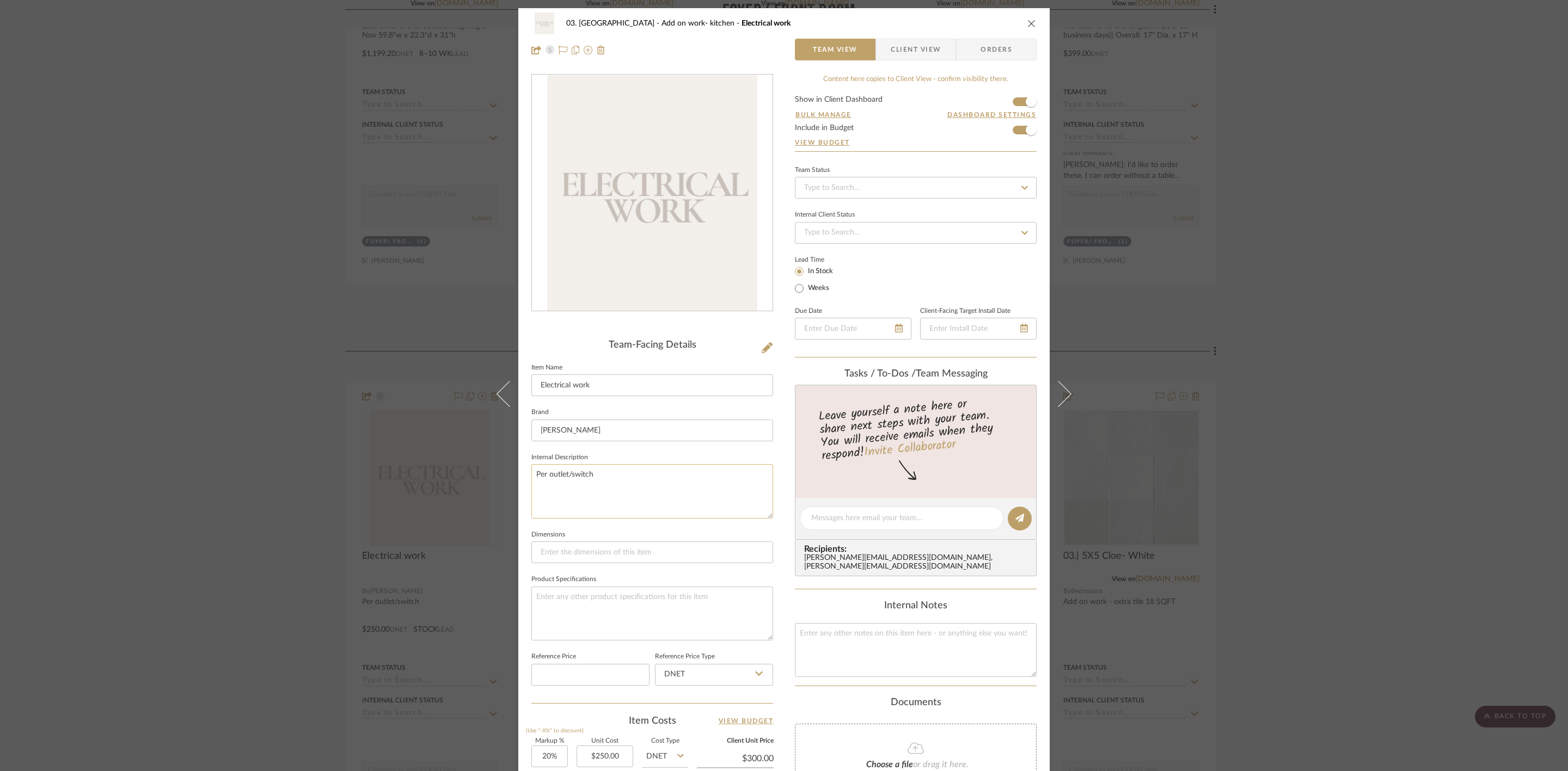
click at [620, 267] on textarea "Per outlet/switch" at bounding box center [652, 491] width 242 height 54
drag, startPoint x: 543, startPoint y: 473, endPoint x: 526, endPoint y: 473, distance: 17.0
click at [532, 267] on textarea "Per outlet/switch" at bounding box center [652, 491] width 242 height 54
type textarea "Move outlet up"
click at [620, 267] on div "03. Schilling Add on work- kitchen Electrical work Team View Client View Orders…" at bounding box center [784, 509] width 531 height 1003
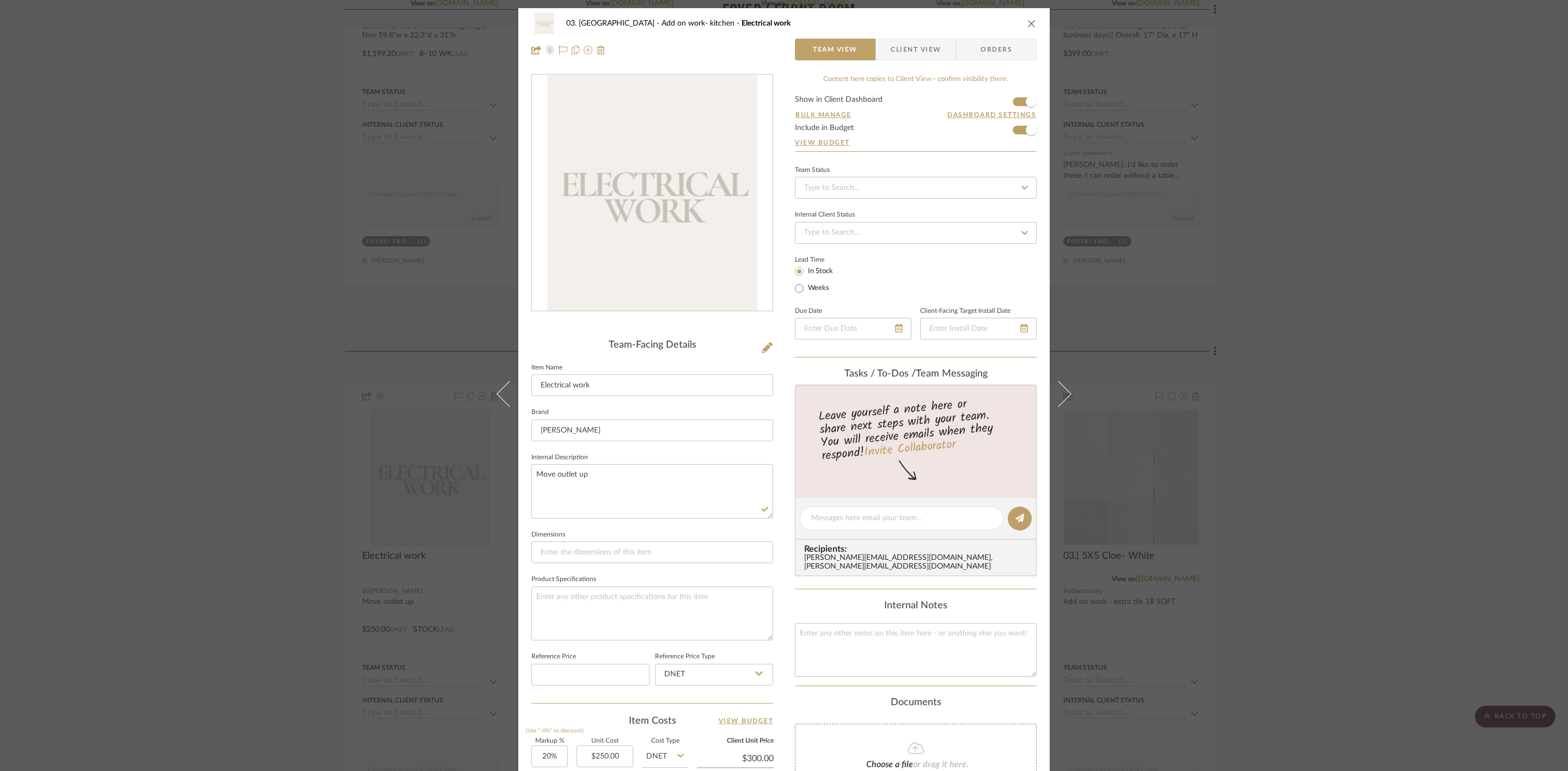
click at [620, 267] on div "03. Schilling Add on work- kitchen Electrical work Team View Client View Orders…" at bounding box center [784, 385] width 1568 height 771
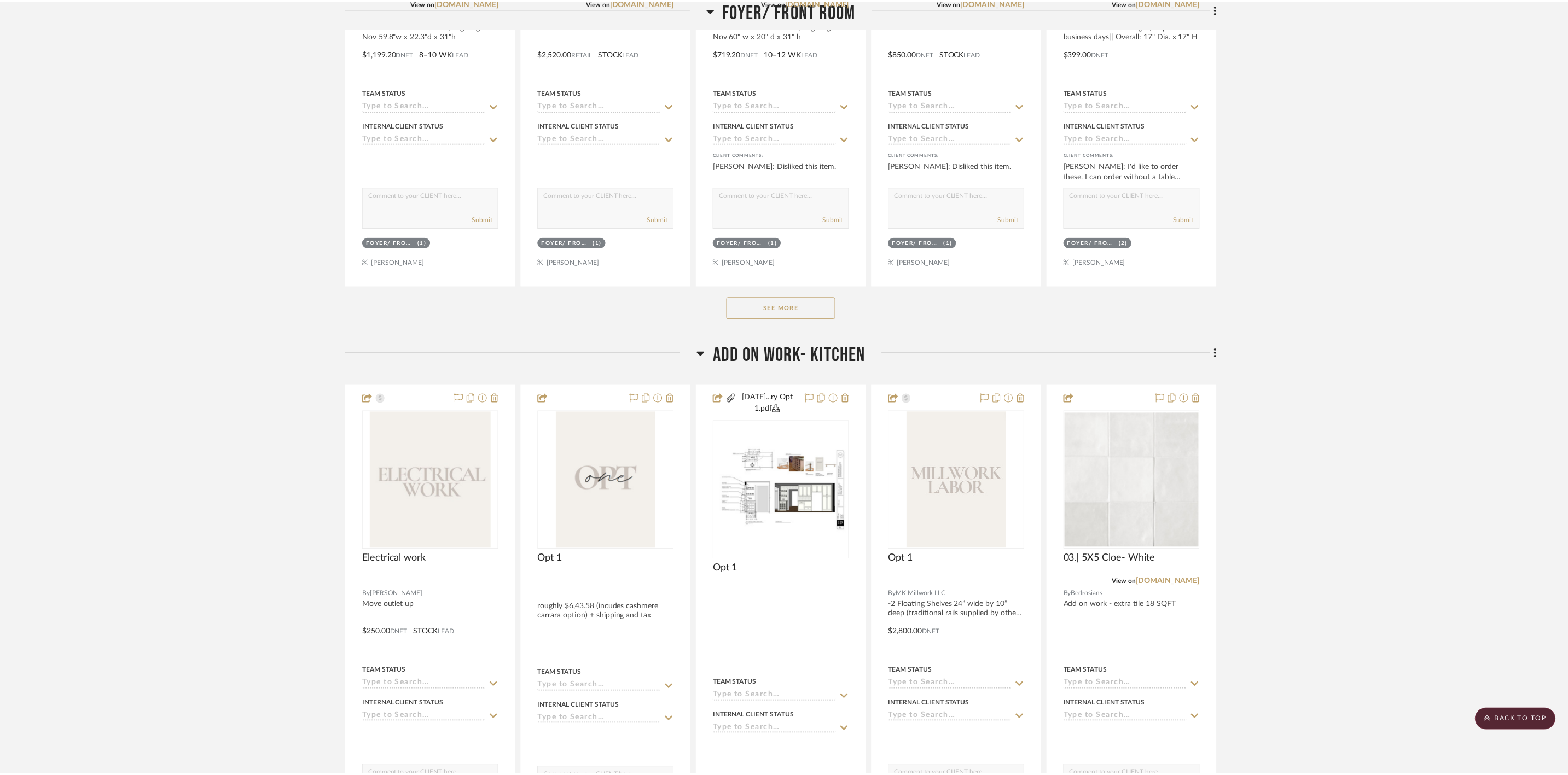
scroll to position [492, 0]
click at [423, 269] on img "0" at bounding box center [432, 480] width 122 height 136
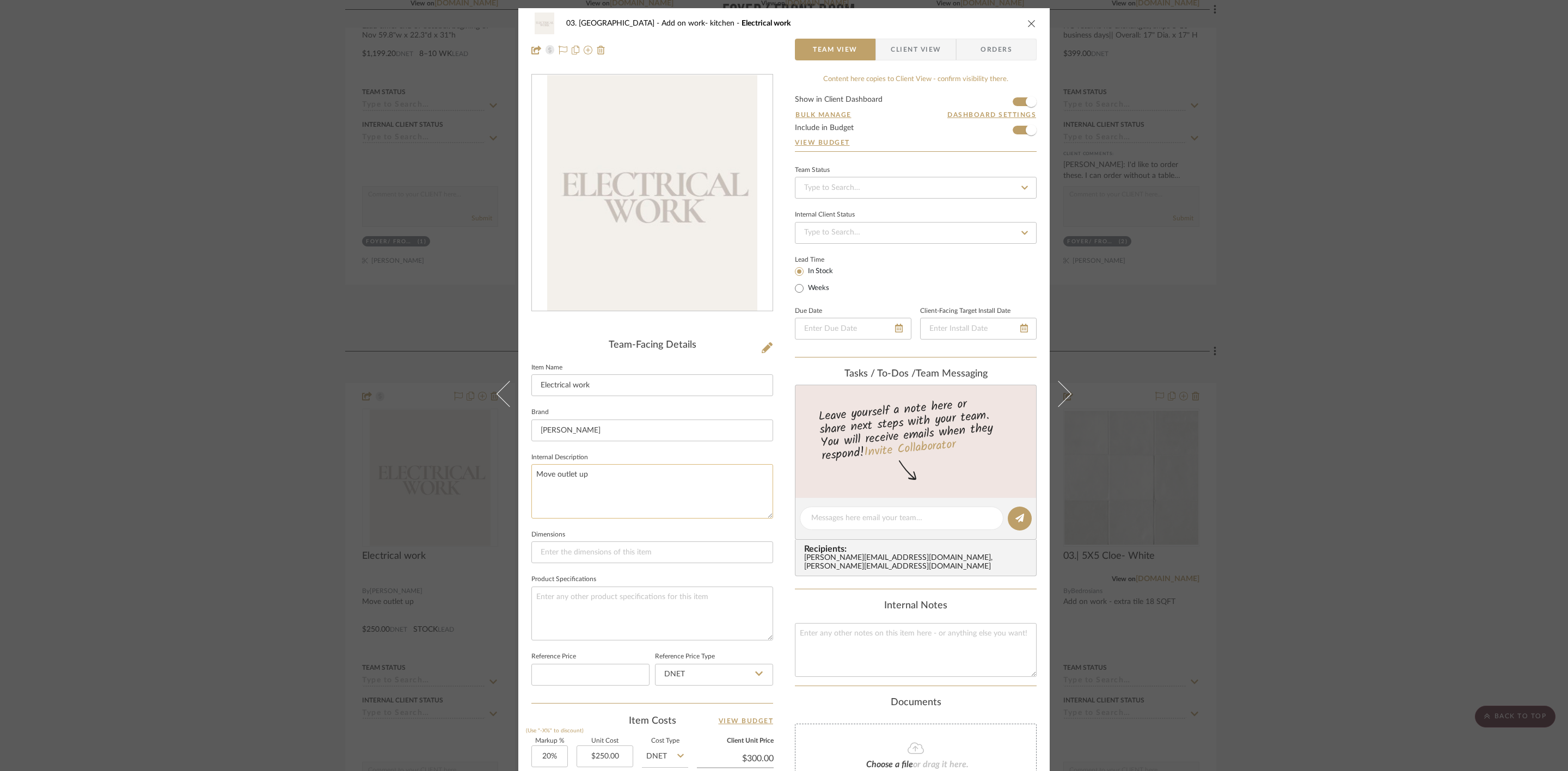
click at [551, 267] on textarea "Move outlet up" at bounding box center [652, 491] width 242 height 54
click at [620, 267] on textarea "Move existing outlet up" at bounding box center [652, 491] width 242 height 54
type textarea "Move existing outlet up"
click at [620, 267] on div "03. Schilling Add on work- kitchen Electrical work Team View Client View Orders…" at bounding box center [784, 509] width 531 height 1003
click at [620, 267] on div "03. Schilling Add on work- kitchen Electrical work Team View Client View Orders…" at bounding box center [784, 385] width 1568 height 771
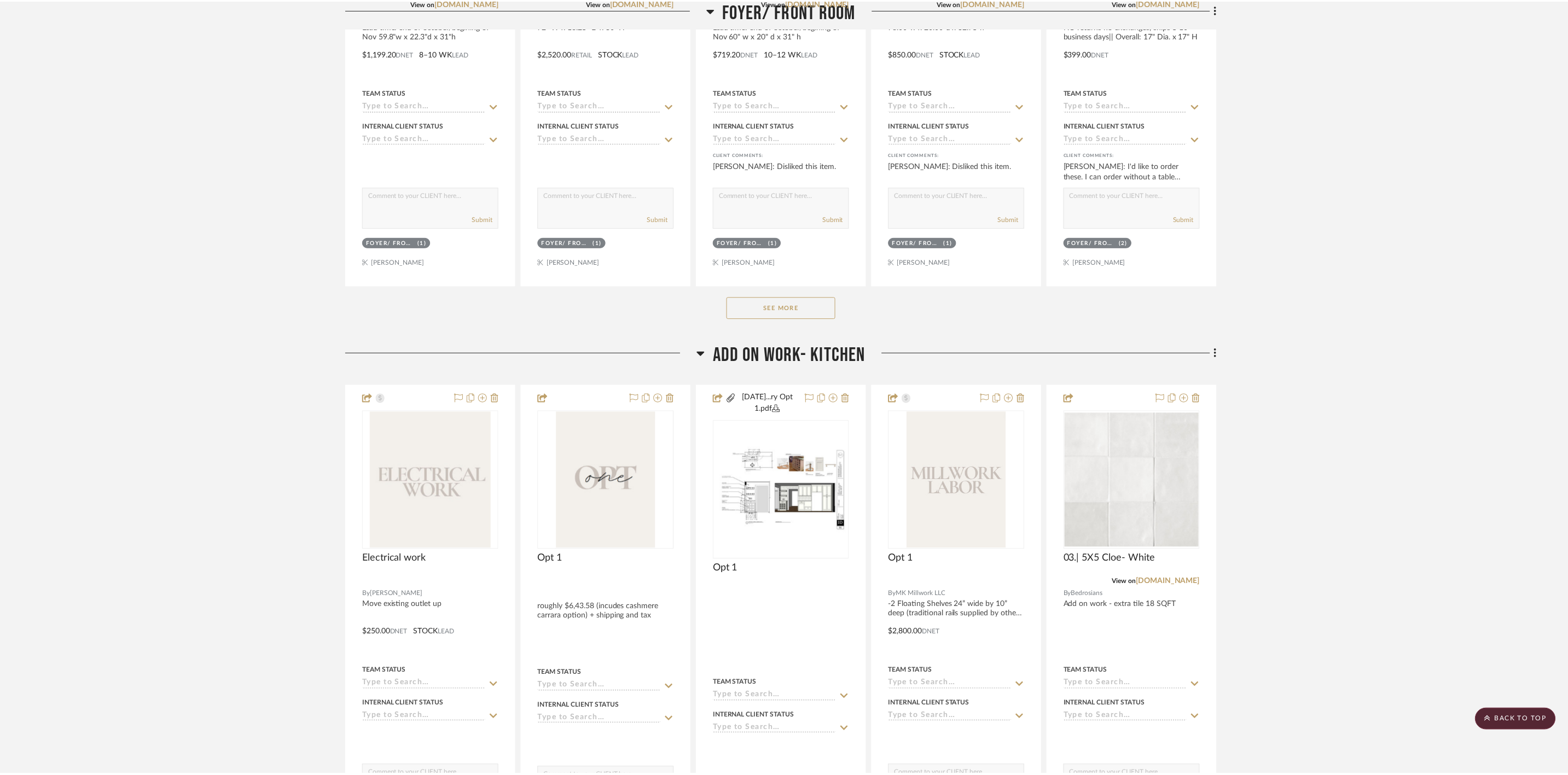
scroll to position [492, 0]
click at [426, 269] on img "0" at bounding box center [432, 480] width 122 height 136
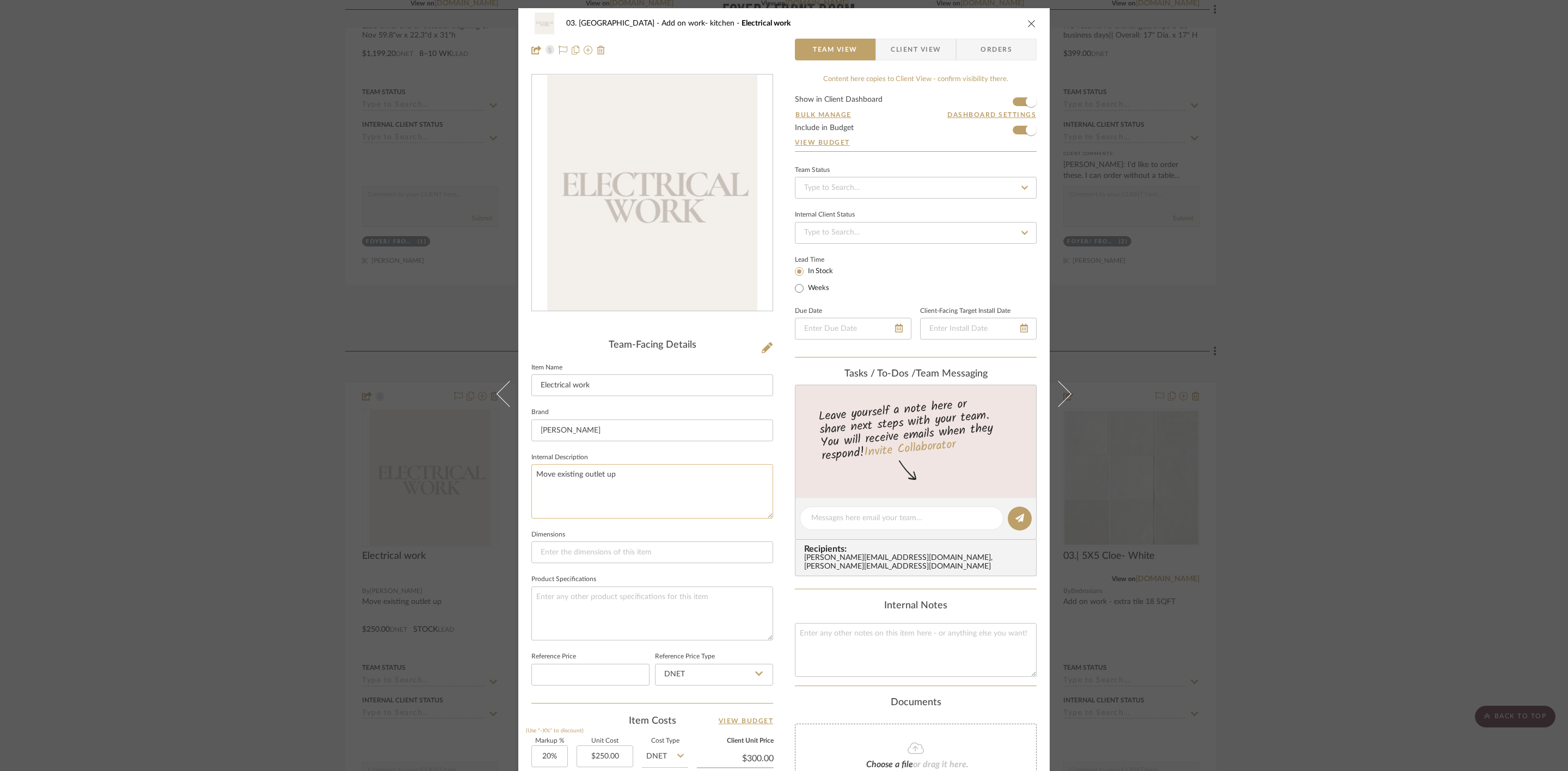
click at [620, 267] on textarea "Move existing outlet up" at bounding box center [652, 491] width 242 height 54
type textarea "Move existing outlet to counter height"
click at [620, 267] on div "03. Schilling Add on work- kitchen Electrical work Team View Client View Orders…" at bounding box center [784, 509] width 531 height 1003
click at [620, 267] on div "03. Schilling Add on work- kitchen Electrical work Team View Client View Orders…" at bounding box center [784, 385] width 1568 height 771
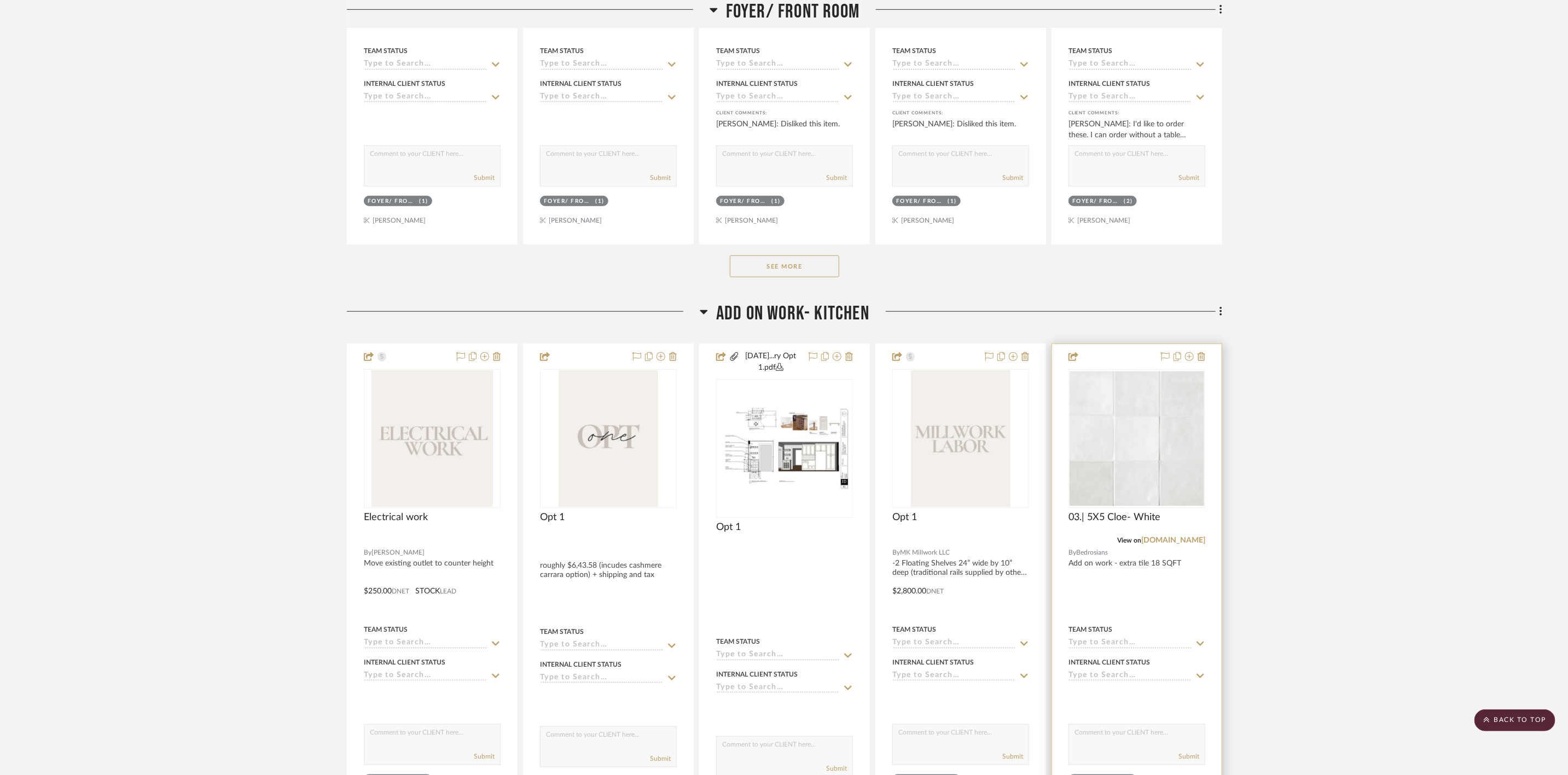
scroll to position [574, 0]
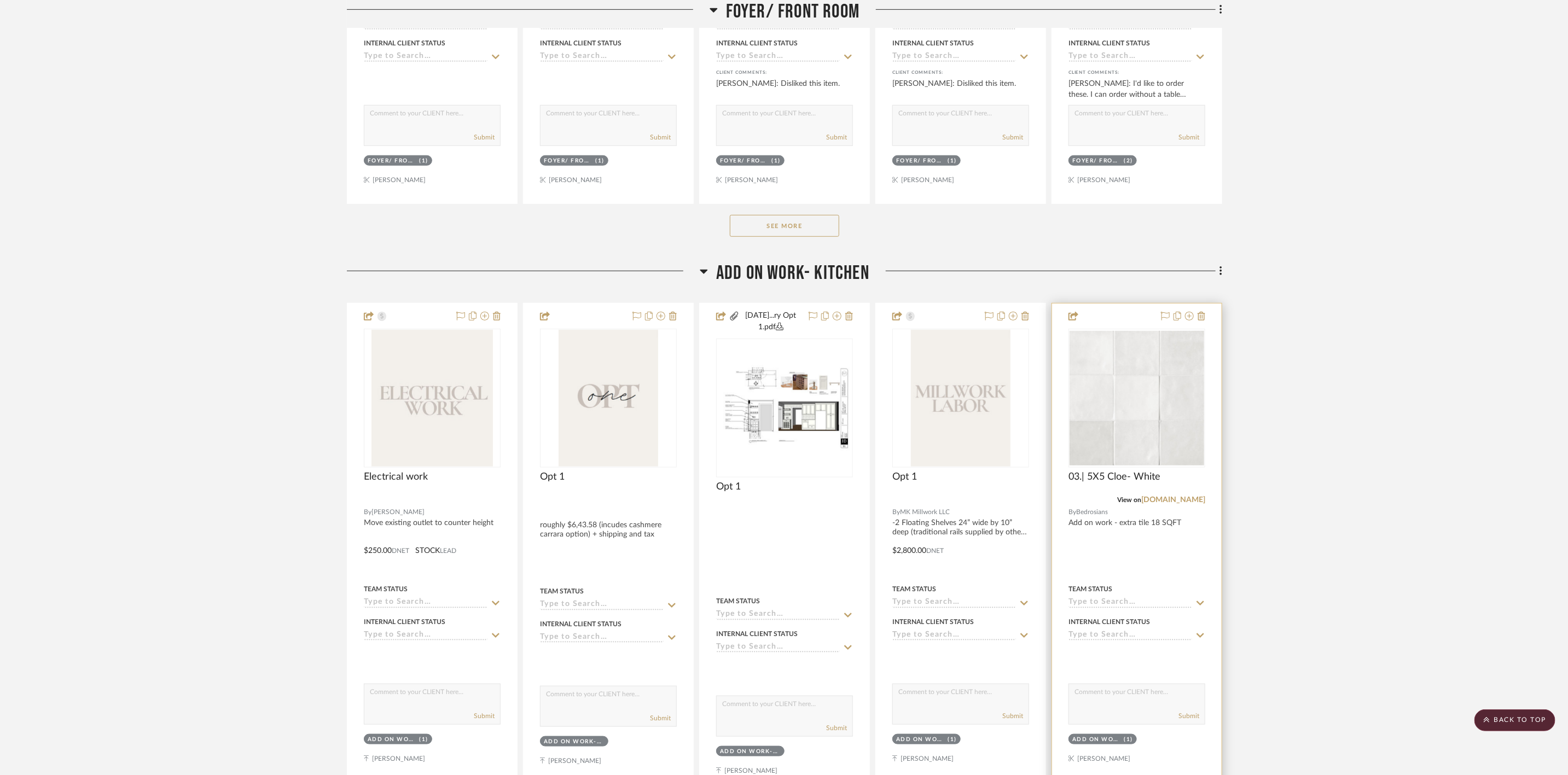
click at [623, 269] on img "0" at bounding box center [1137, 398] width 135 height 135
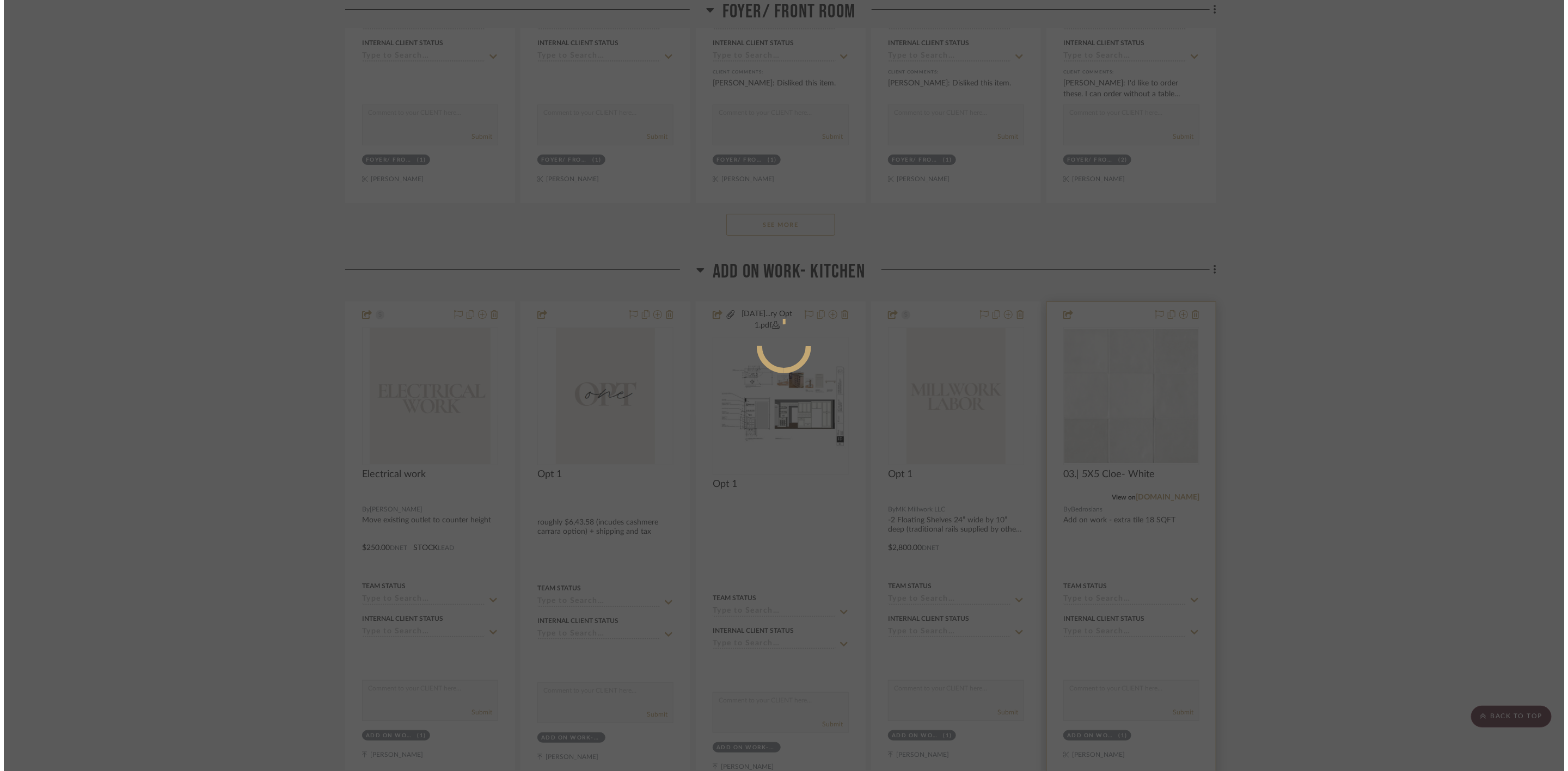
scroll to position [0, 0]
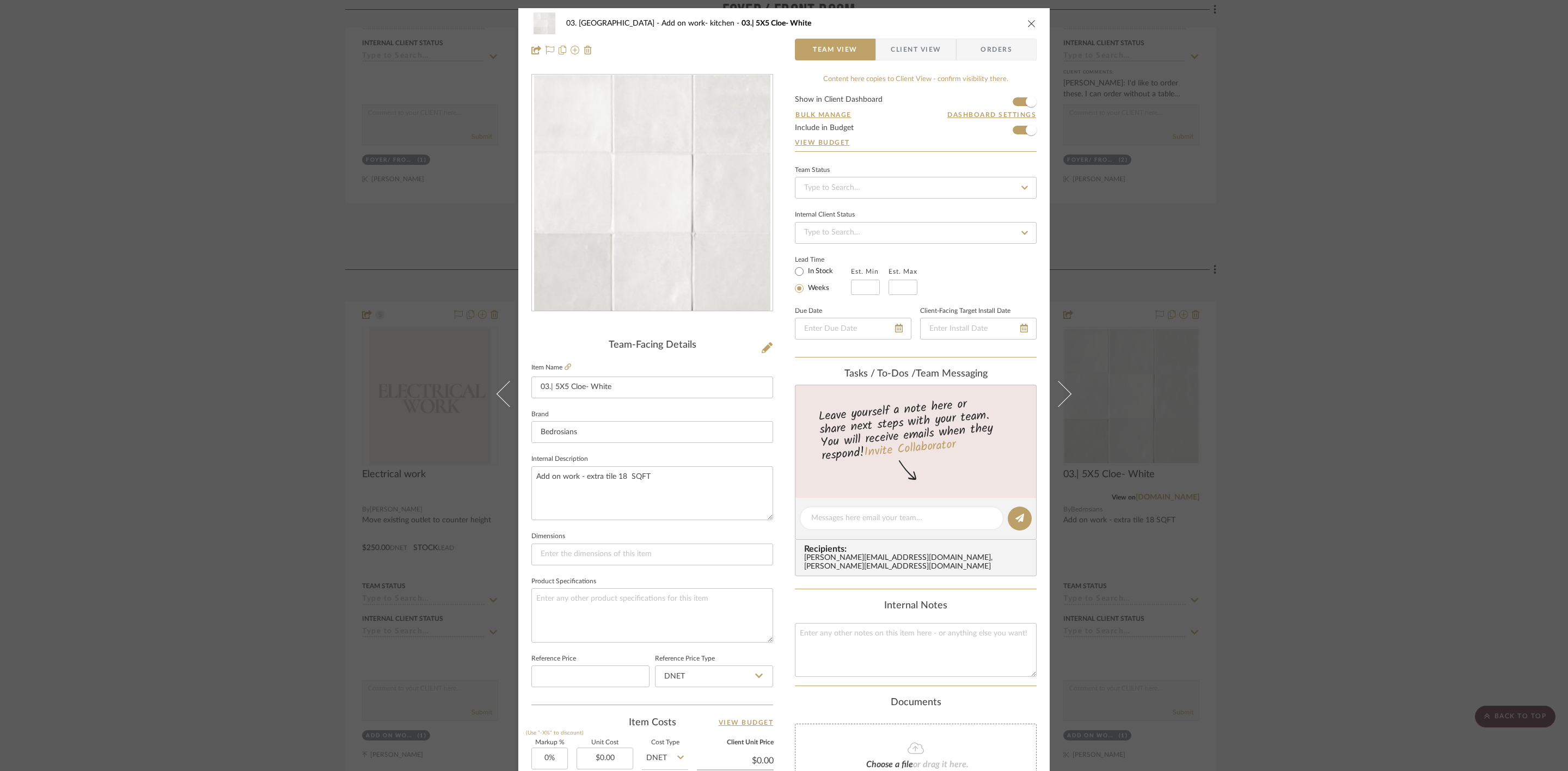
click at [620, 267] on fieldset "Internal Description Add on work - extra tile 18 SQFT" at bounding box center [652, 486] width 242 height 69
click at [620, 267] on textarea "Add on work - extra tile 18 SQFT" at bounding box center [652, 493] width 242 height 54
type textarea "Add on work - extra tile 18 SQFT (subject to change based on left over tile)"
click at [620, 267] on div "03. Schilling Add on work- kitchen 03.| 5X5 Cloe- White Team View Client View O…" at bounding box center [784, 511] width 531 height 1005
click at [620, 267] on div "03. Schilling Add on work- kitchen 03.| 5X5 Cloe- White Team View Client View O…" at bounding box center [784, 385] width 1568 height 771
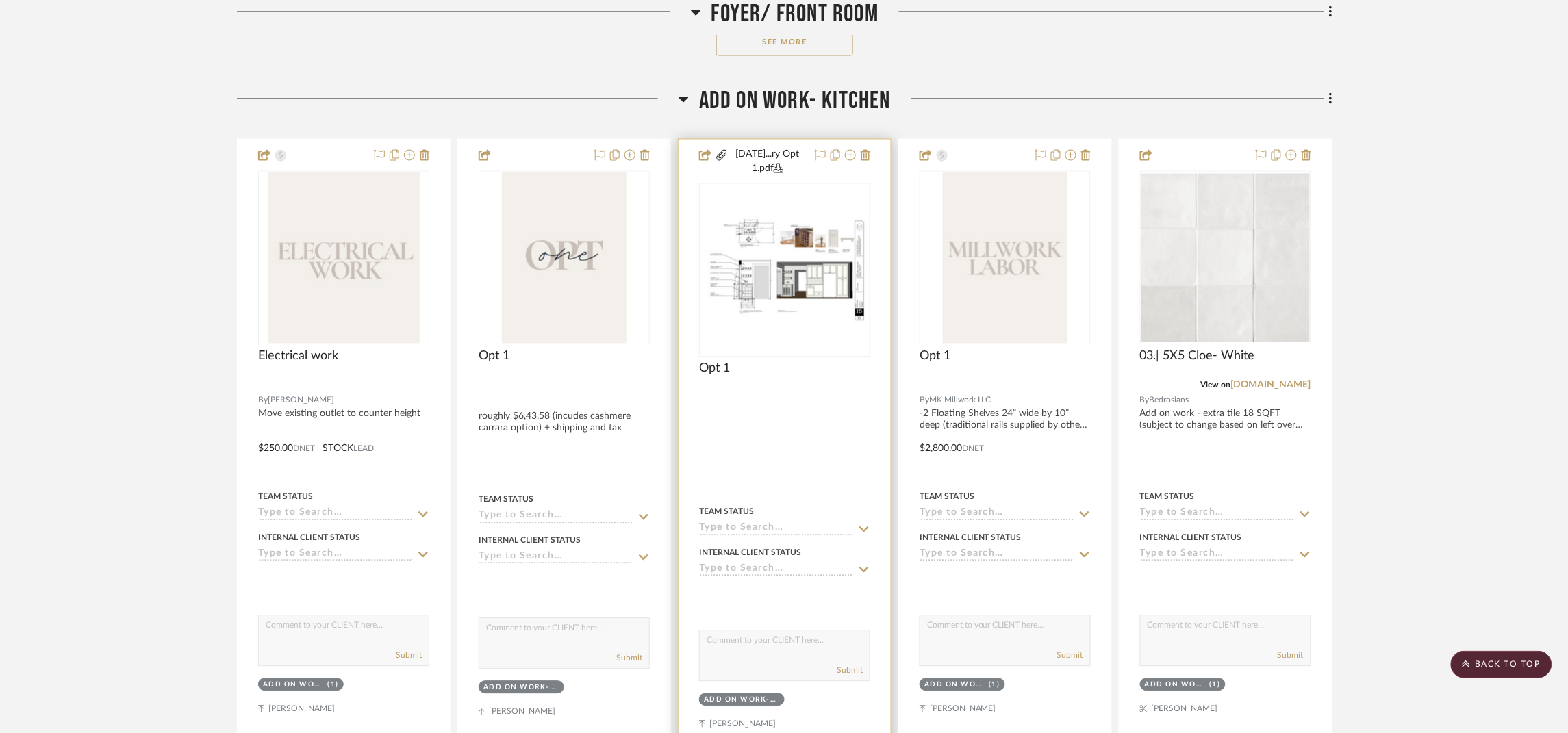
scroll to position [822, 0]
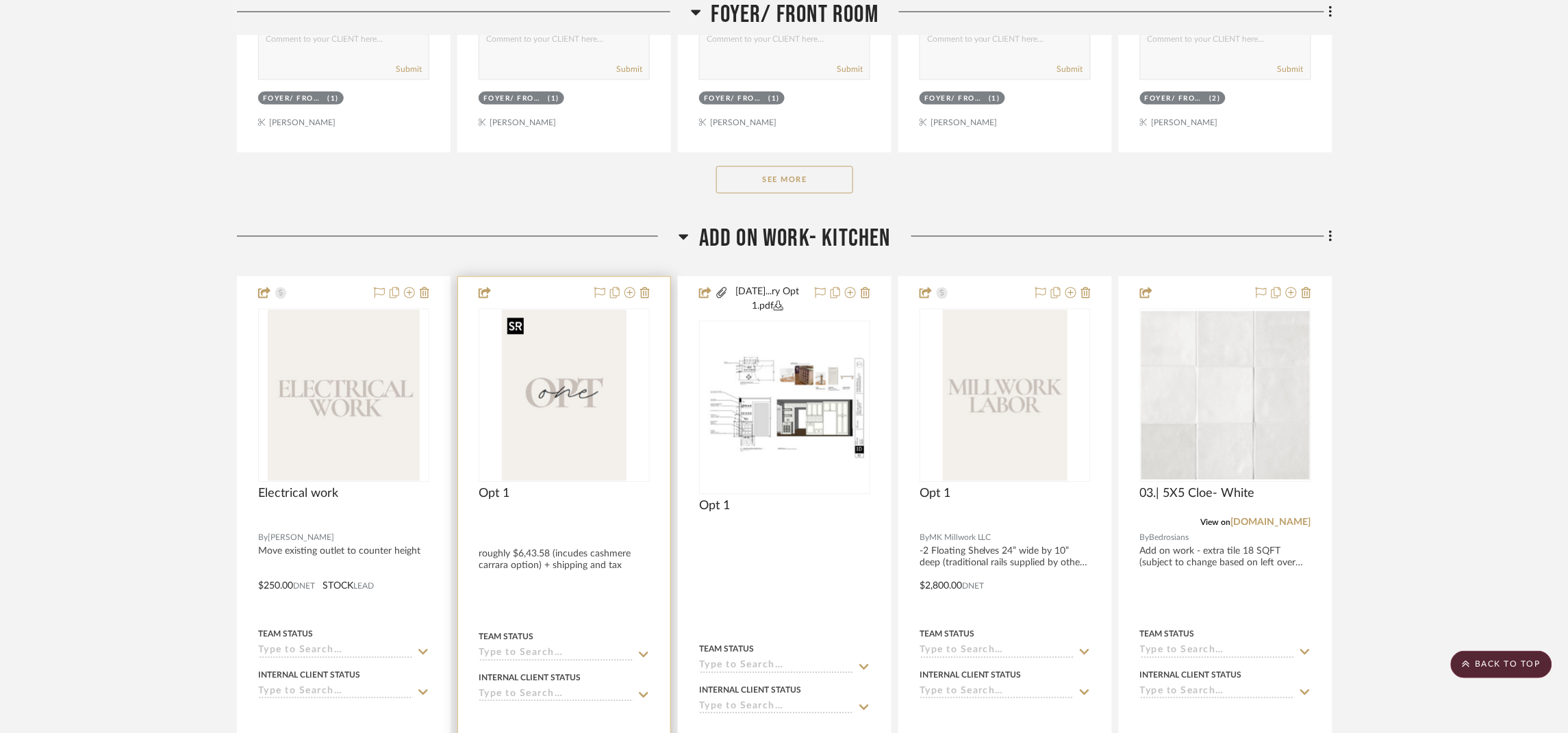
click at [569, 336] on img "0" at bounding box center [564, 395] width 124 height 171
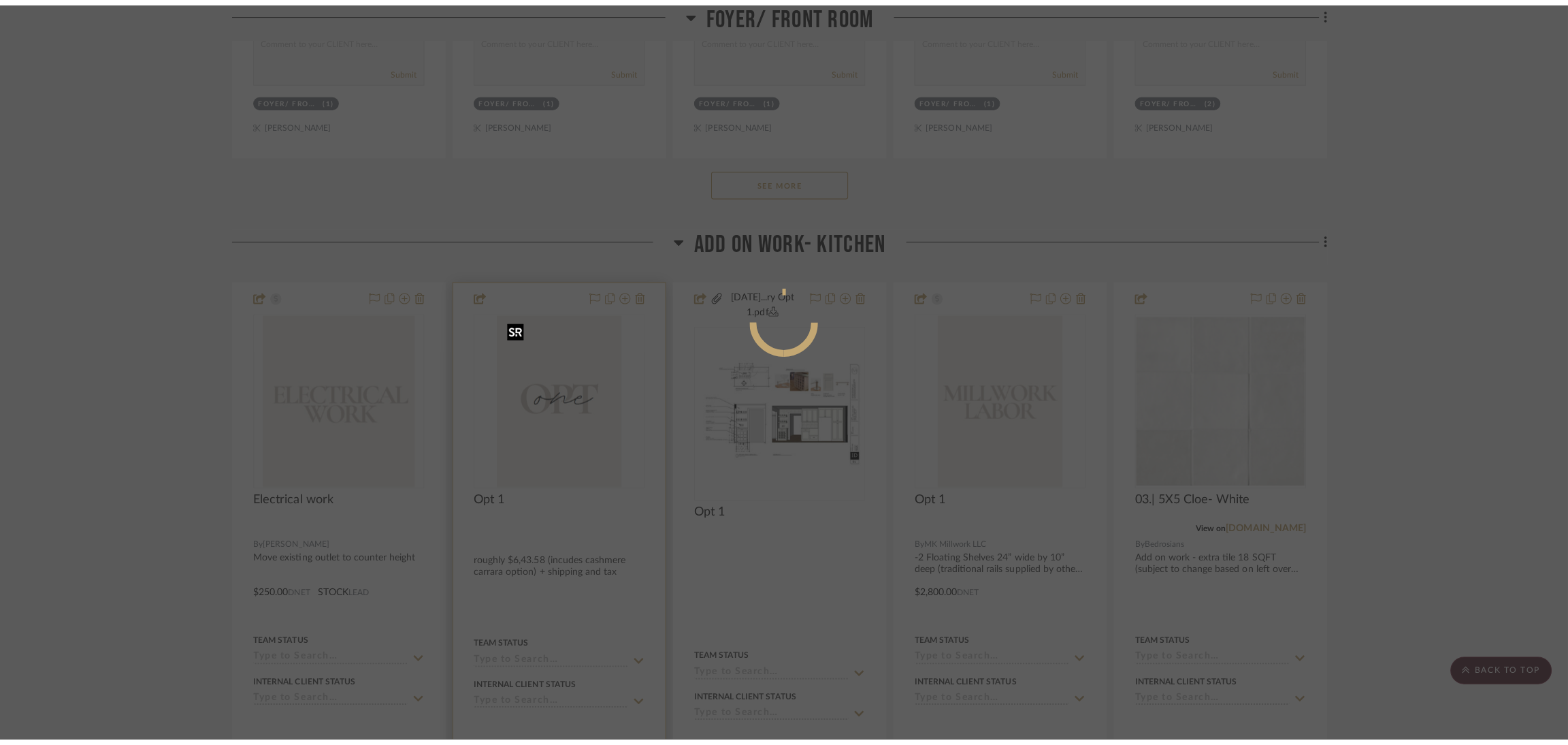
scroll to position [0, 0]
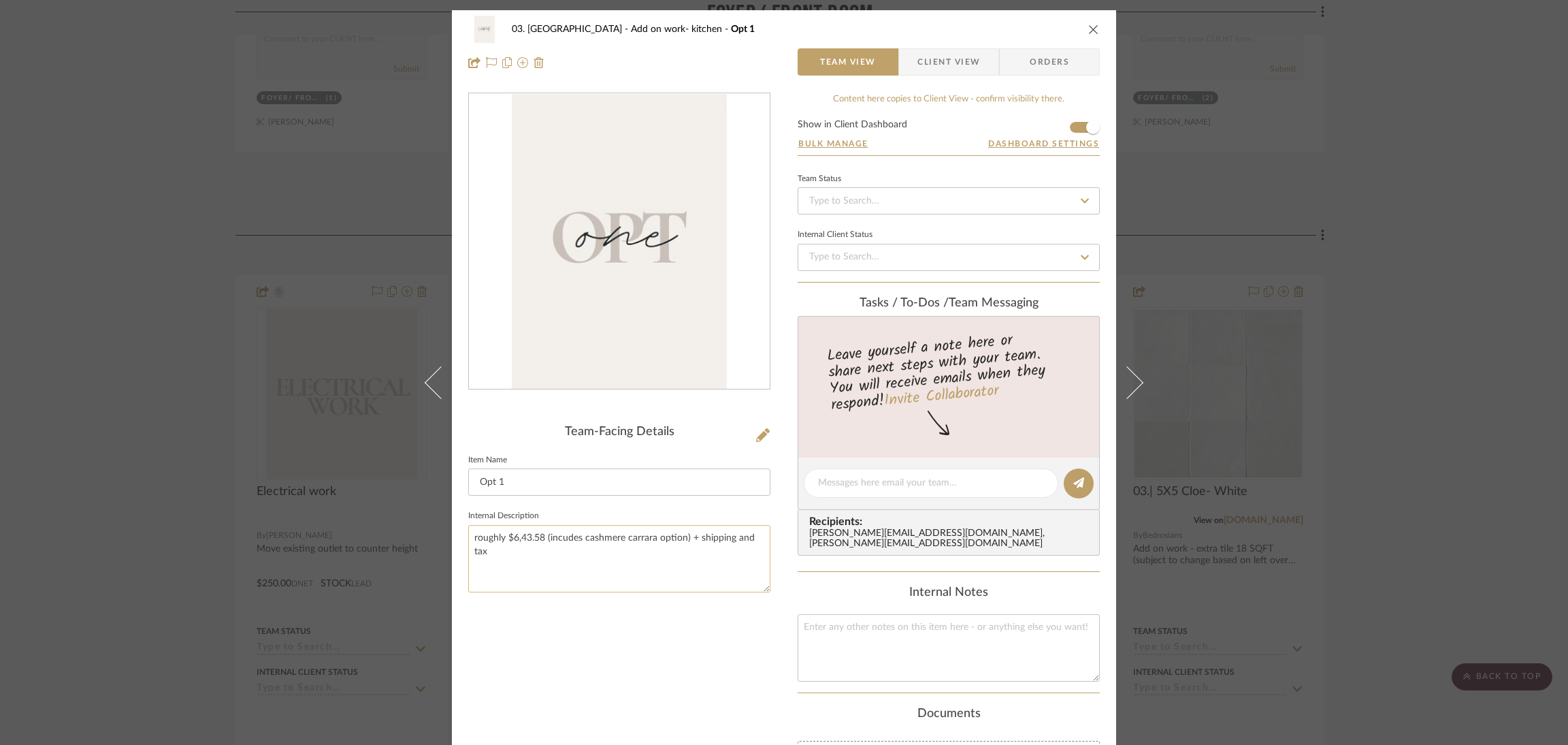
drag, startPoint x: 541, startPoint y: 533, endPoint x: 517, endPoint y: 533, distance: 24.0
click at [517, 334] on textarea "roughly $6,43.58 (incudes cashmere carrara option) + shipping and tax" at bounding box center [619, 559] width 302 height 68
click at [626, 334] on div "Team-Facing Details Item Name Opt 1 Internal Description roughly $6,122.14 (inc…" at bounding box center [619, 504] width 302 height 823
drag, startPoint x: 546, startPoint y: 535, endPoint x: 515, endPoint y: 534, distance: 31.0
click at [515, 334] on textarea "roughly $6,122.14 (incudes cashmere carrara option) + shipping and tax" at bounding box center [619, 559] width 302 height 68
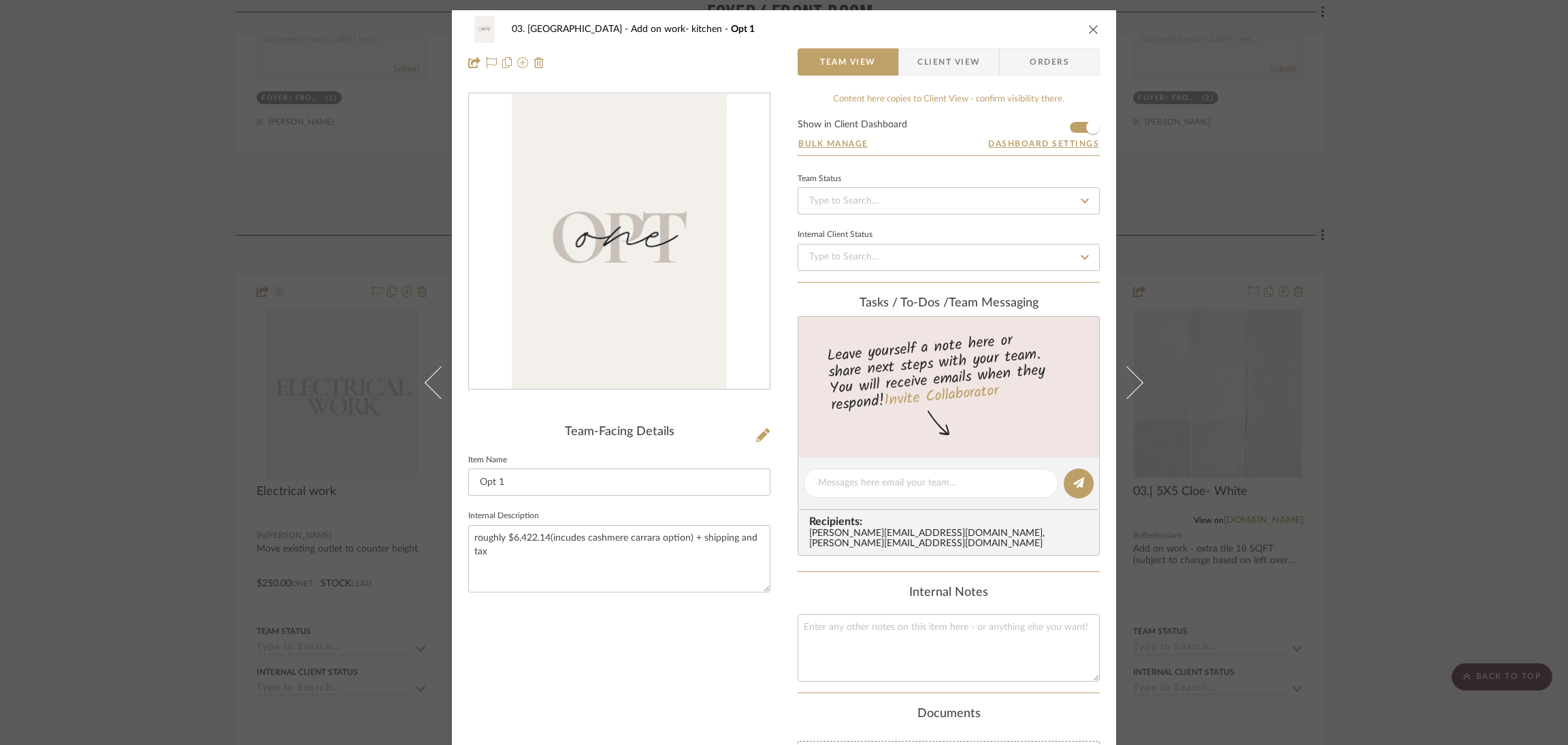
click at [624, 334] on div "Team-Facing Details Item Name Opt 1 Internal Description roughly $6,422.14(incu…" at bounding box center [619, 504] width 302 height 823
click at [545, 334] on textarea "roughly $6,422.14(incudes cashmere carrara option) + shipping and tax" at bounding box center [619, 559] width 302 height 68
click at [550, 334] on textarea "roughly $6,422.14(incudes cashmere carrara option) + shipping and tax" at bounding box center [619, 559] width 302 height 68
type textarea "roughly $6,422.14 (incudes cashmere carrara option) + shipping and tax"
click at [647, 334] on div "Team-Facing Details Item Name Opt 1 Internal Description roughly $6,422.14 (inc…" at bounding box center [619, 504] width 302 height 823
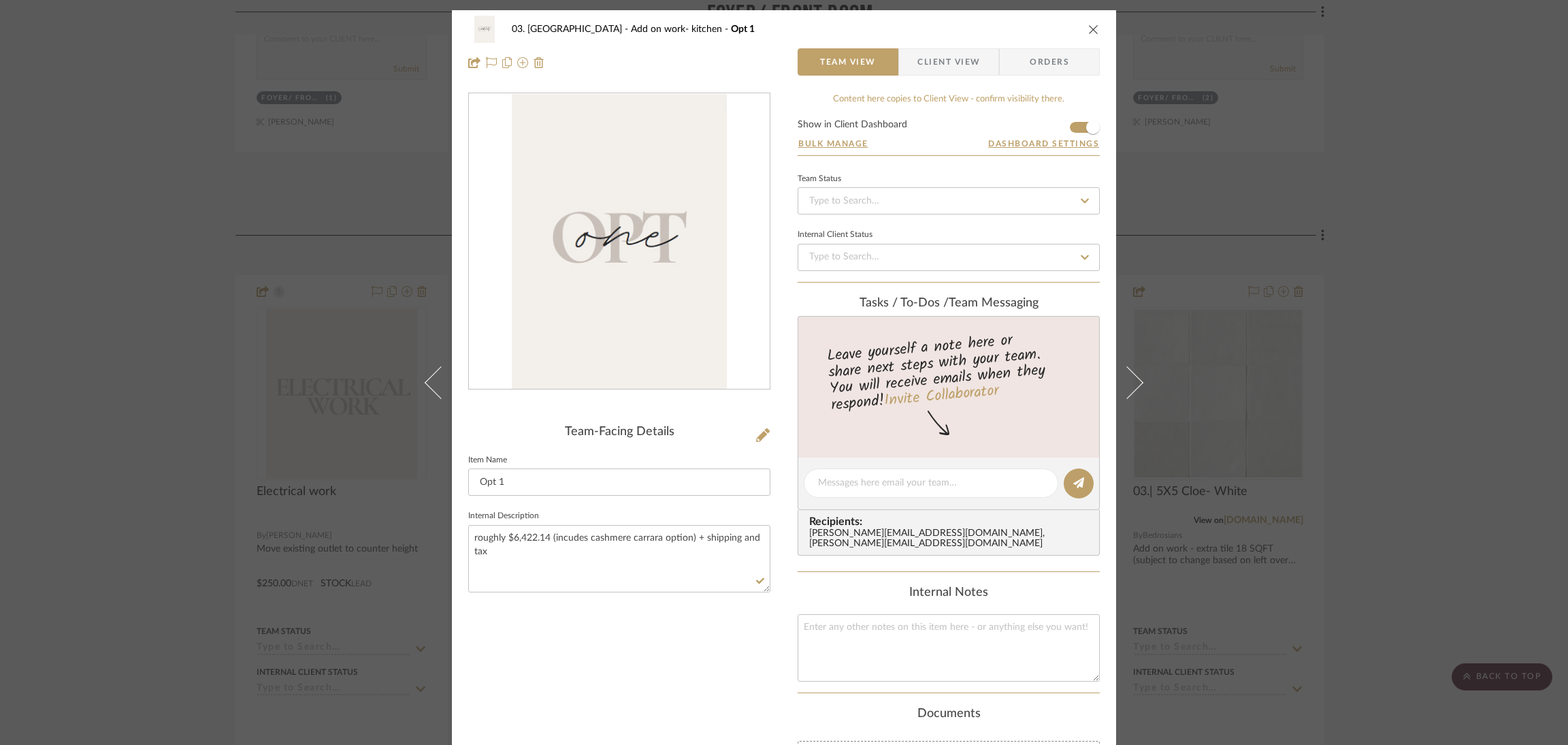
click at [776, 334] on div "03. Schilling Add on work- kitchen Opt 1 Team View Client View Orders Team-Faci…" at bounding box center [784, 372] width 1568 height 745
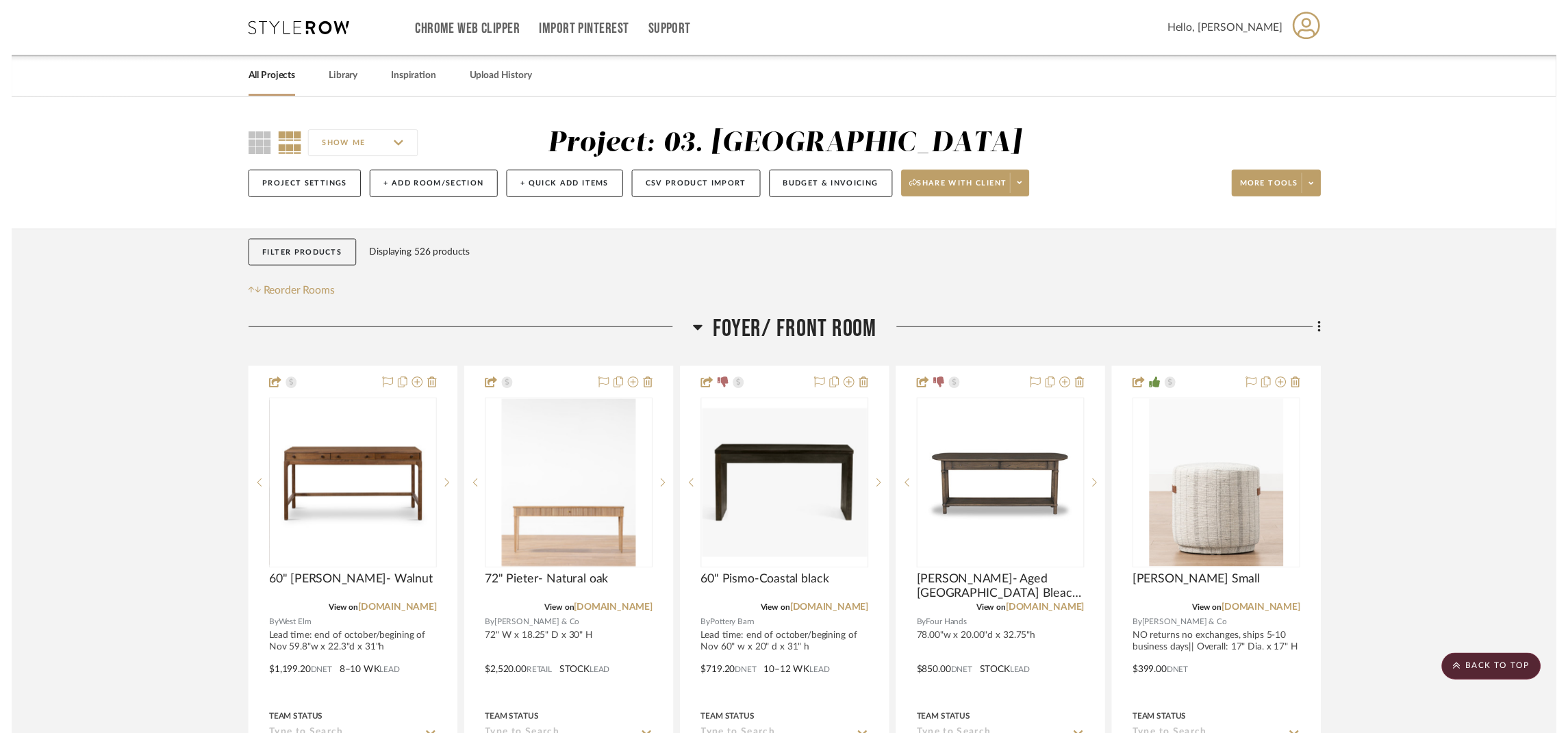
scroll to position [820, 0]
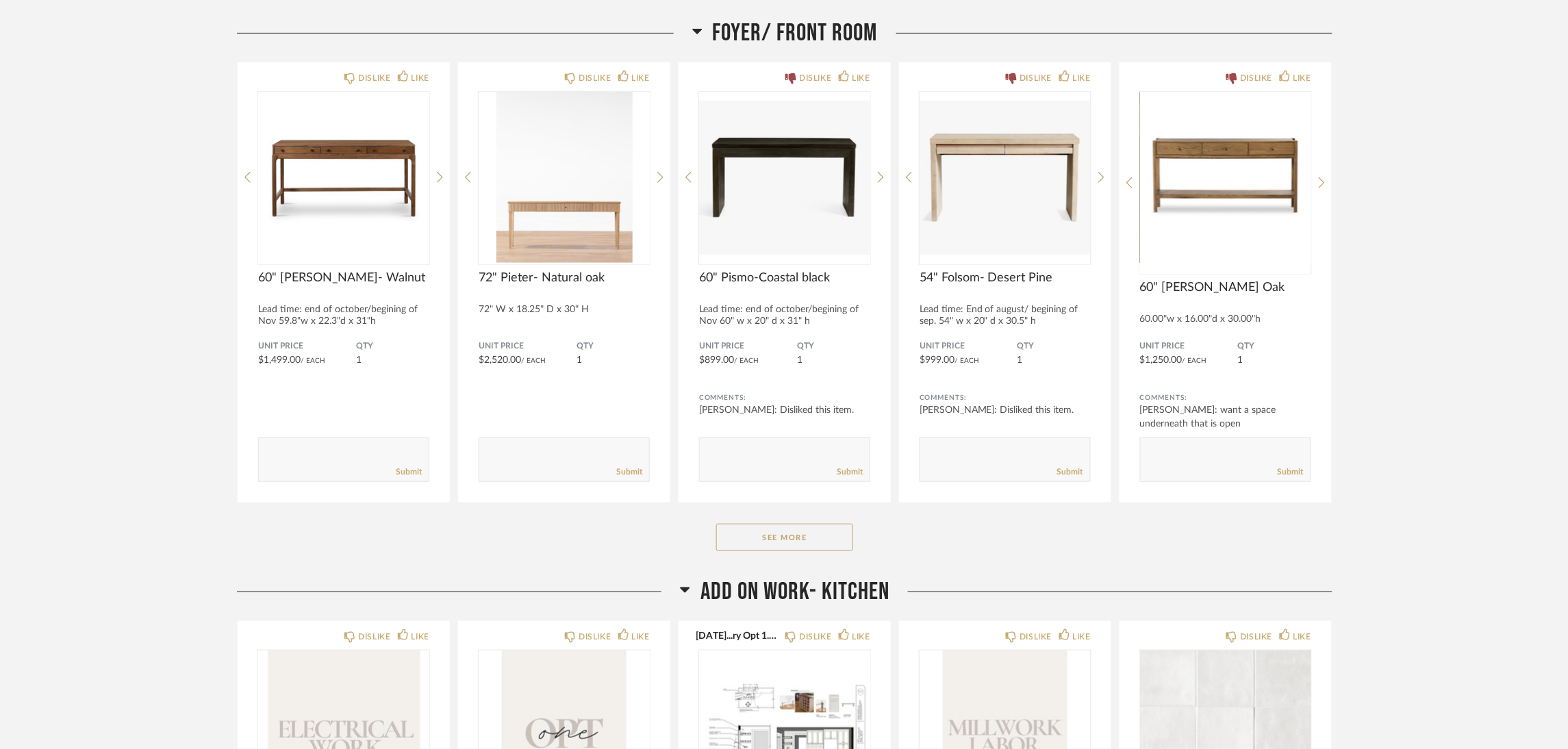
scroll to position [206, 0]
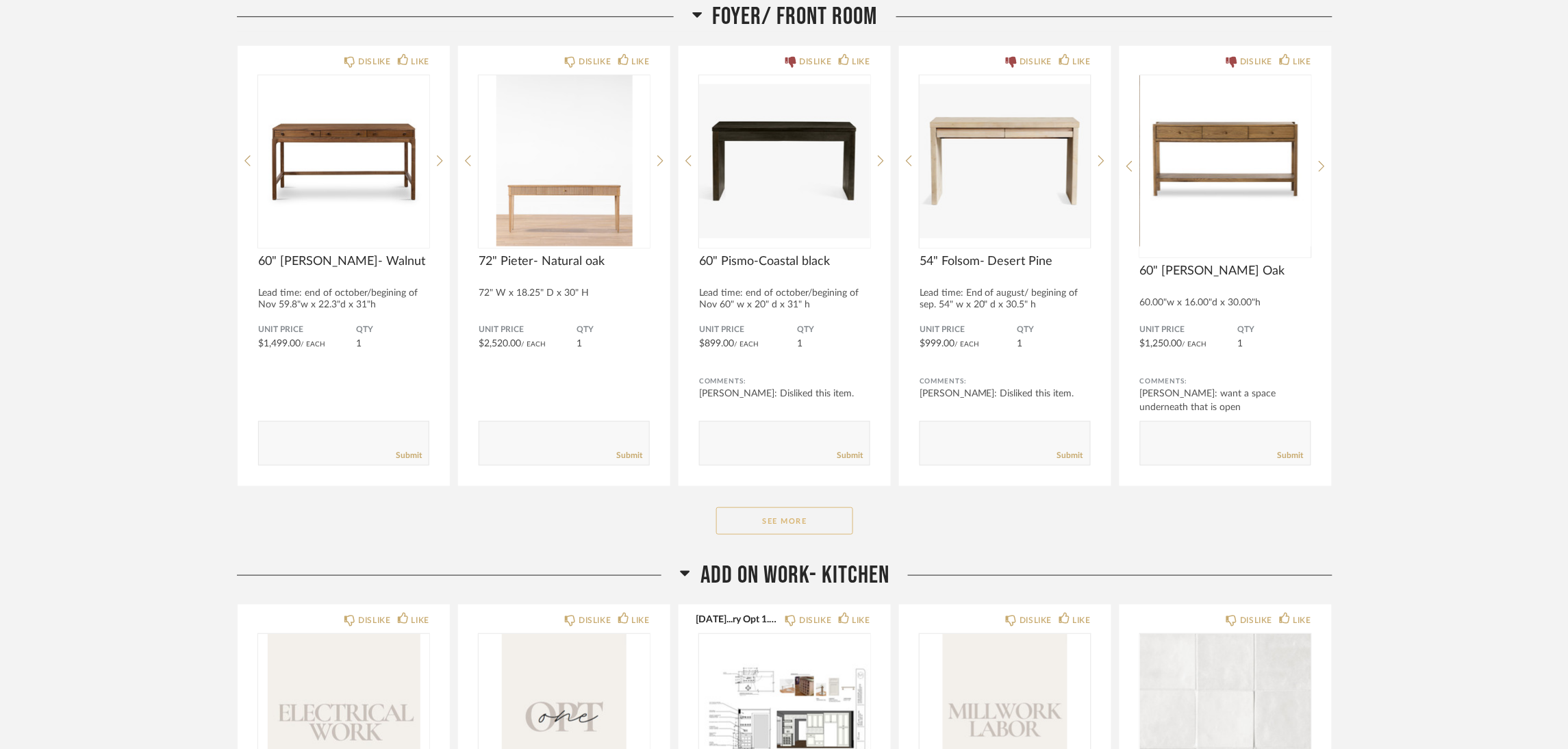
click at [816, 516] on button "See More" at bounding box center [784, 520] width 137 height 27
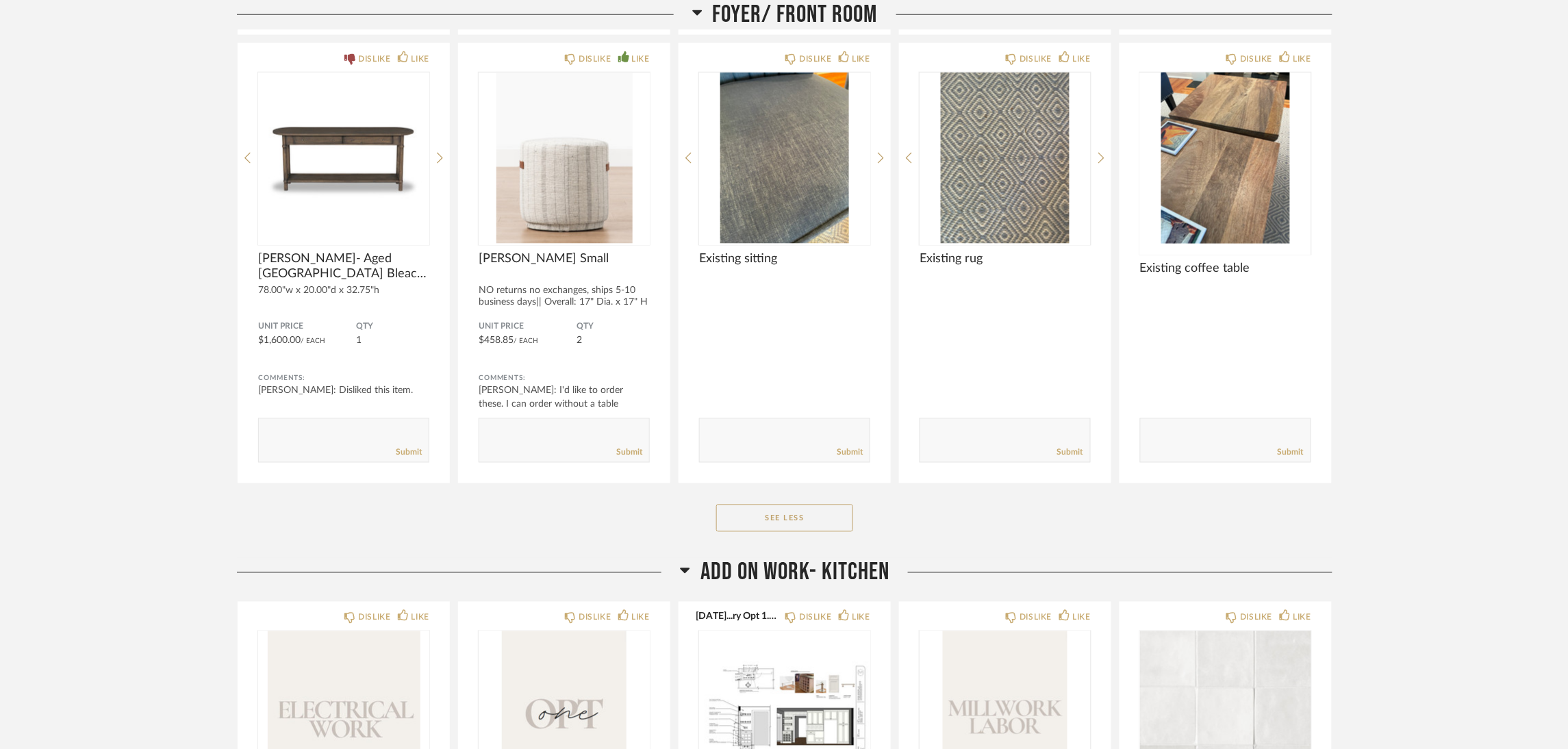
scroll to position [1026, 0]
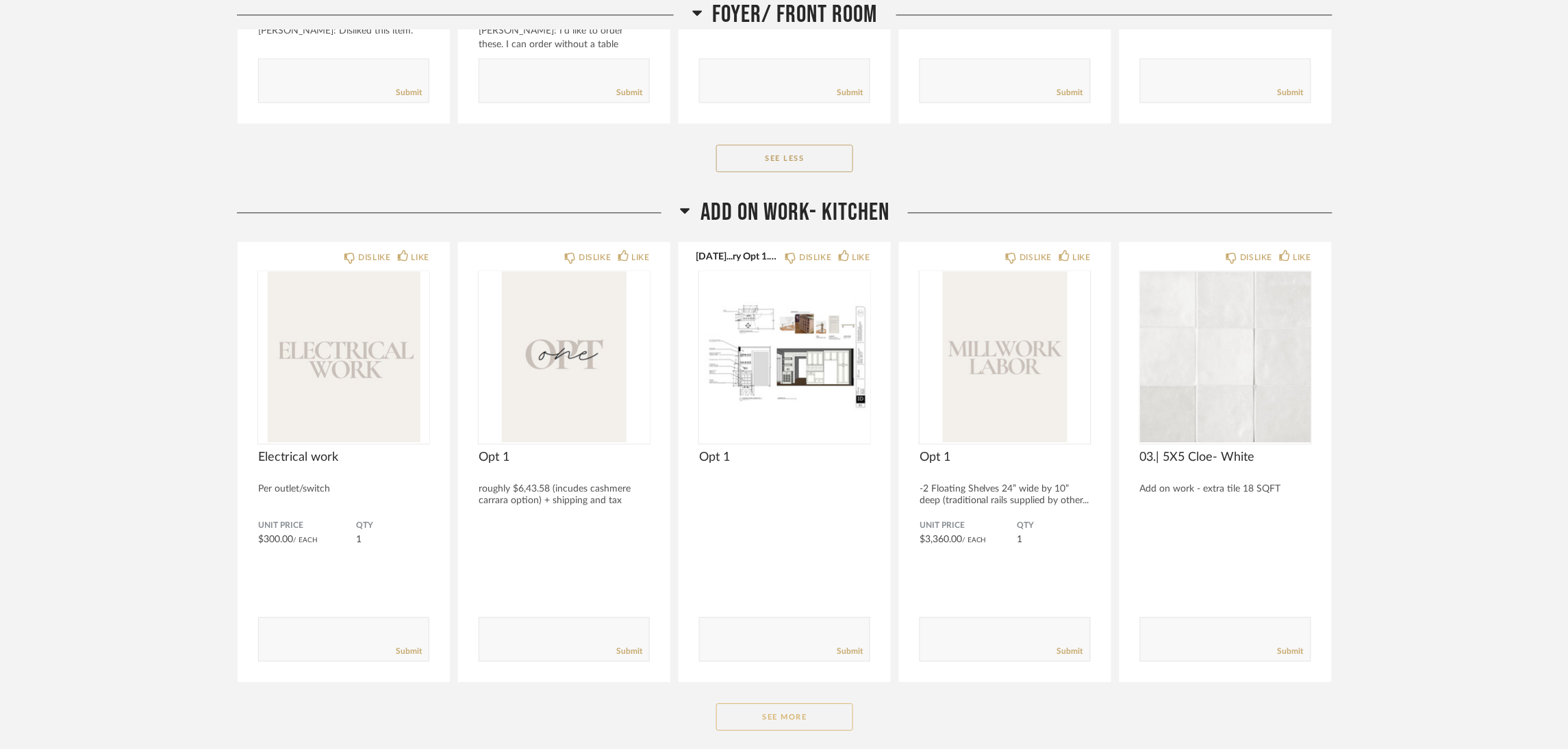
click at [752, 714] on button "See More" at bounding box center [784, 717] width 137 height 27
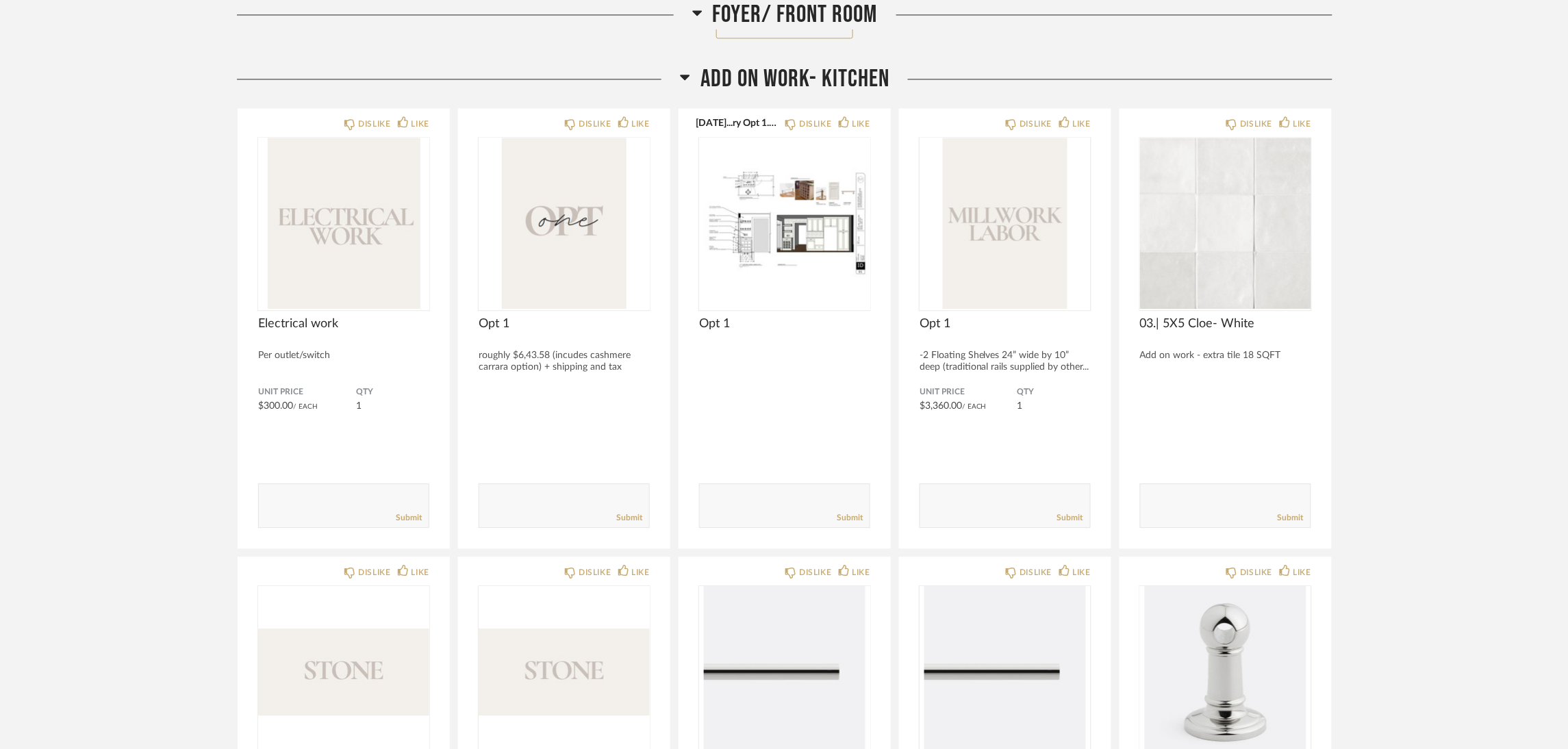
scroll to position [1129, 0]
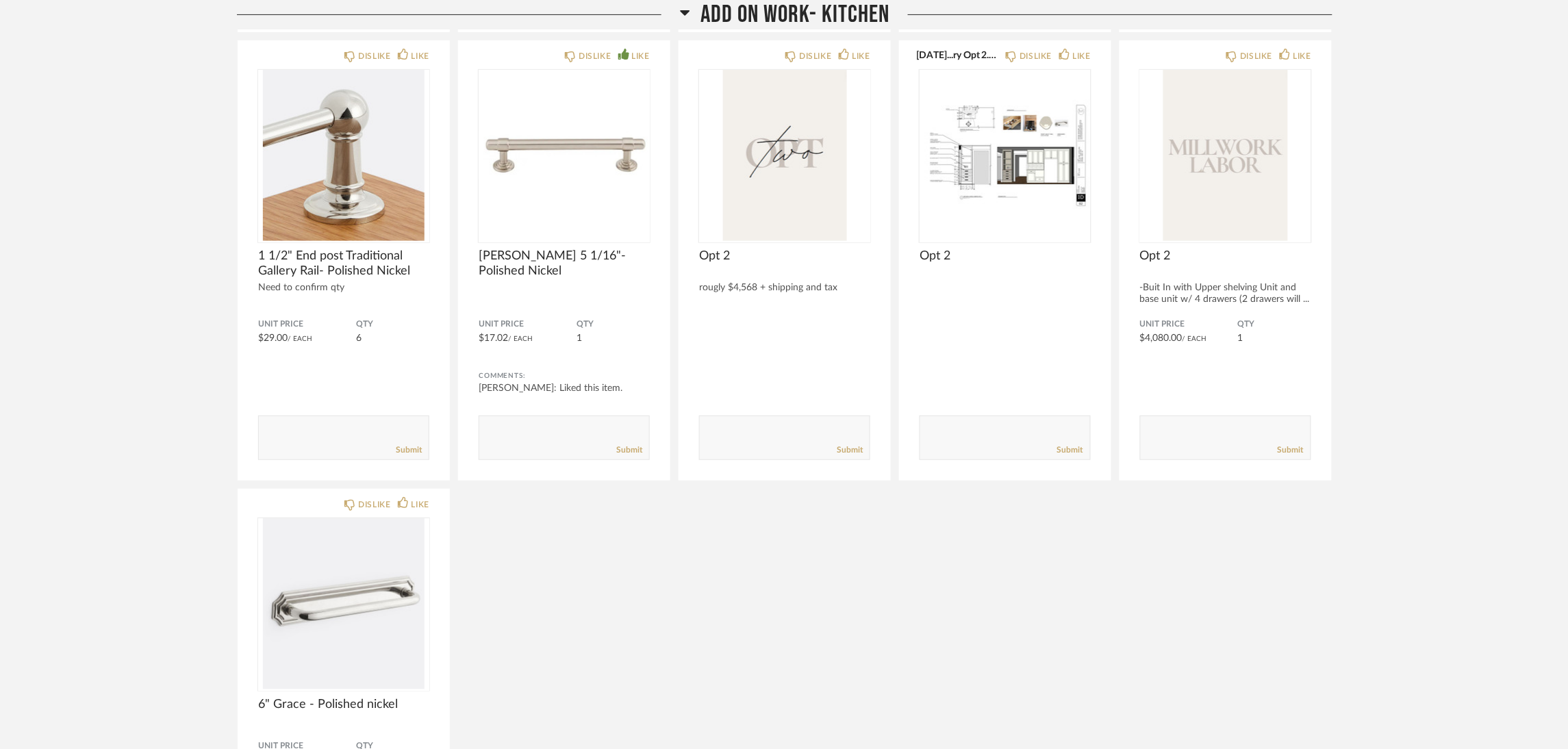
scroll to position [2156, 0]
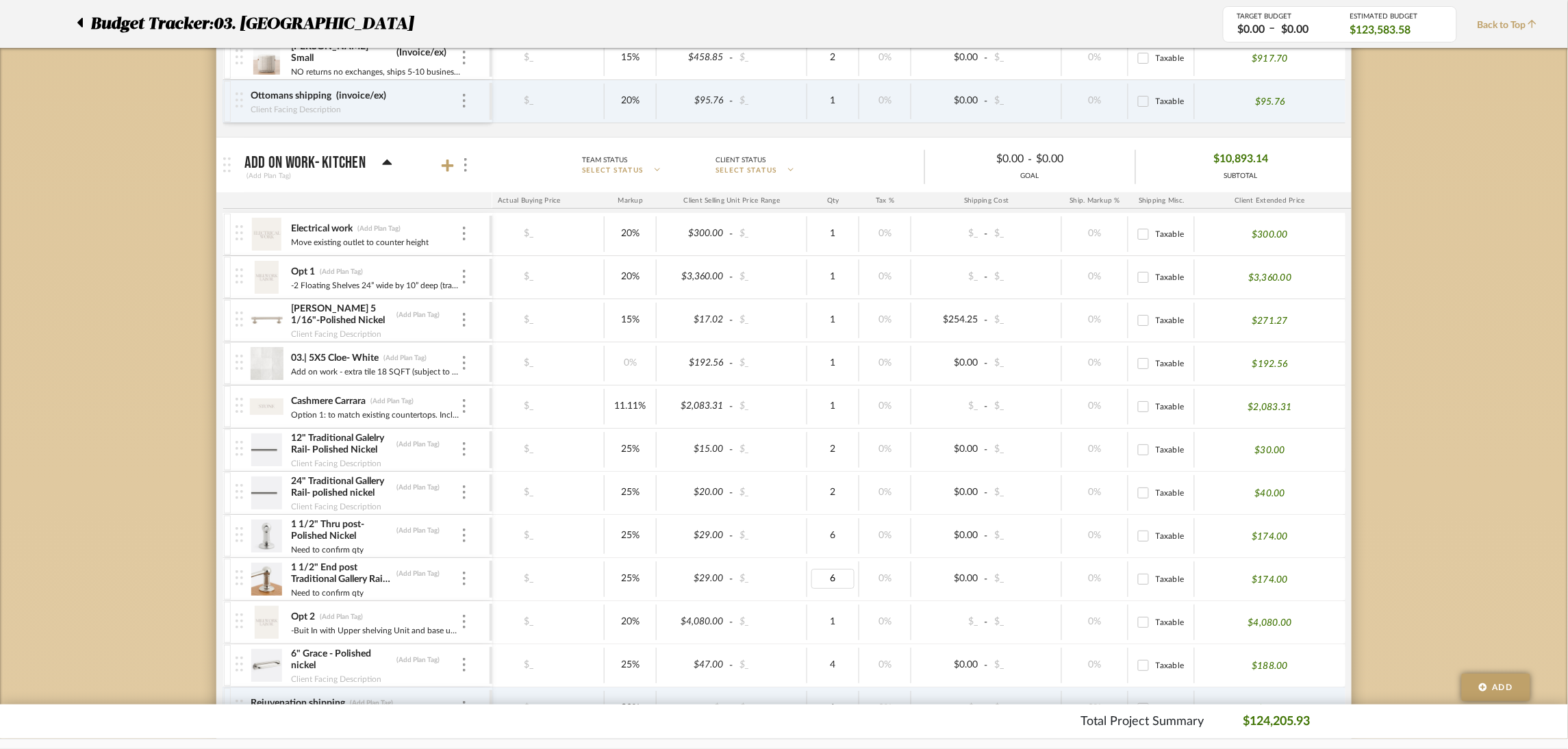
type input "3"
type input "2"
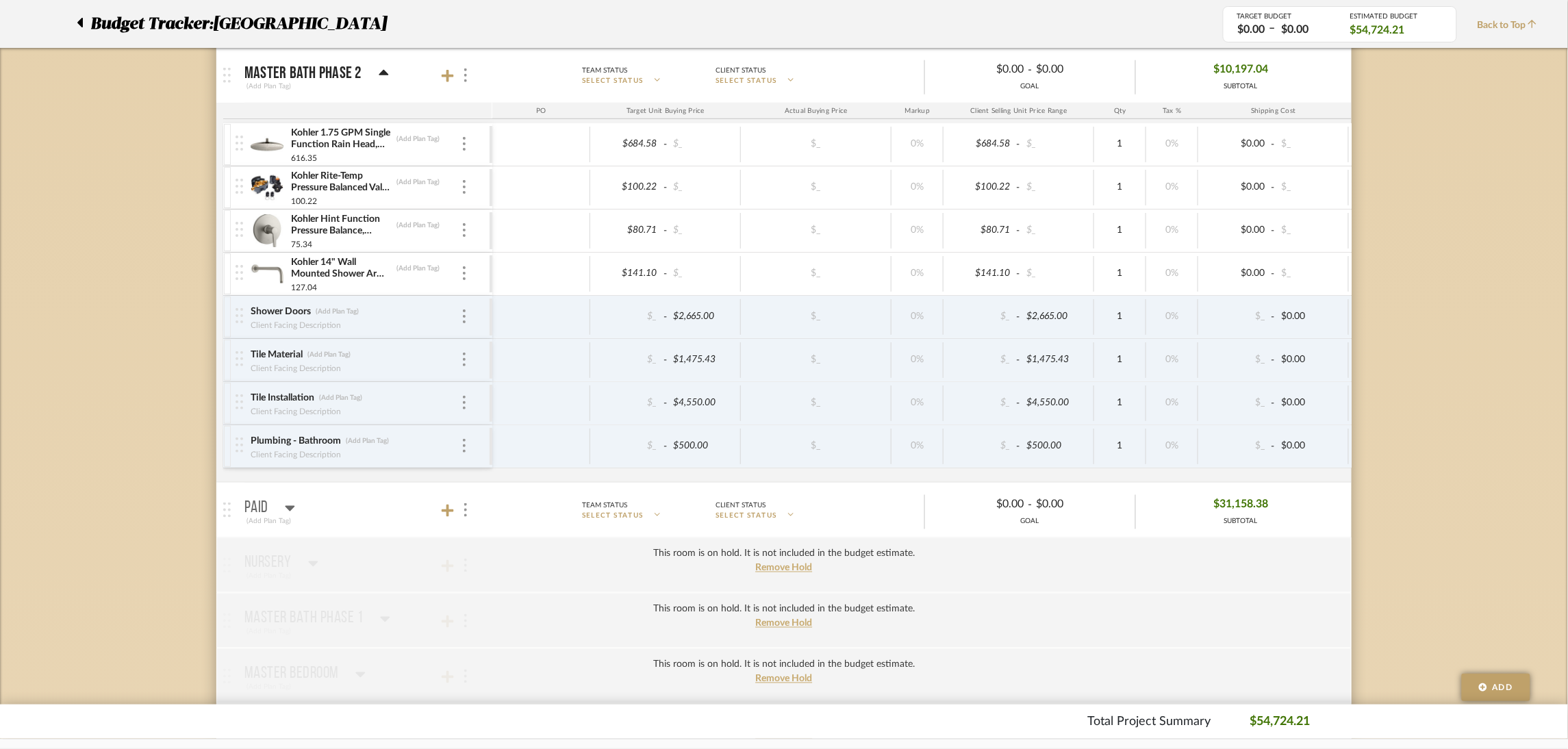
scroll to position [2156, 0]
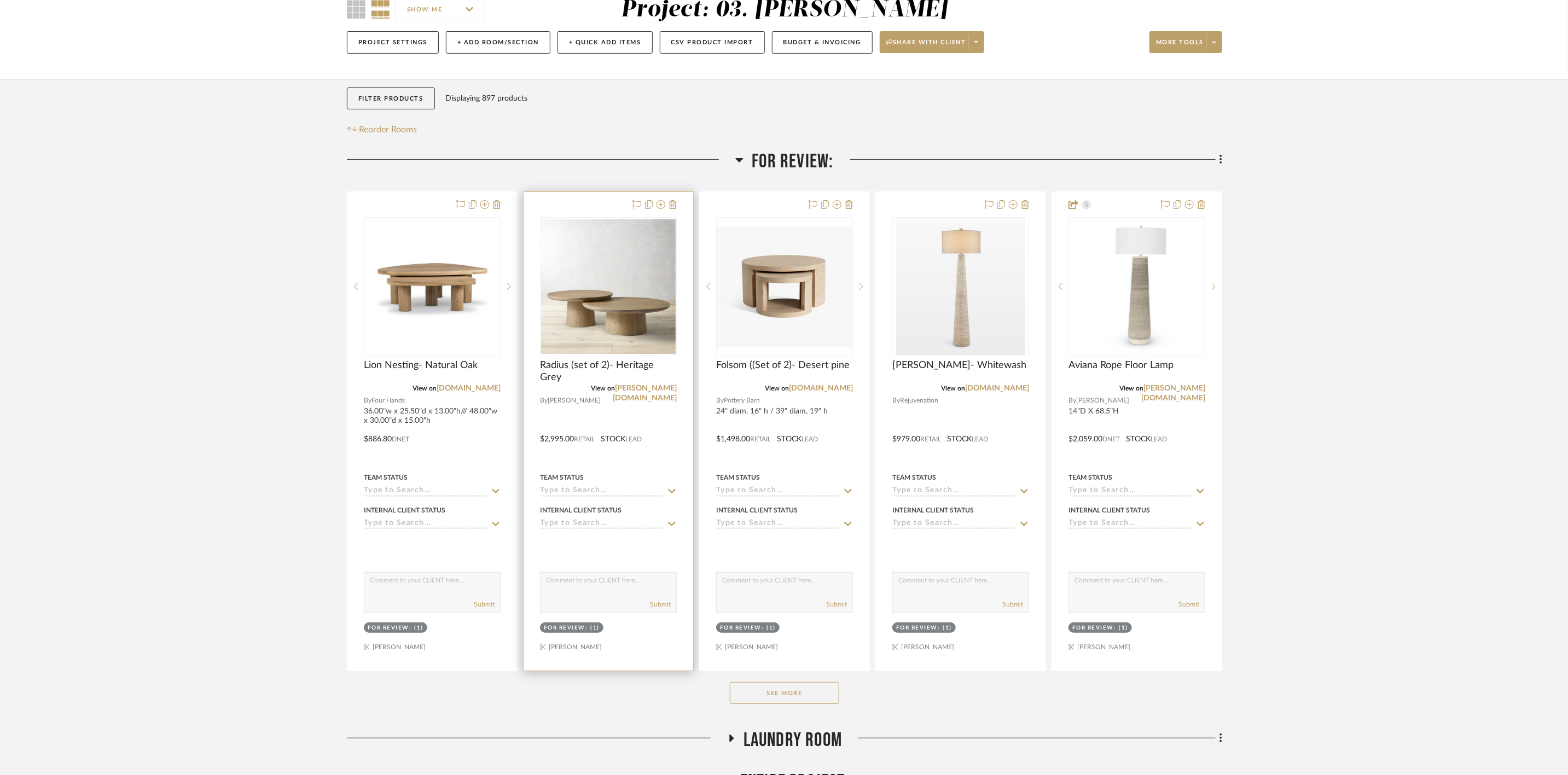
scroll to position [164, 0]
